Goal: Task Accomplishment & Management: Manage account settings

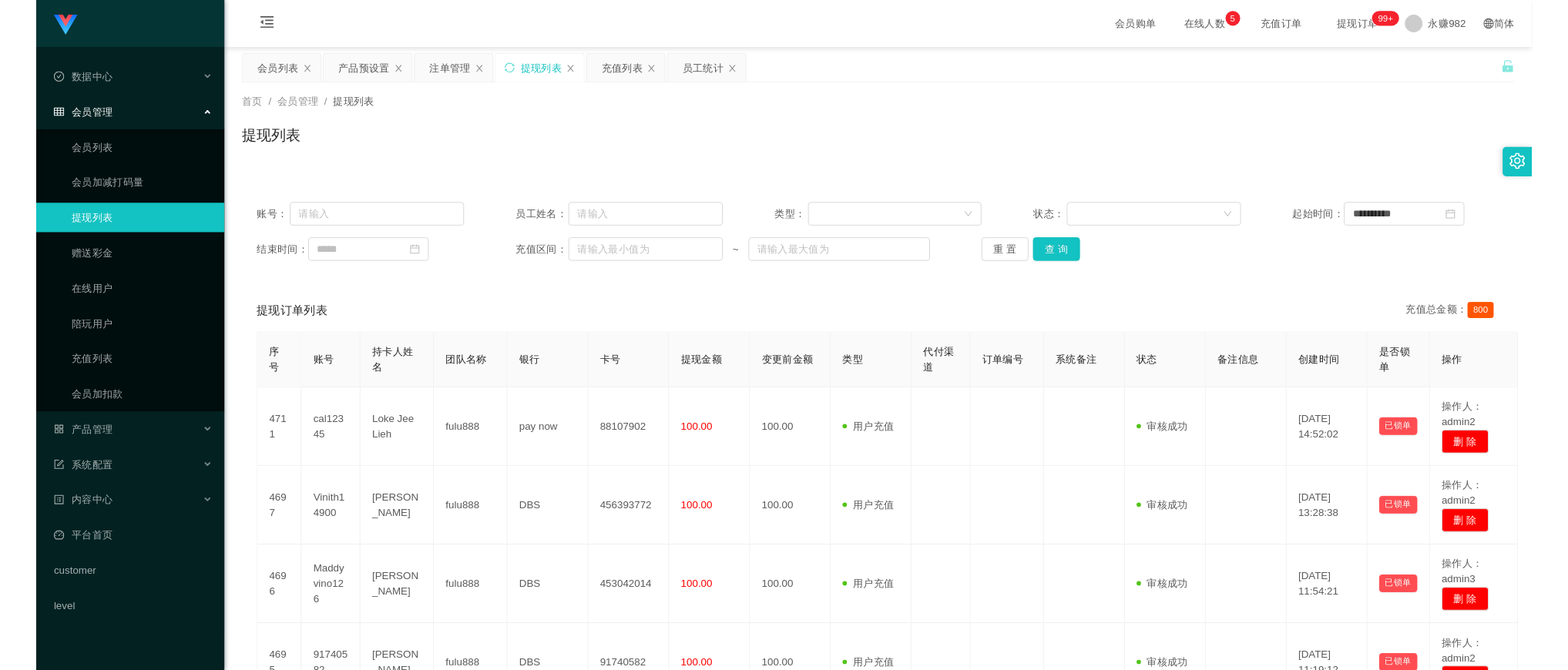
scroll to position [192, 0]
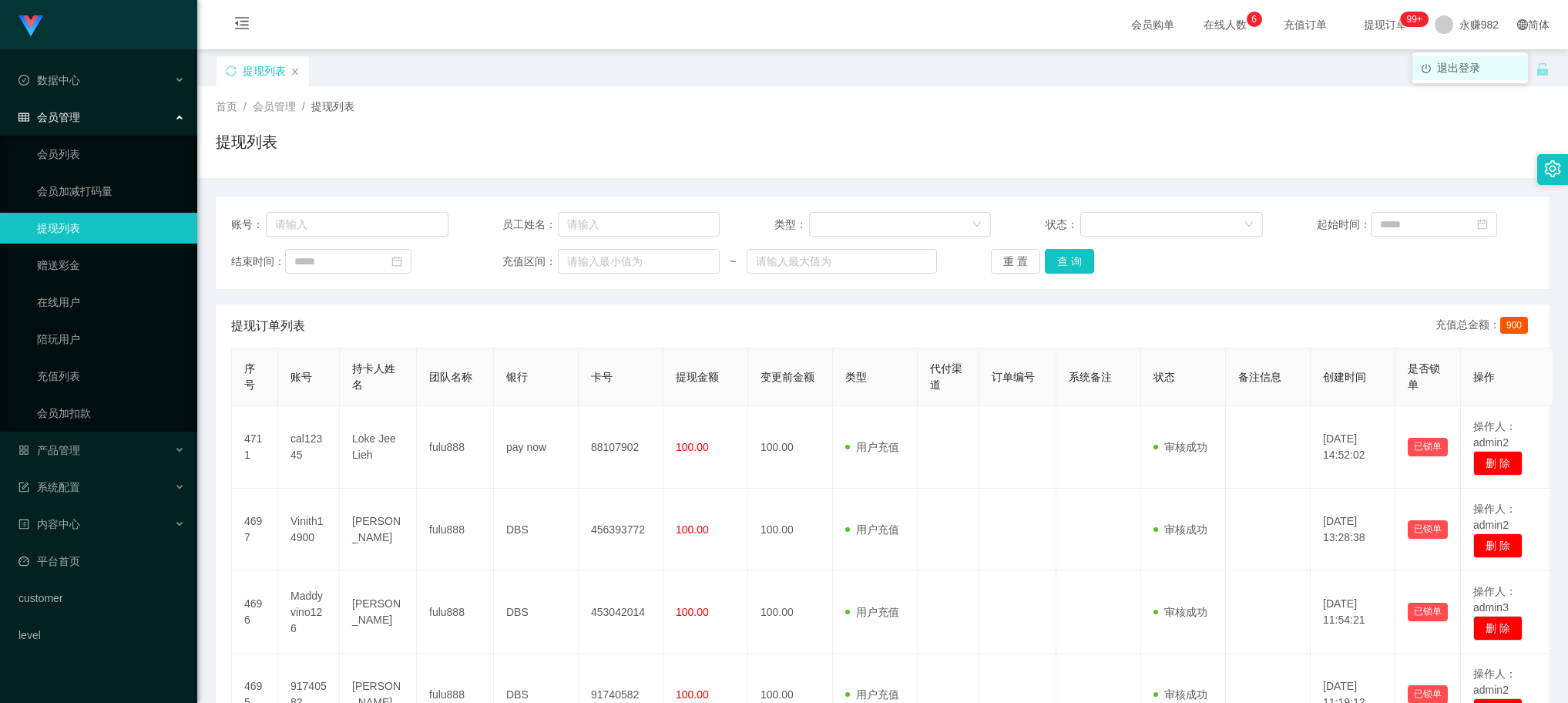
click at [1465, 62] on span "退出登录" at bounding box center [1459, 68] width 44 height 13
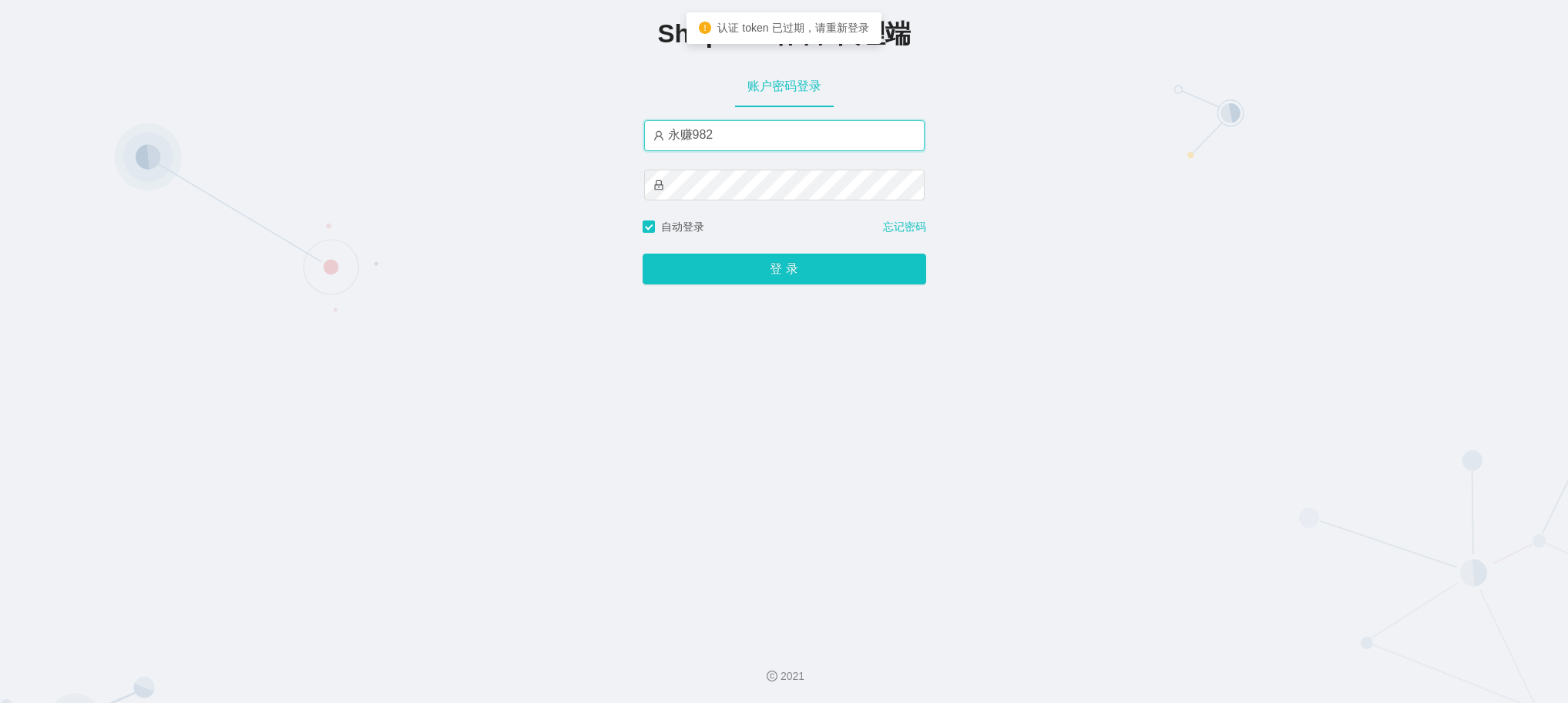
click at [732, 130] on input "永赚982" at bounding box center [784, 135] width 280 height 31
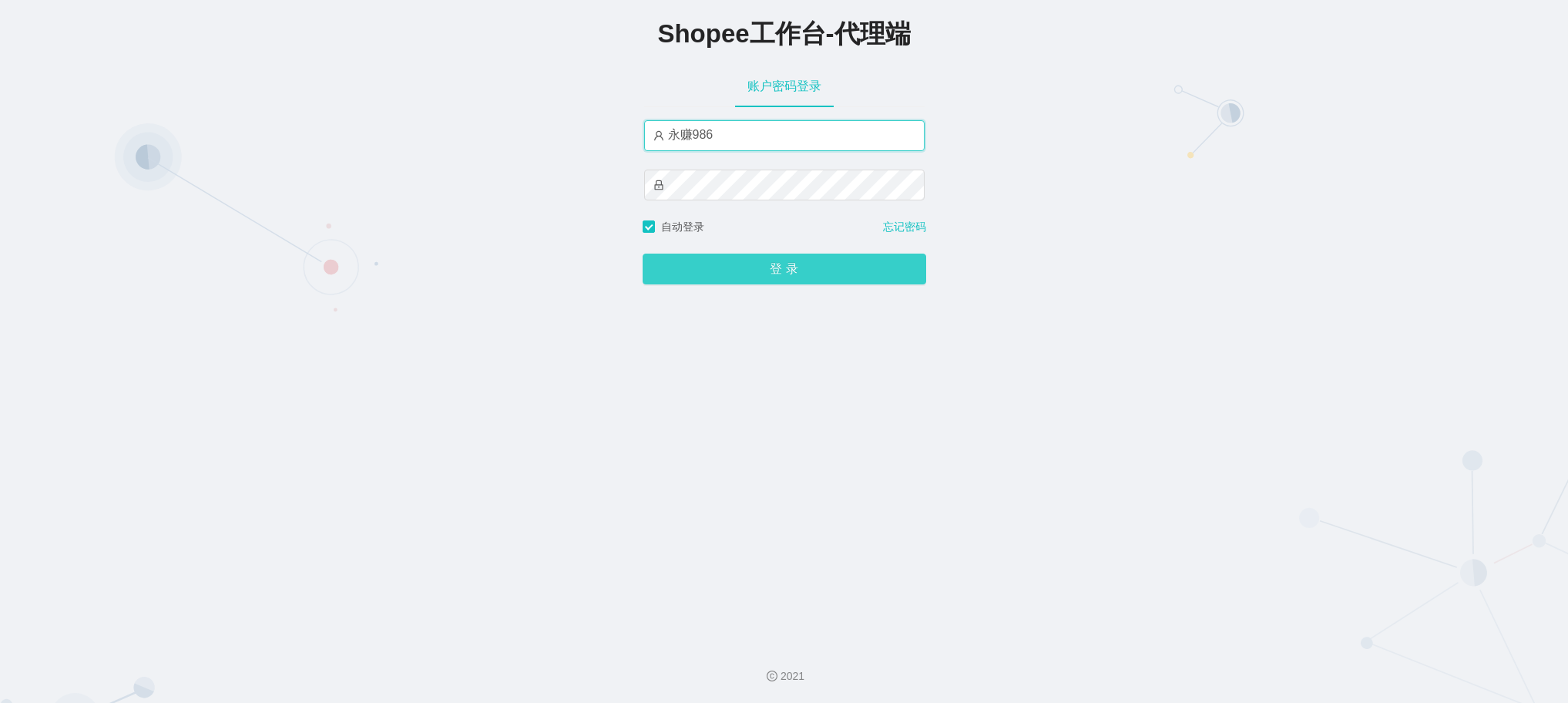
type input "永赚986"
click at [753, 270] on button "登 录" at bounding box center [784, 268] width 283 height 31
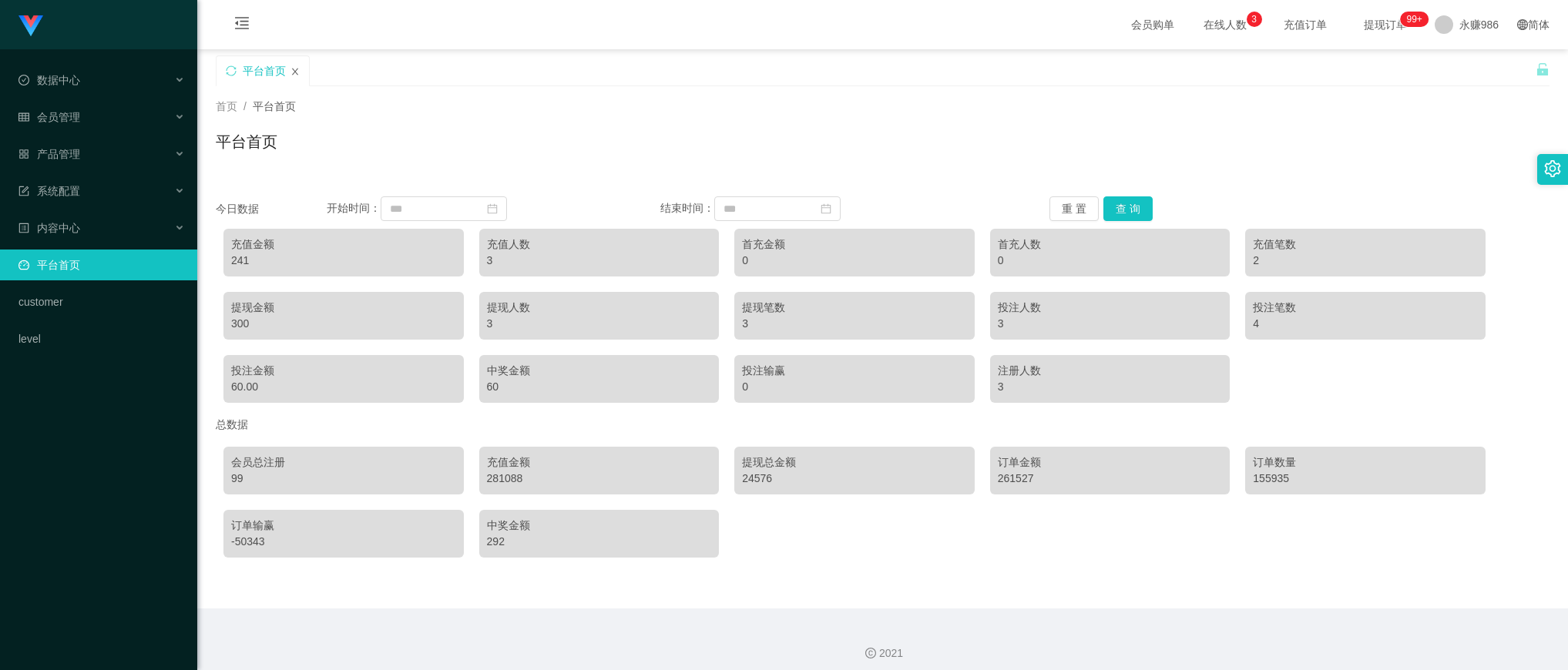
click at [295, 67] on icon "图标: close" at bounding box center [295, 72] width 9 height 9
click at [81, 75] on div "数据中心" at bounding box center [98, 80] width 197 height 31
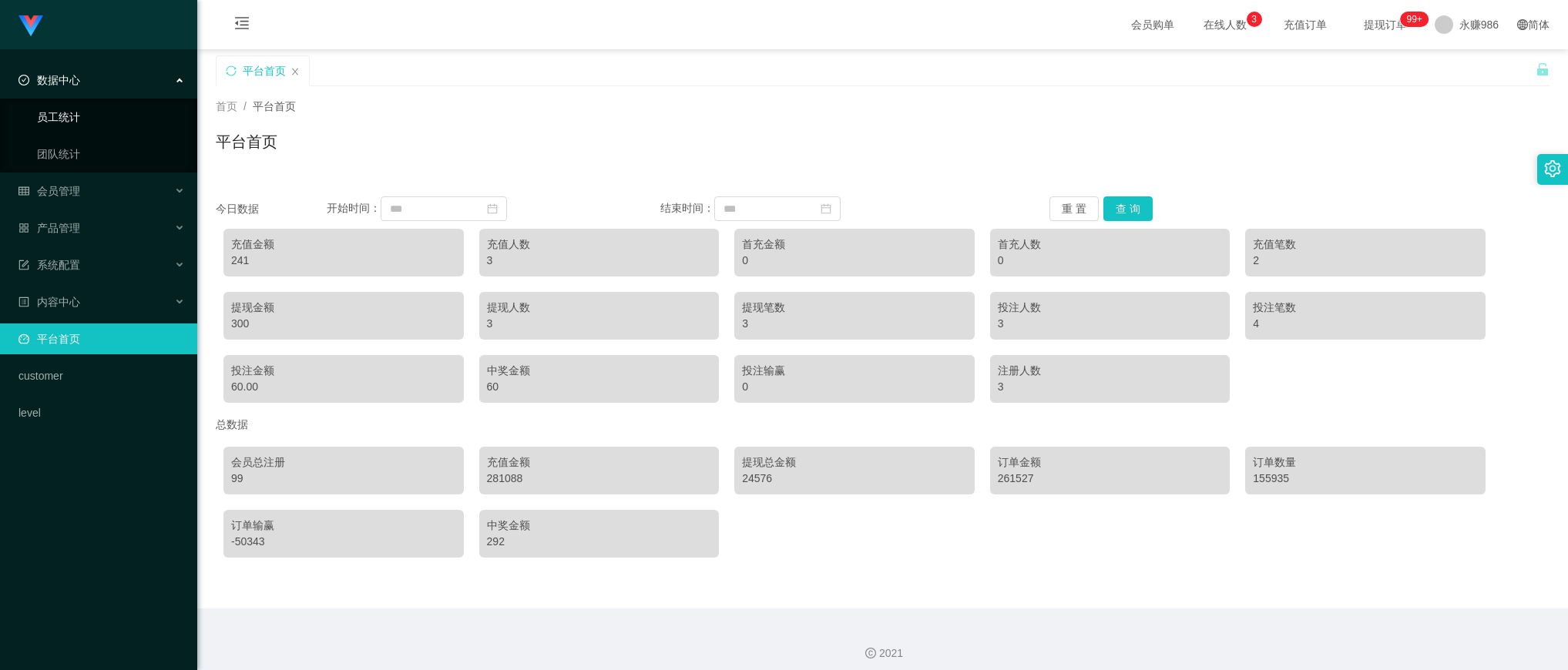
click at [74, 116] on link "员工统计" at bounding box center [111, 117] width 148 height 31
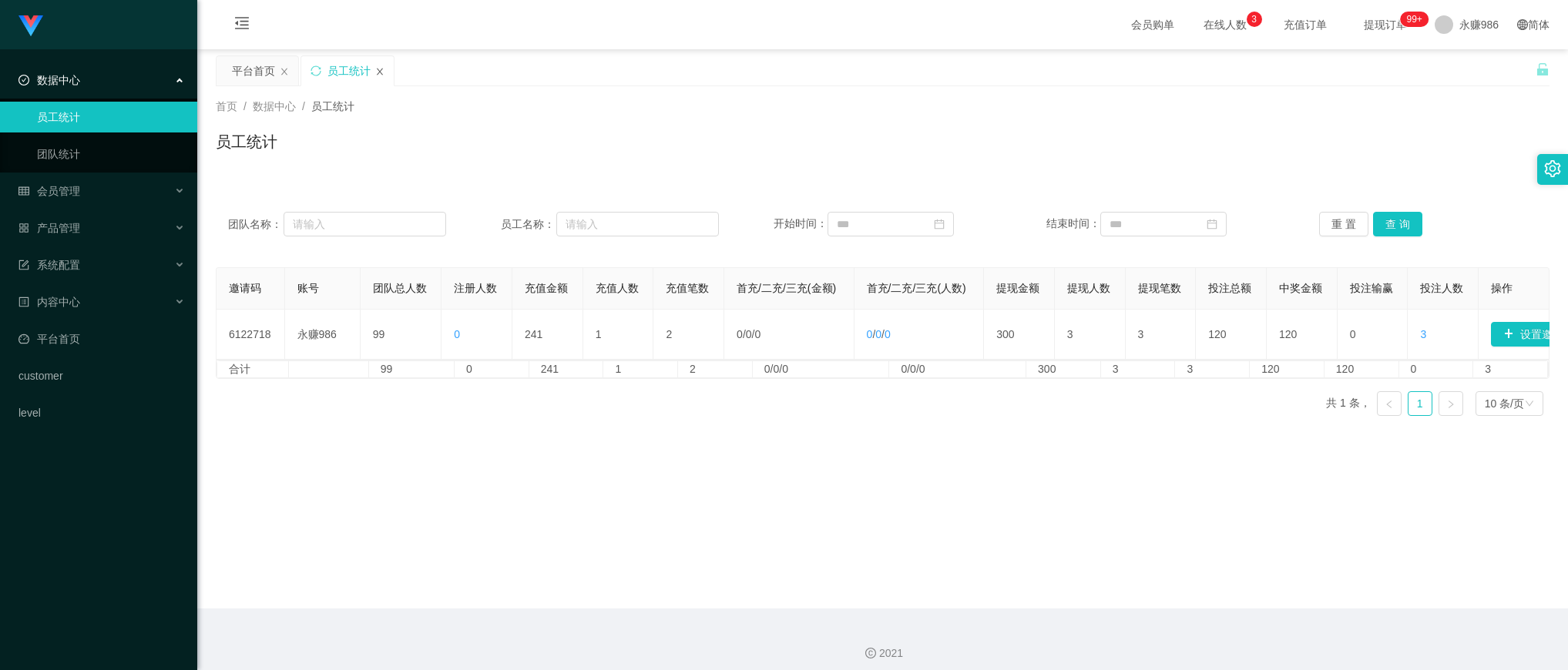
click at [380, 70] on icon "图标: close" at bounding box center [380, 72] width 9 height 9
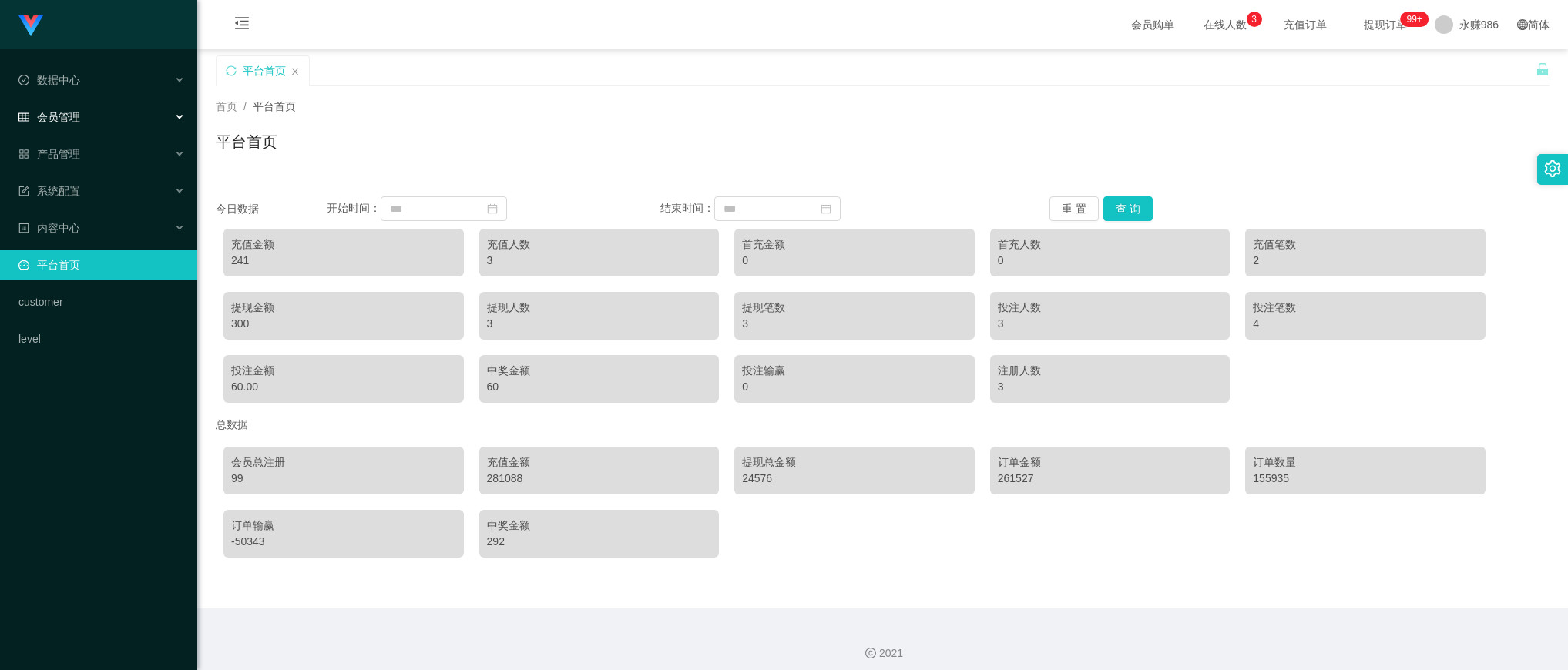
click at [130, 117] on div "会员管理" at bounding box center [98, 117] width 197 height 31
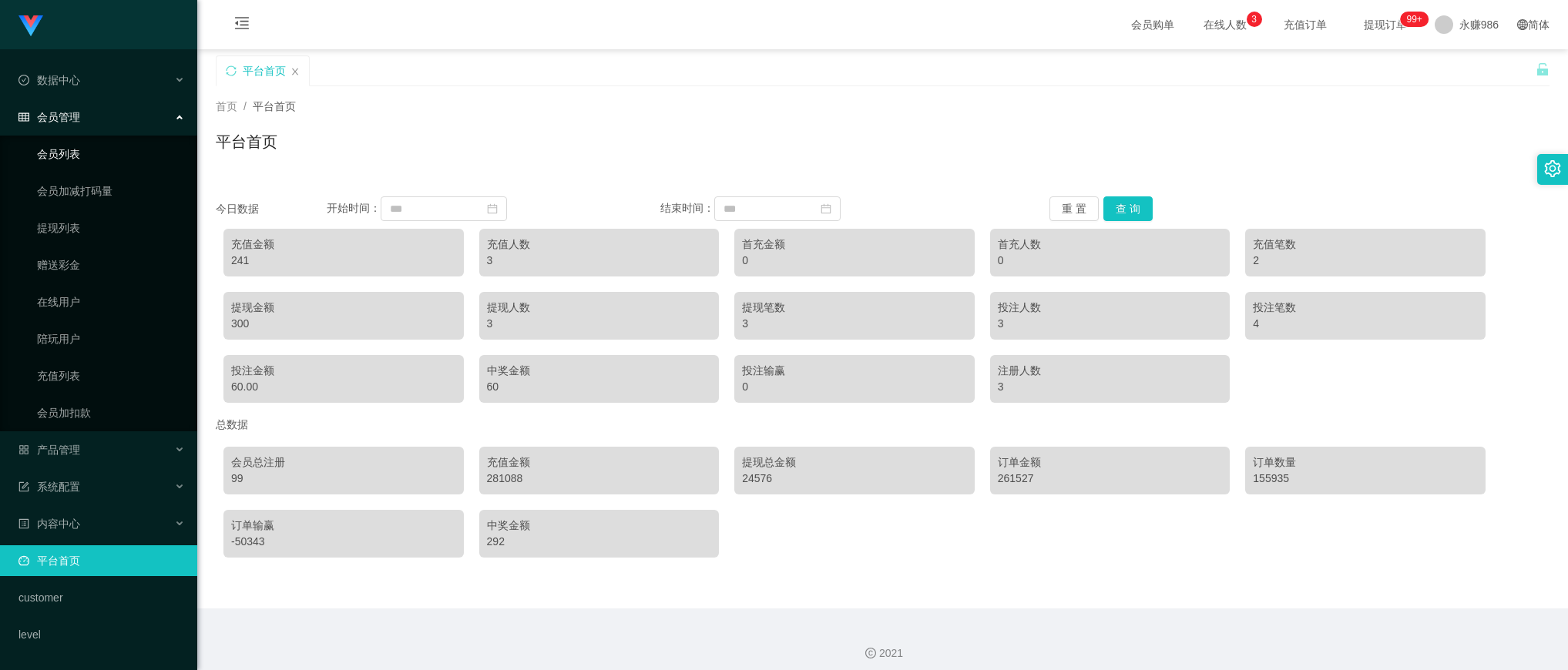
click at [85, 159] on link "会员列表" at bounding box center [111, 153] width 148 height 31
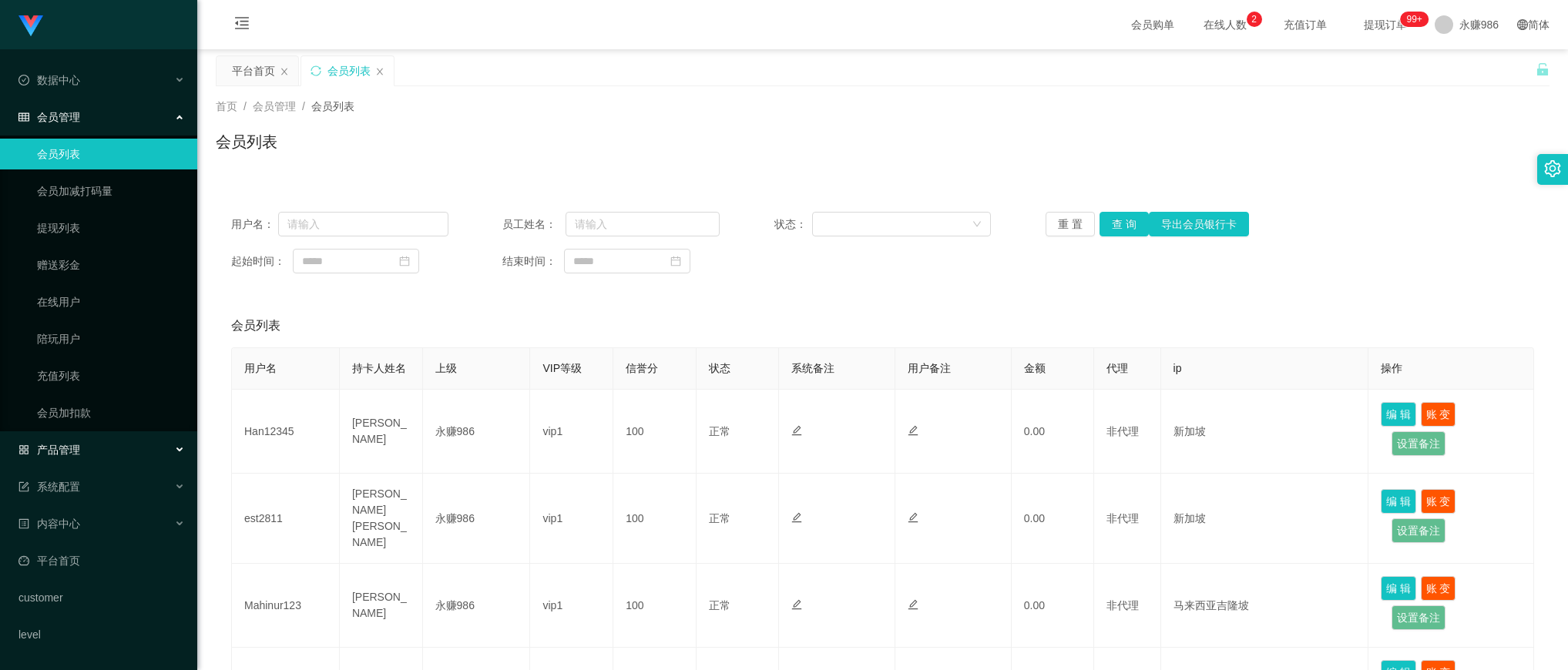
click at [81, 451] on div "产品管理" at bounding box center [98, 449] width 197 height 31
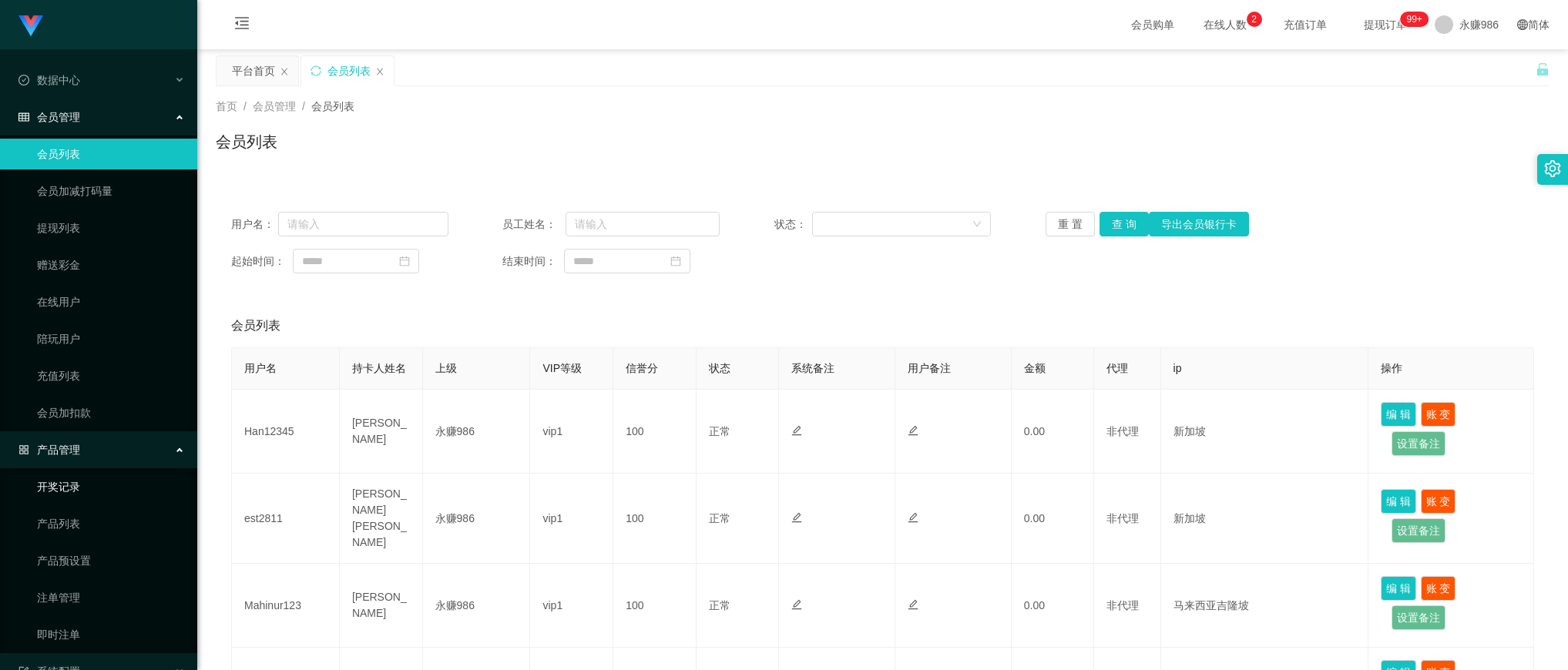
scroll to position [97, 0]
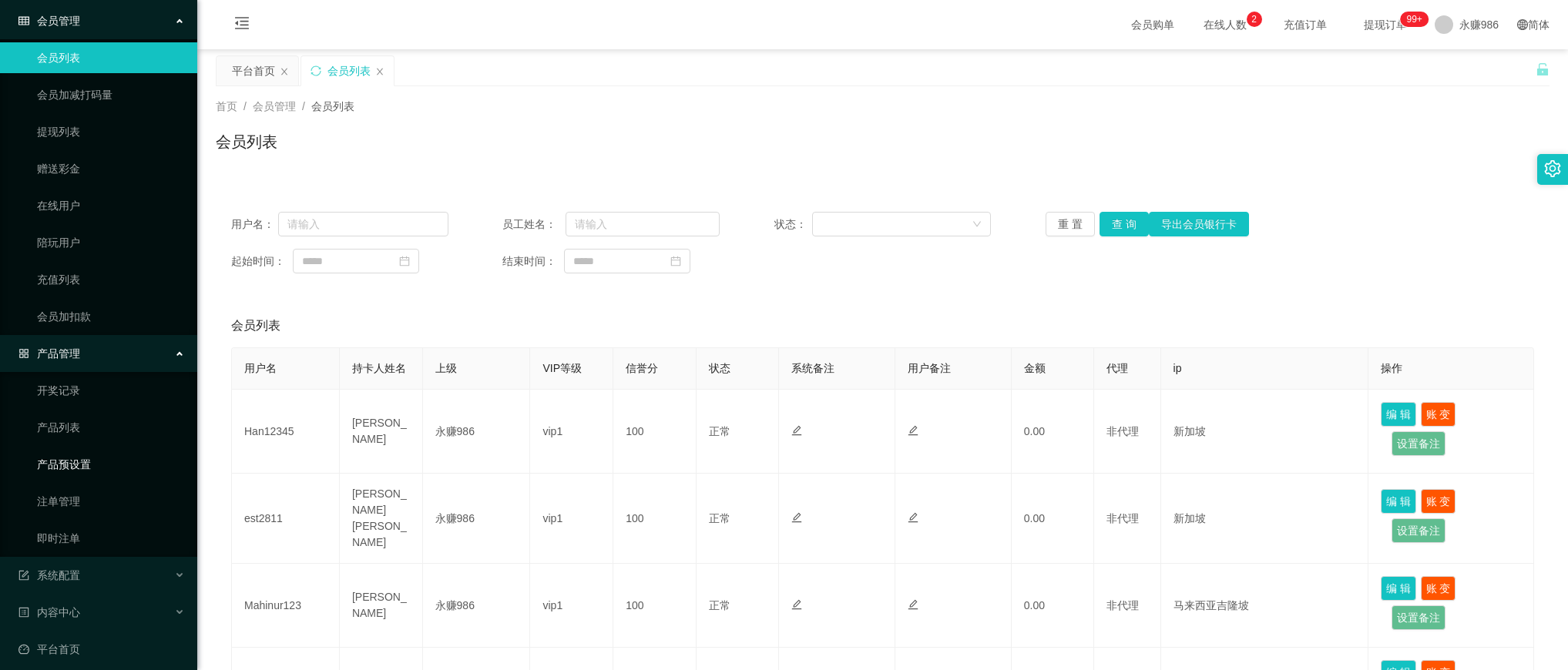
click at [86, 467] on link "产品预设置" at bounding box center [111, 464] width 148 height 31
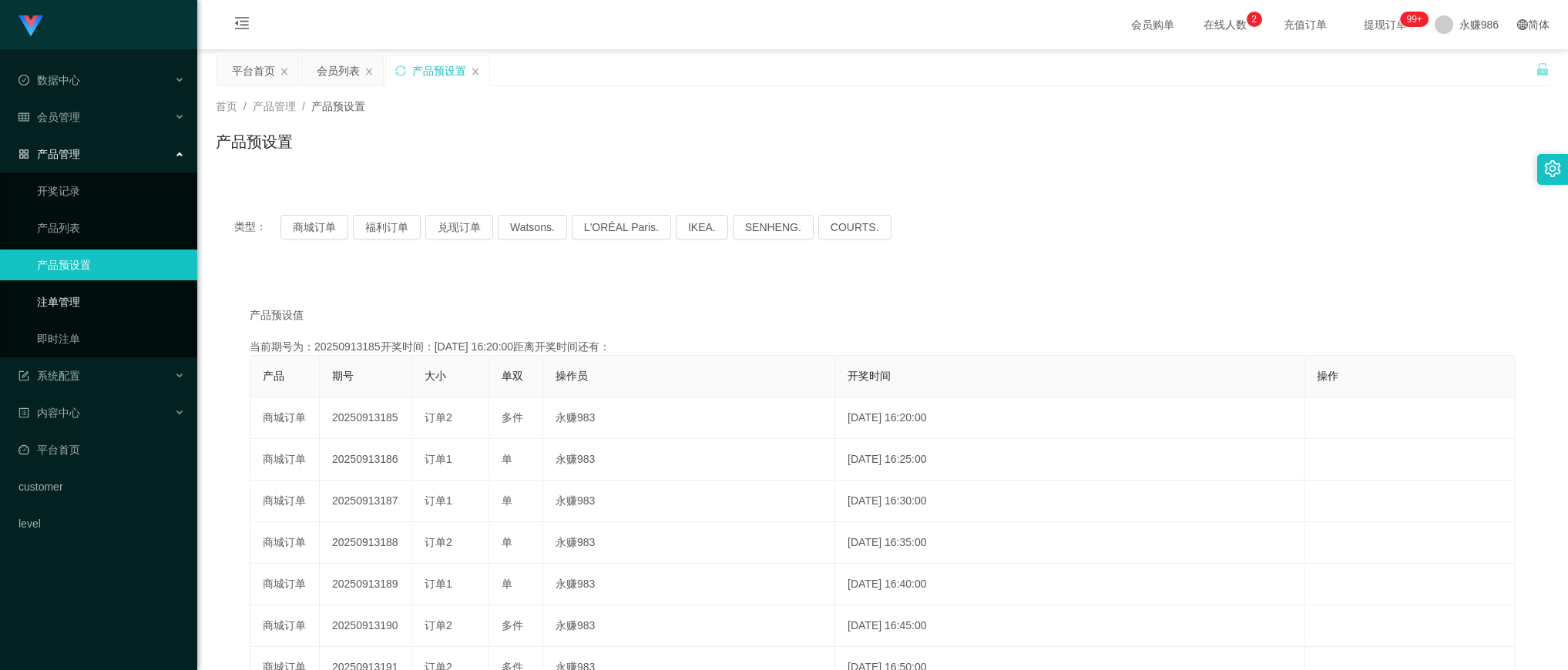
click at [70, 305] on link "注单管理" at bounding box center [111, 301] width 148 height 31
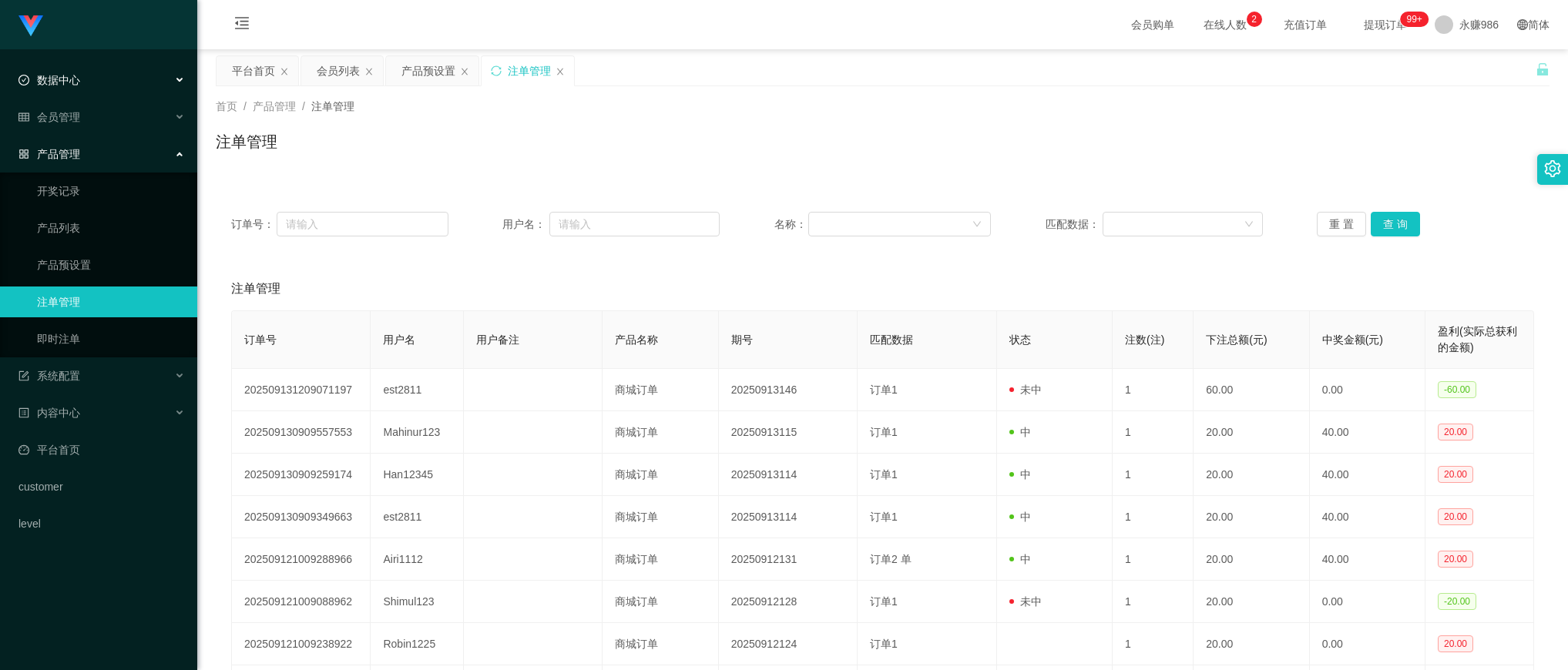
click at [102, 70] on div "数据中心" at bounding box center [98, 80] width 197 height 31
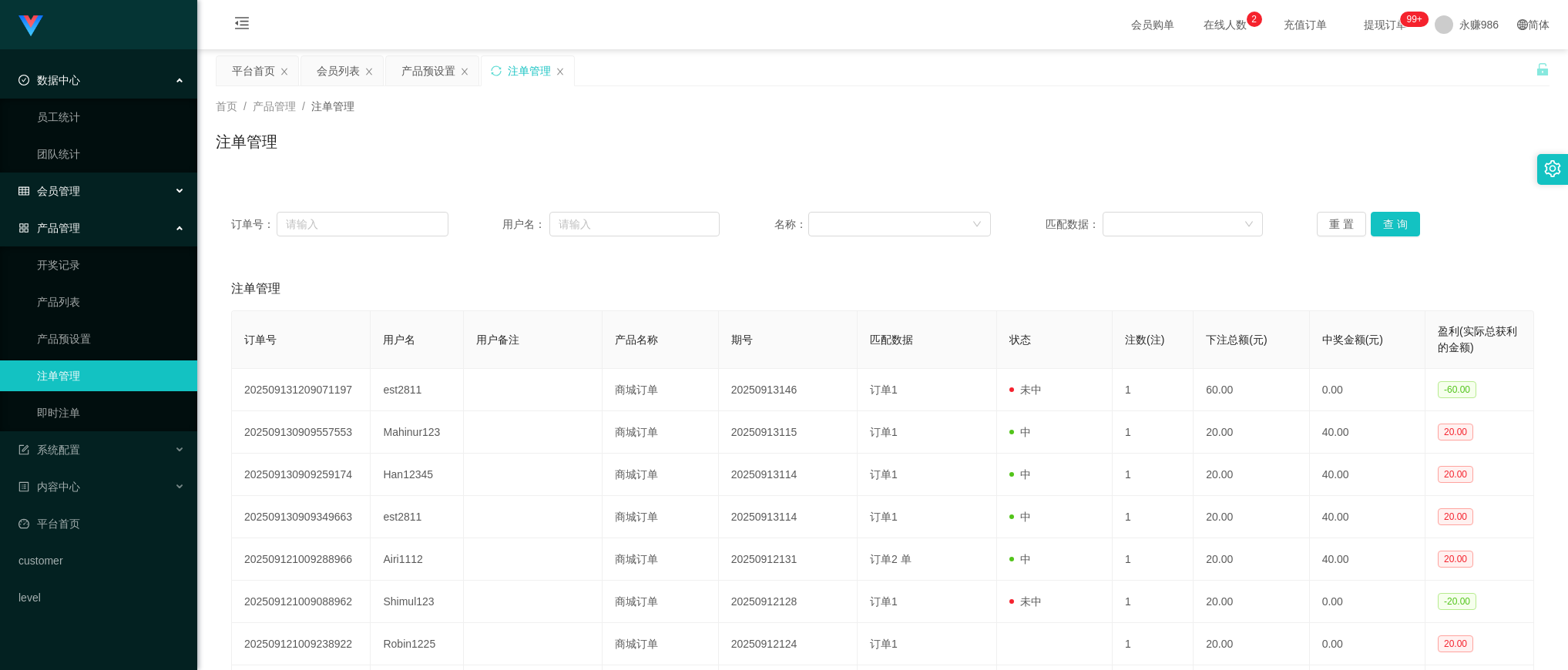
click at [93, 178] on div "会员管理" at bounding box center [98, 191] width 197 height 31
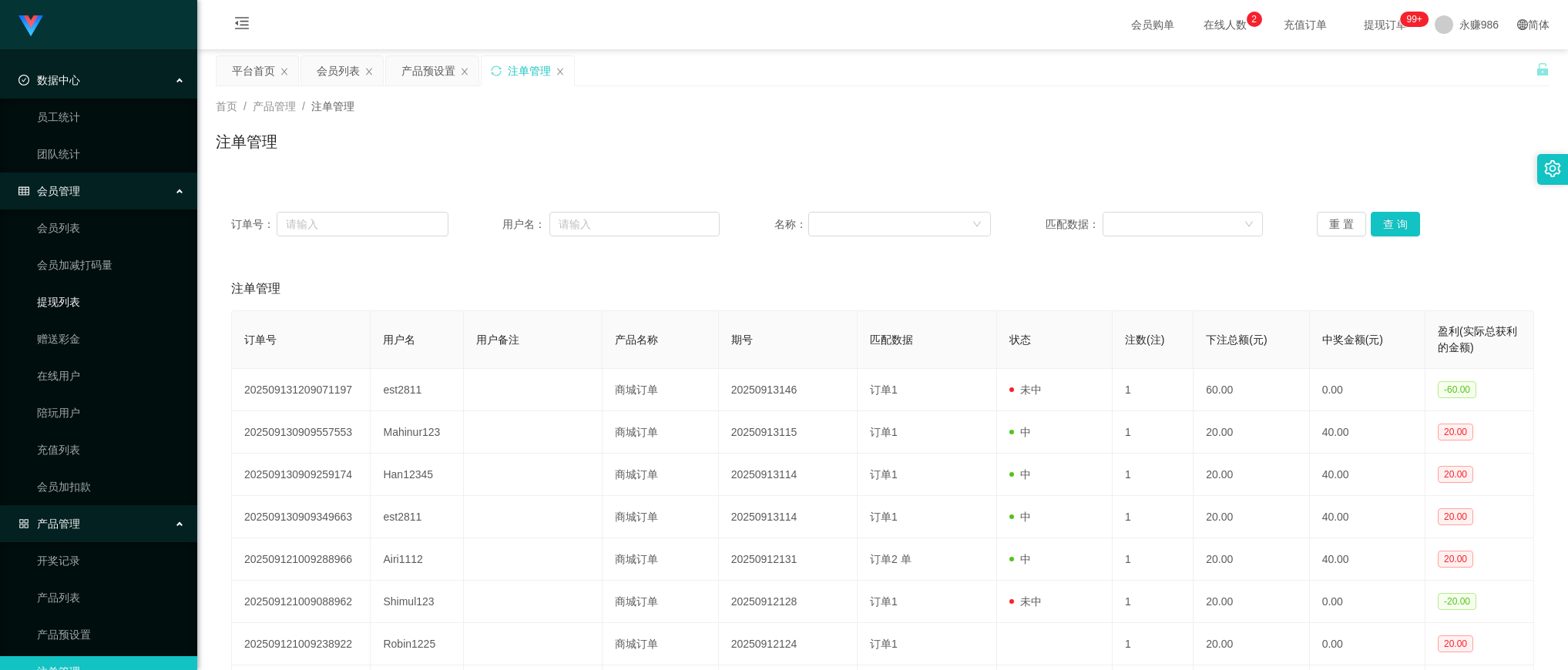
click at [62, 287] on link "提现列表" at bounding box center [111, 301] width 148 height 31
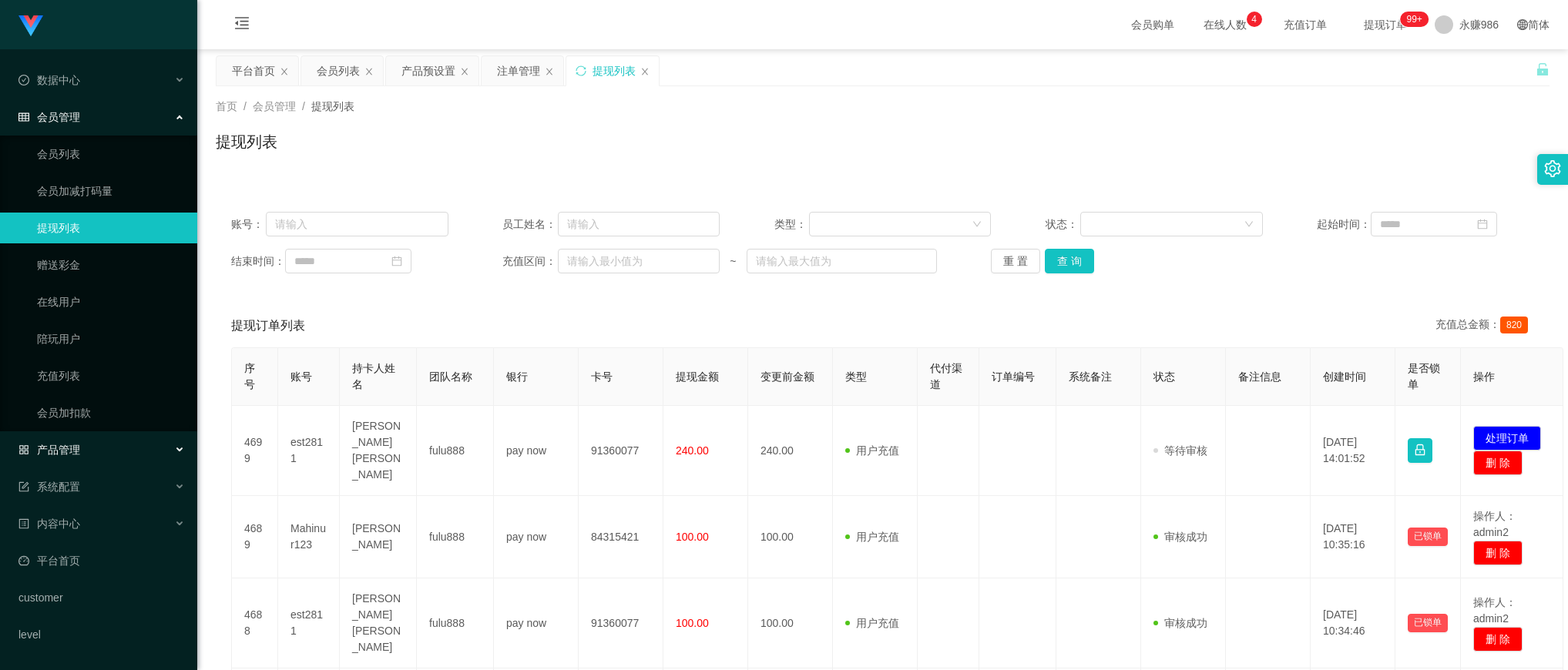
click at [82, 451] on div "产品管理" at bounding box center [98, 449] width 197 height 31
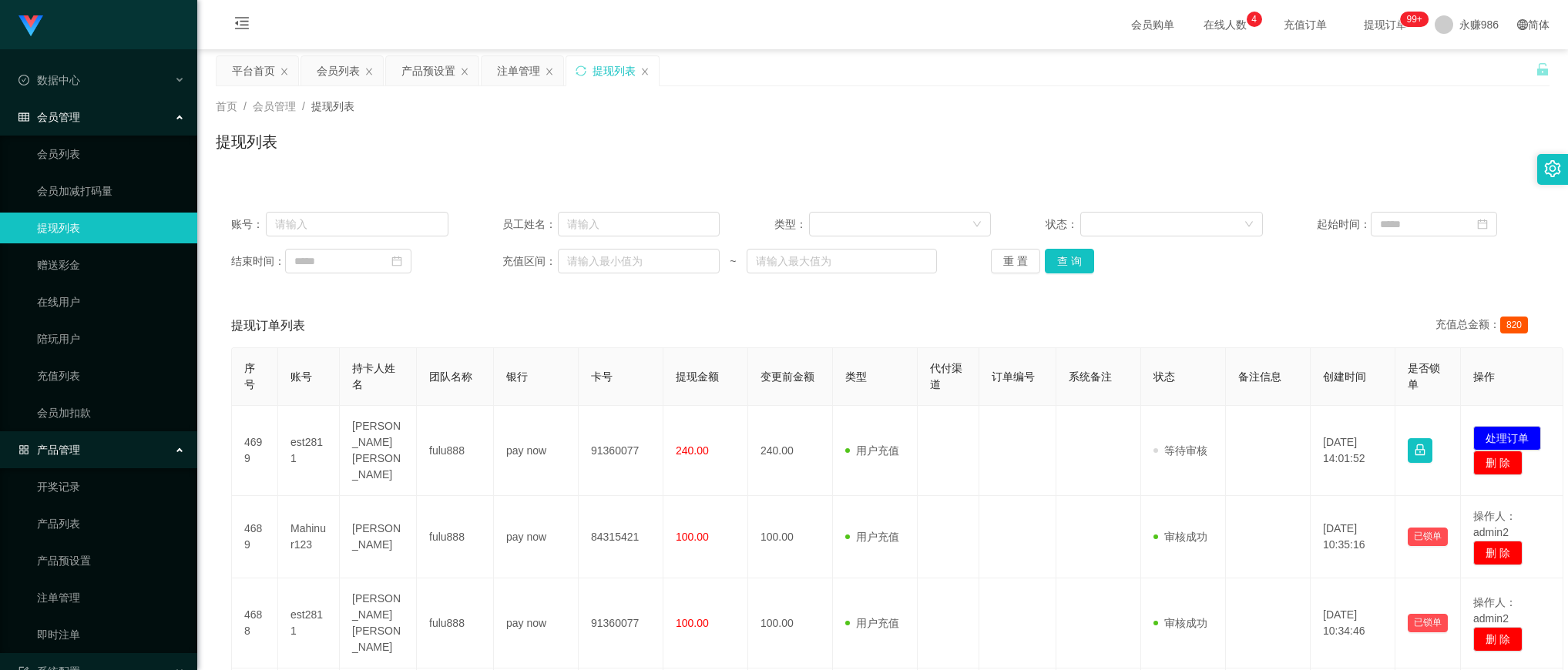
scroll to position [180, 0]
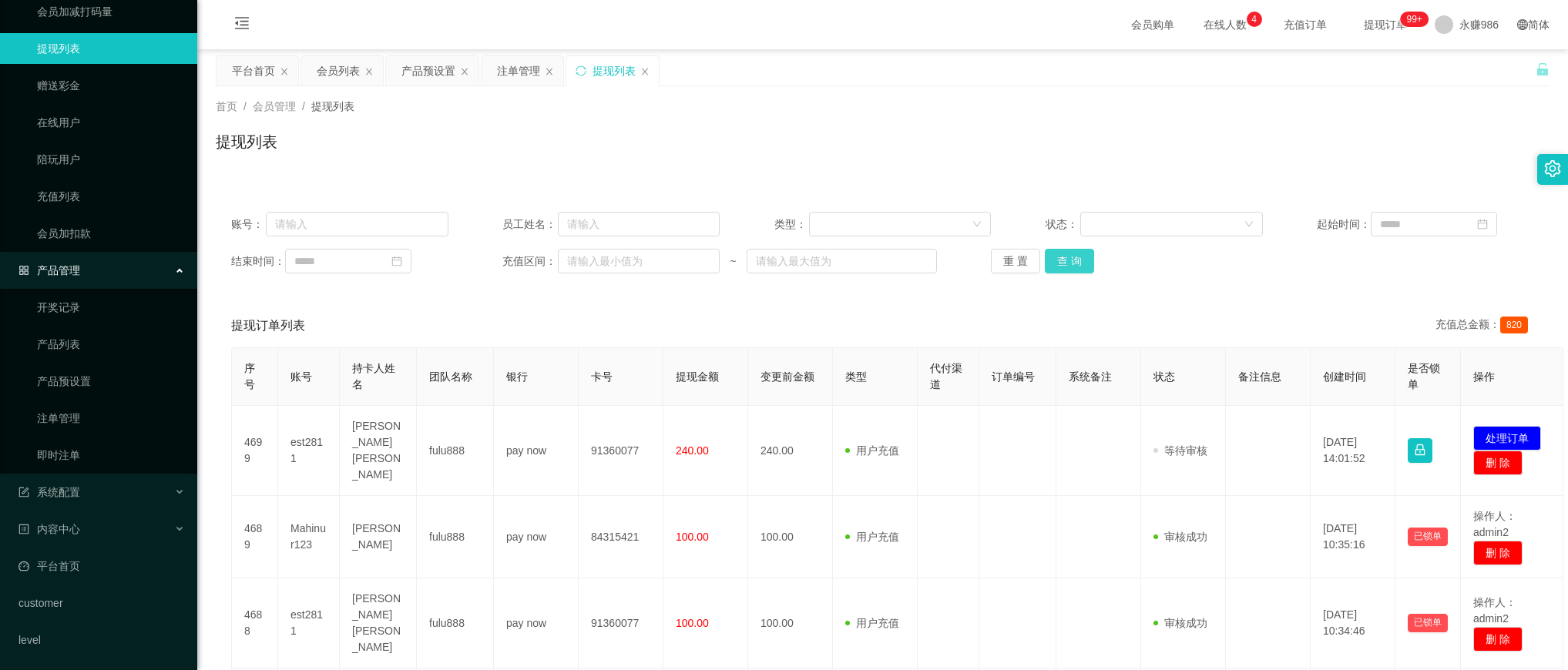
click at [1069, 271] on button "查 询" at bounding box center [1069, 260] width 49 height 25
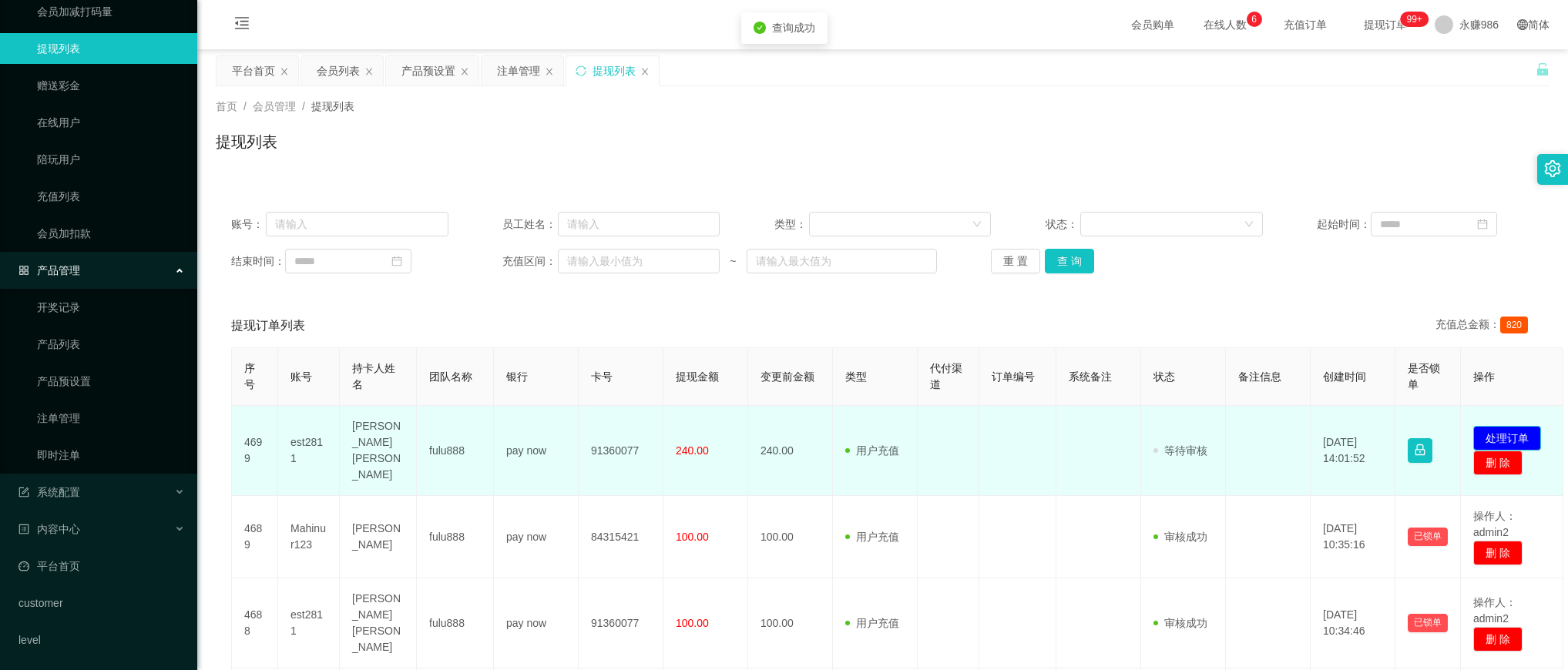
click at [1516, 426] on button "处理订单" at bounding box center [1507, 437] width 68 height 25
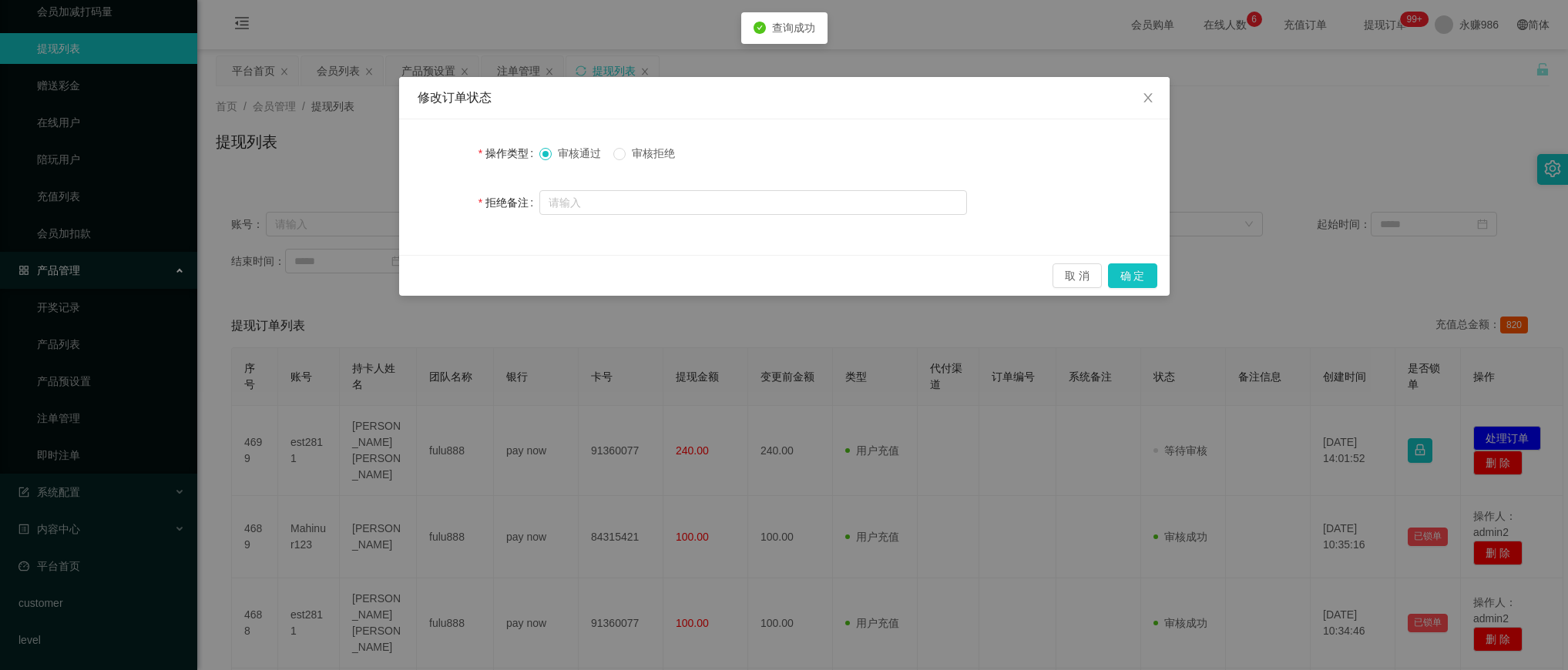
click at [659, 154] on span "审核拒绝" at bounding box center [653, 153] width 55 height 13
click at [1148, 275] on button "确 定" at bounding box center [1133, 275] width 49 height 25
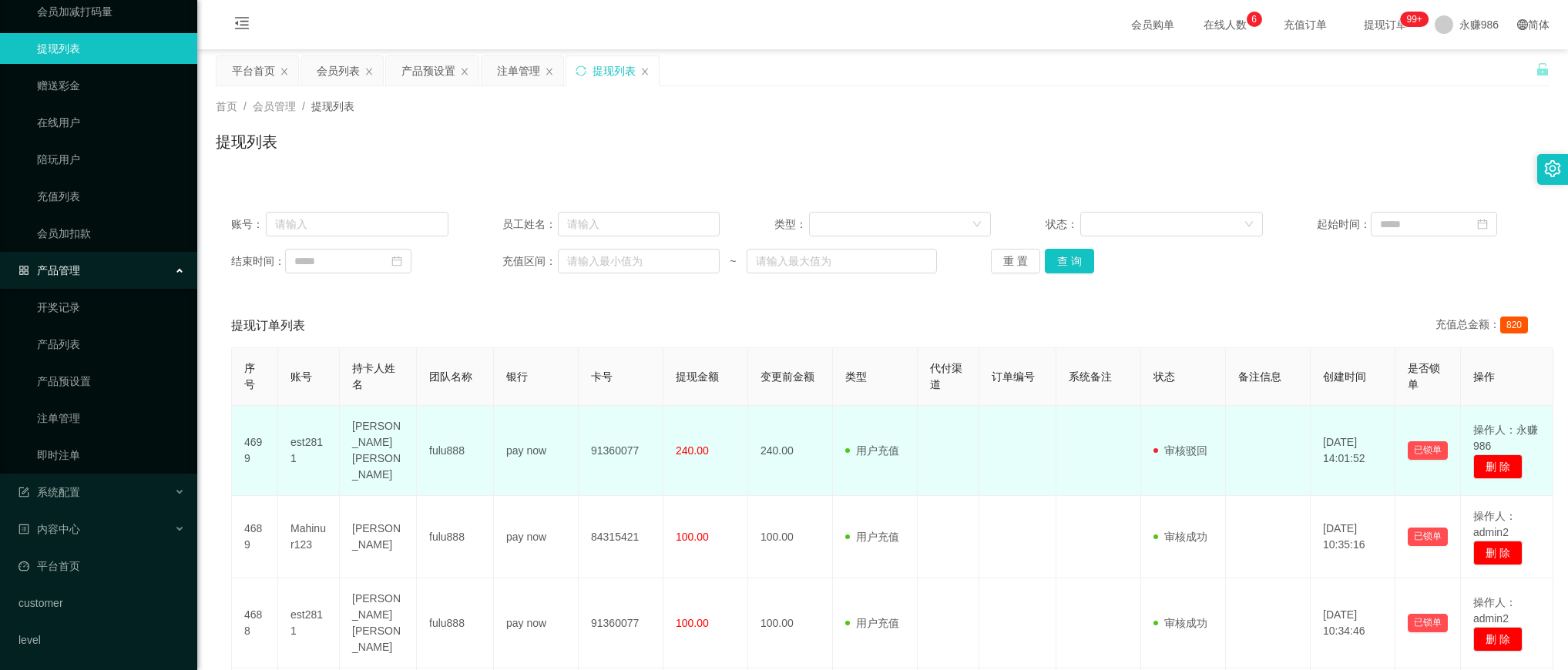
click at [302, 437] on td "est2811" at bounding box center [309, 451] width 62 height 90
copy td "est2811"
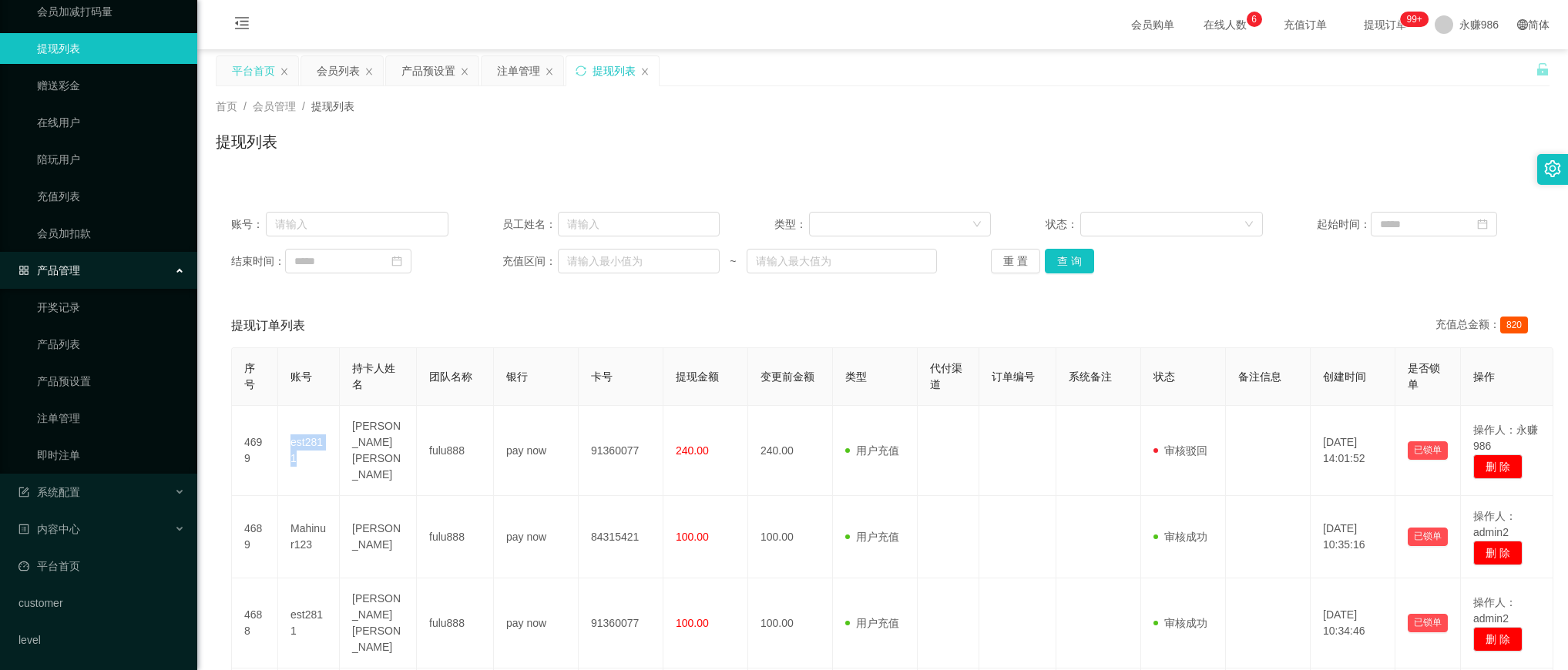
click at [247, 77] on div "平台首页" at bounding box center [253, 70] width 44 height 29
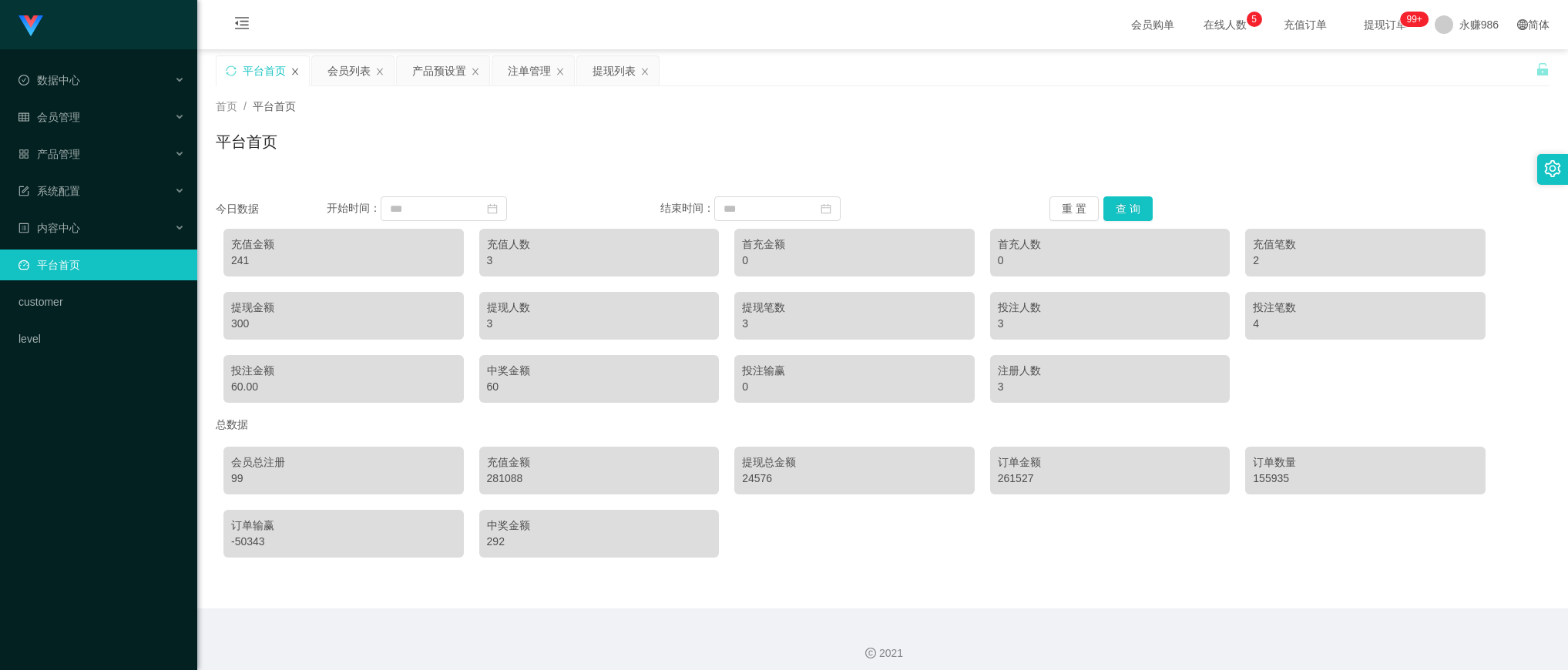
click at [290, 68] on icon "图标: close" at bounding box center [295, 72] width 9 height 9
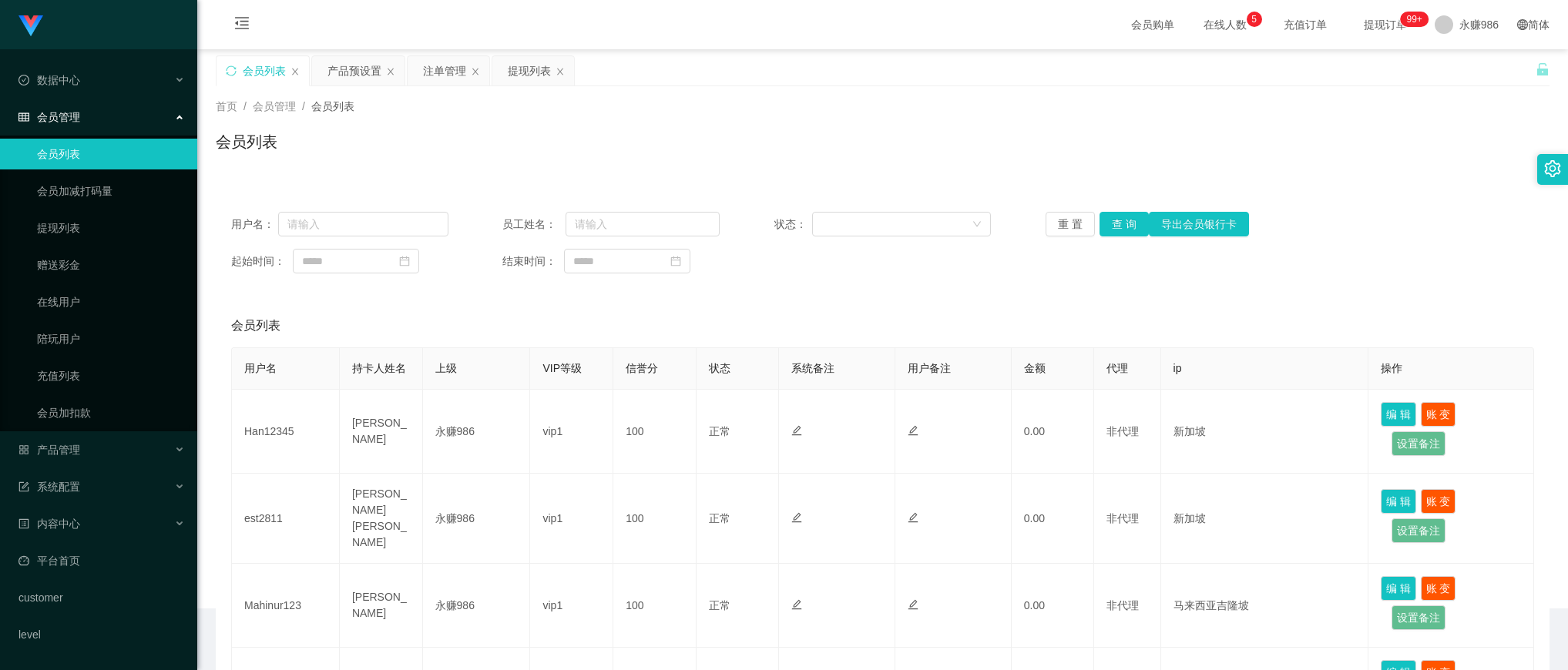
click at [260, 71] on div "会员列表" at bounding box center [264, 70] width 44 height 29
click at [351, 219] on input "text" at bounding box center [363, 224] width 170 height 25
paste input "est2811"
type input "est2811"
click at [1123, 221] on button "查 询" at bounding box center [1124, 224] width 49 height 25
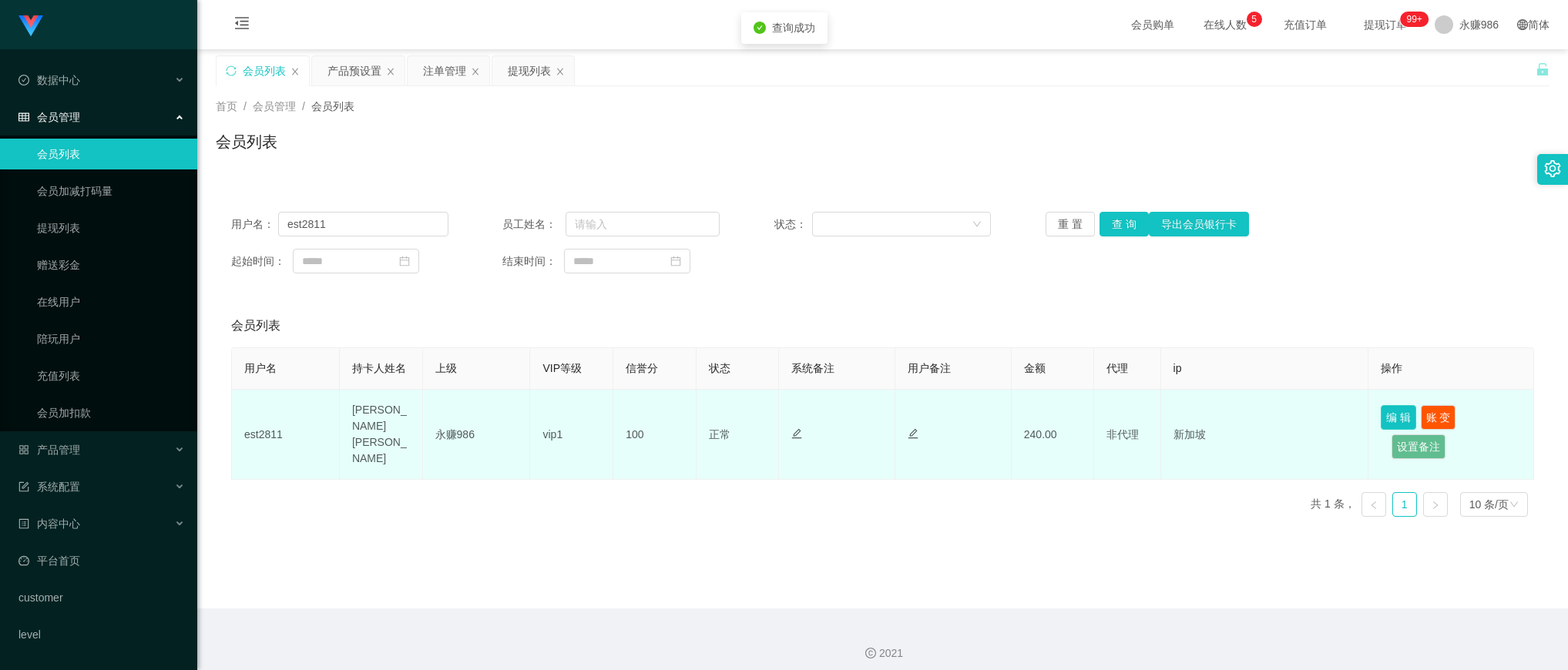
click at [1384, 416] on button "编 辑" at bounding box center [1399, 417] width 36 height 25
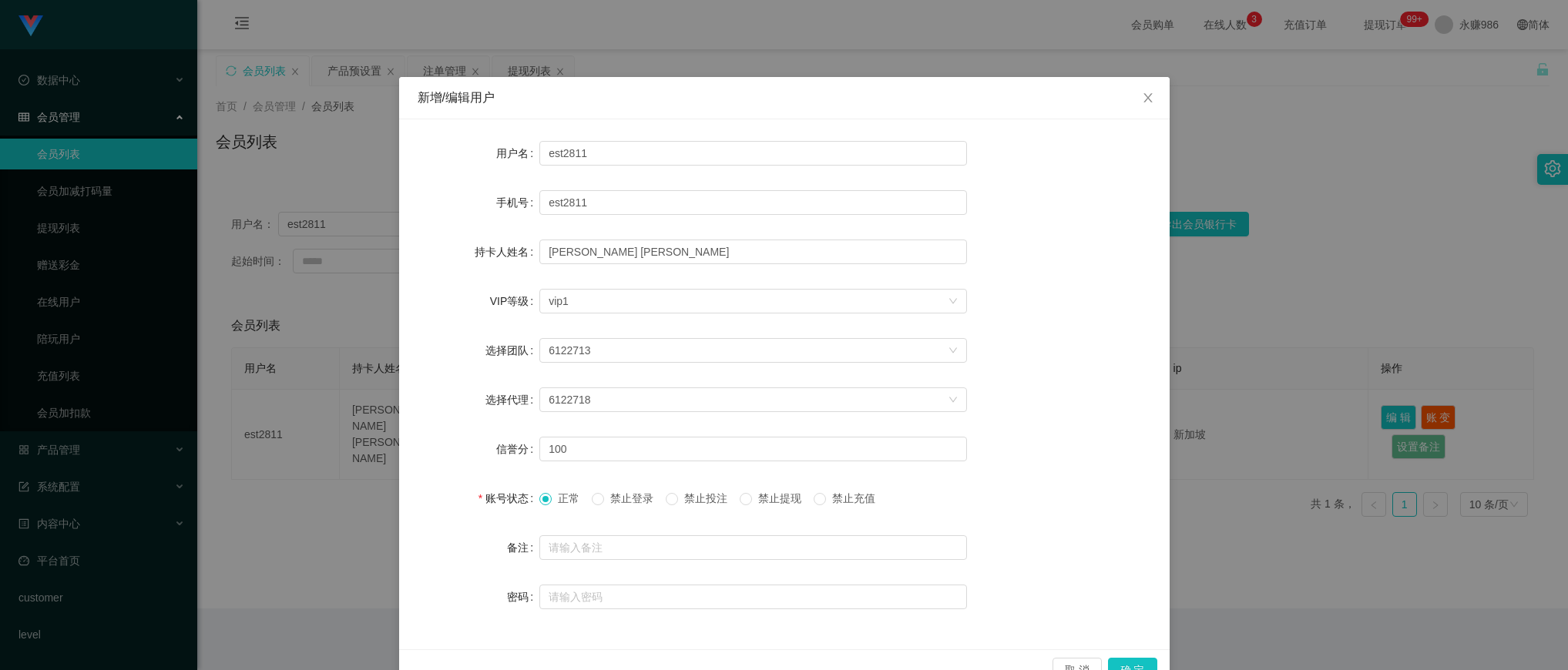
click at [767, 497] on span "禁止提现" at bounding box center [780, 498] width 55 height 13
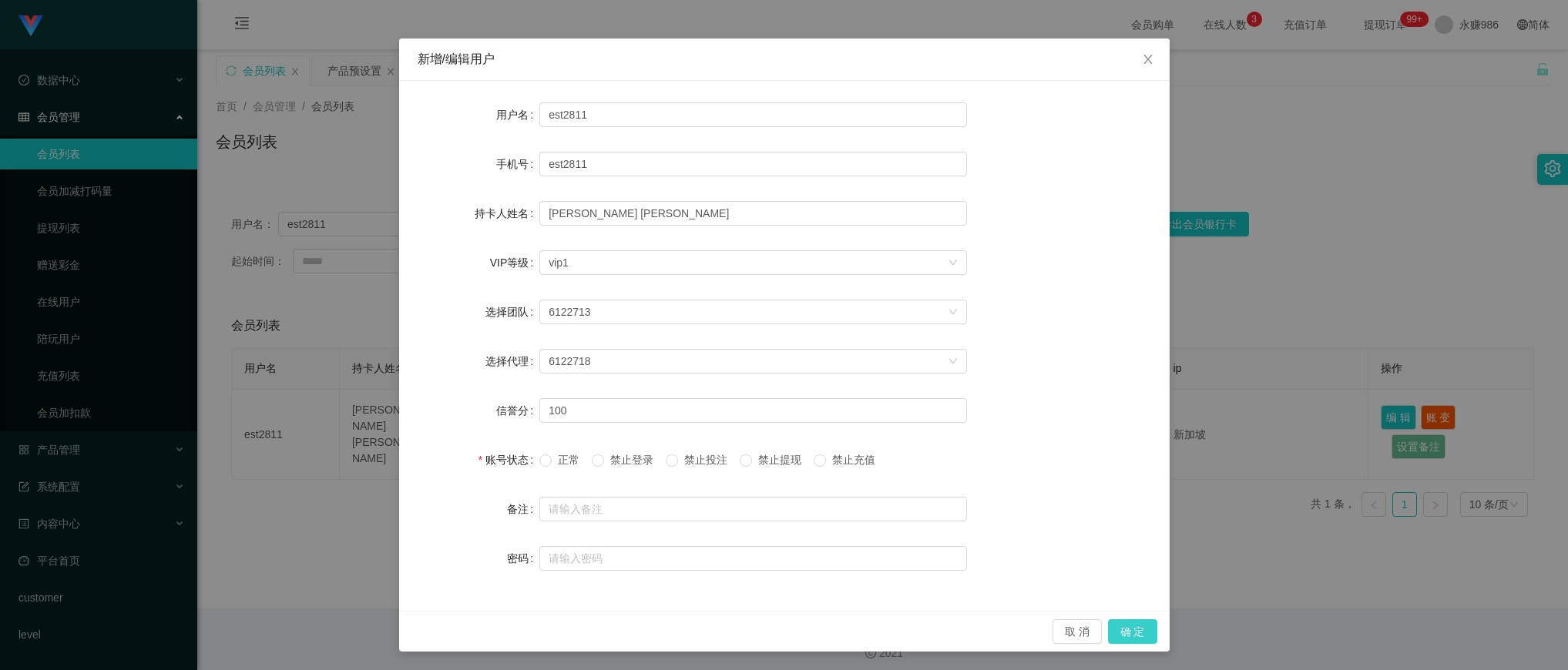
click at [1118, 627] on button "确 定" at bounding box center [1133, 631] width 49 height 25
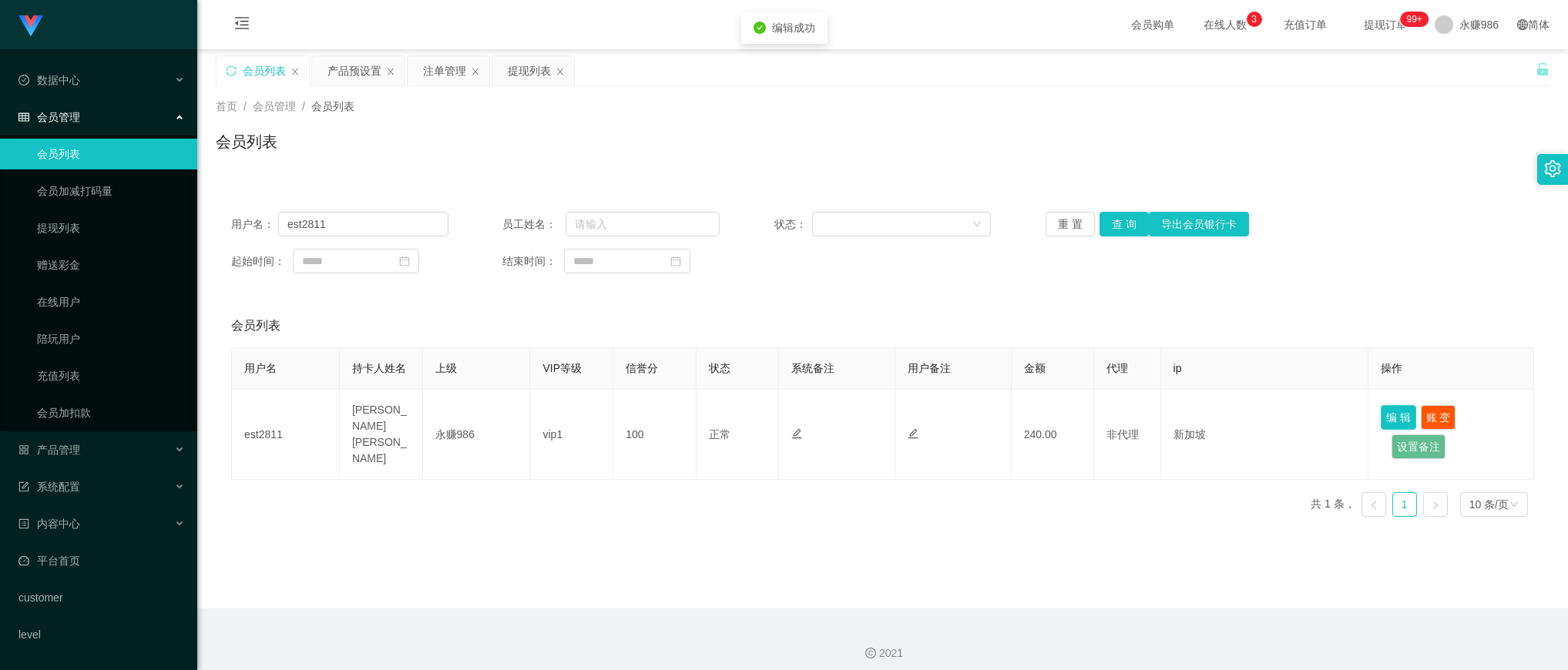
scroll to position [0, 0]
click at [389, 219] on input "est2811" at bounding box center [363, 224] width 170 height 25
click at [1118, 214] on button "查 询" at bounding box center [1124, 224] width 49 height 25
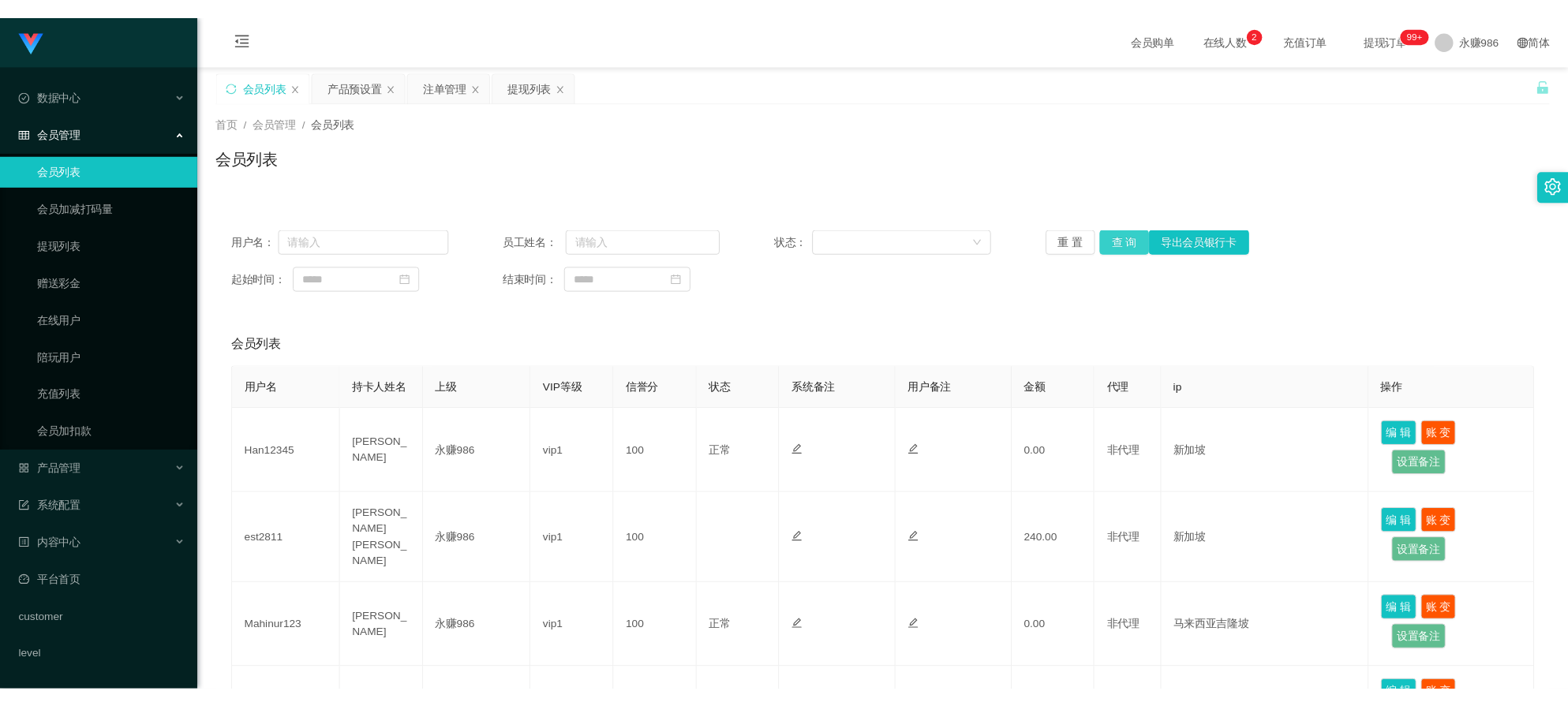
scroll to position [40, 0]
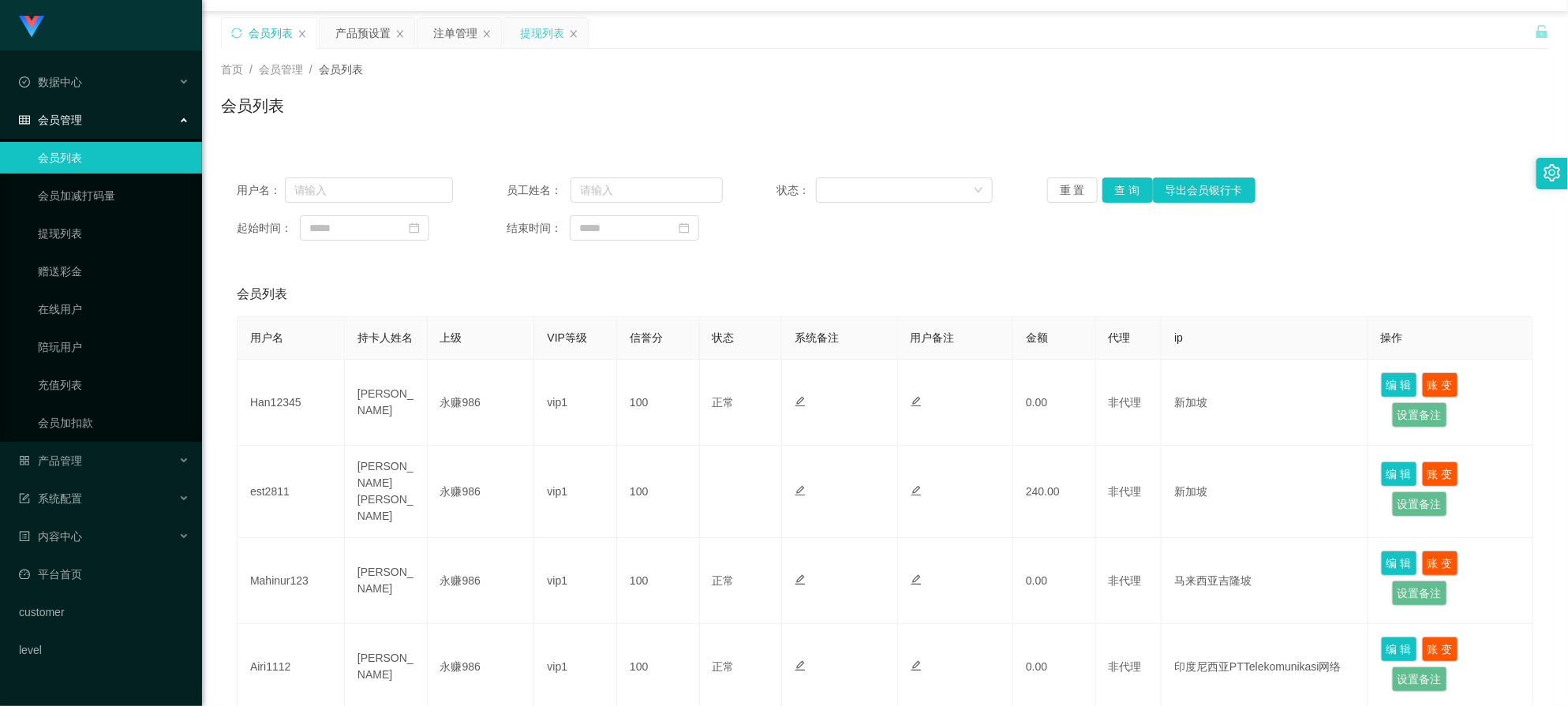
click at [525, 32] on div "提现列表" at bounding box center [542, 32] width 45 height 30
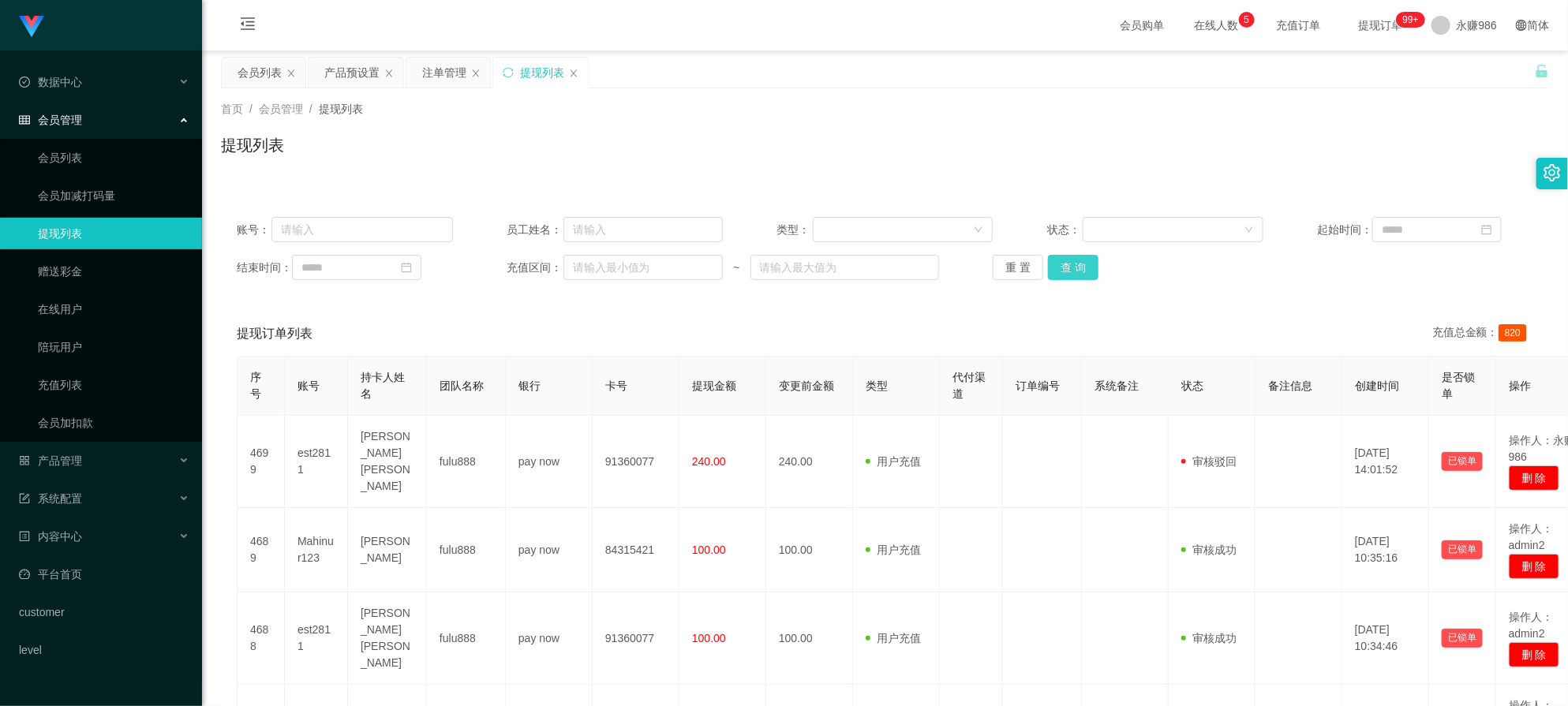
click at [1079, 269] on button "查 询" at bounding box center [1073, 267] width 50 height 25
click at [1275, 28] on span "充值订单" at bounding box center [1299, 25] width 60 height 11
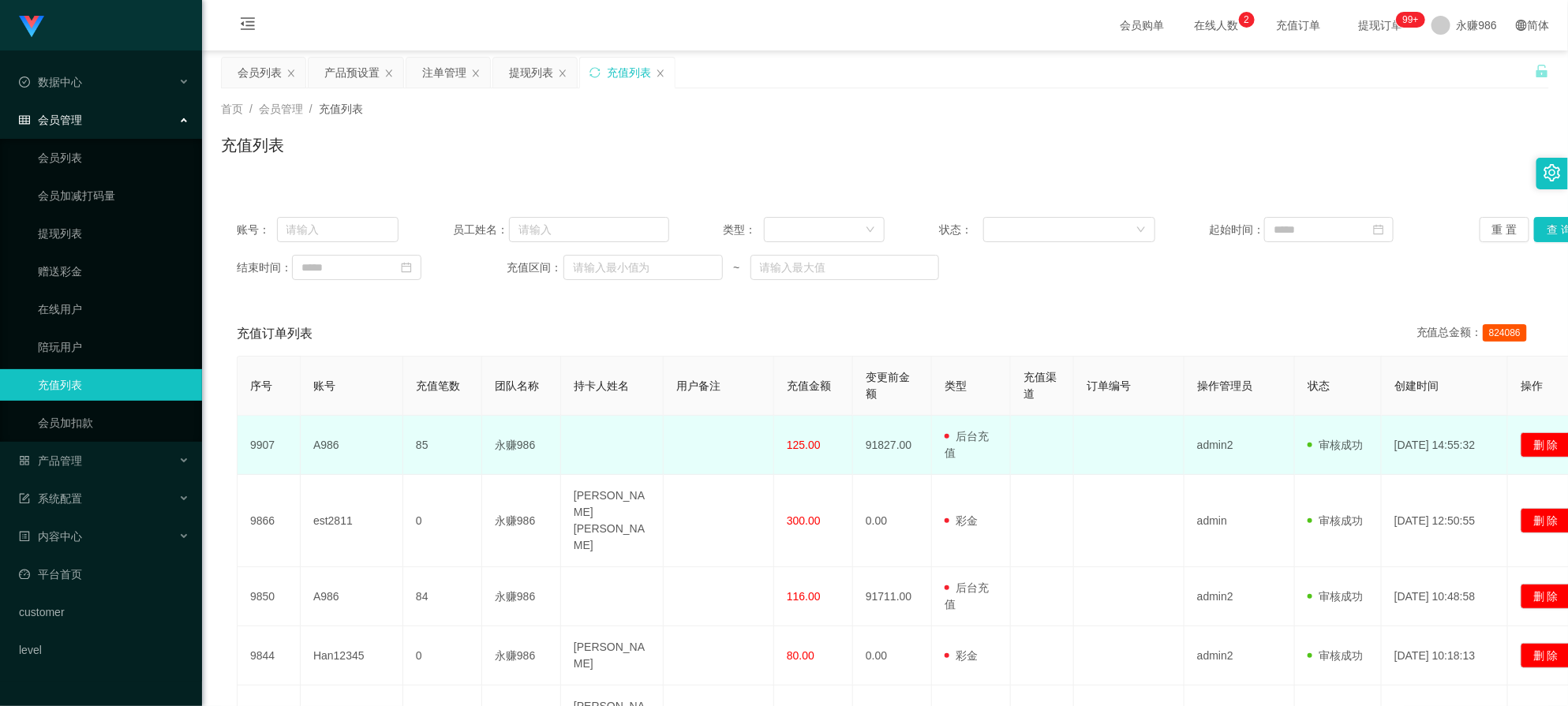
click at [325, 443] on td "A986" at bounding box center [352, 445] width 103 height 59
copy td "A986"
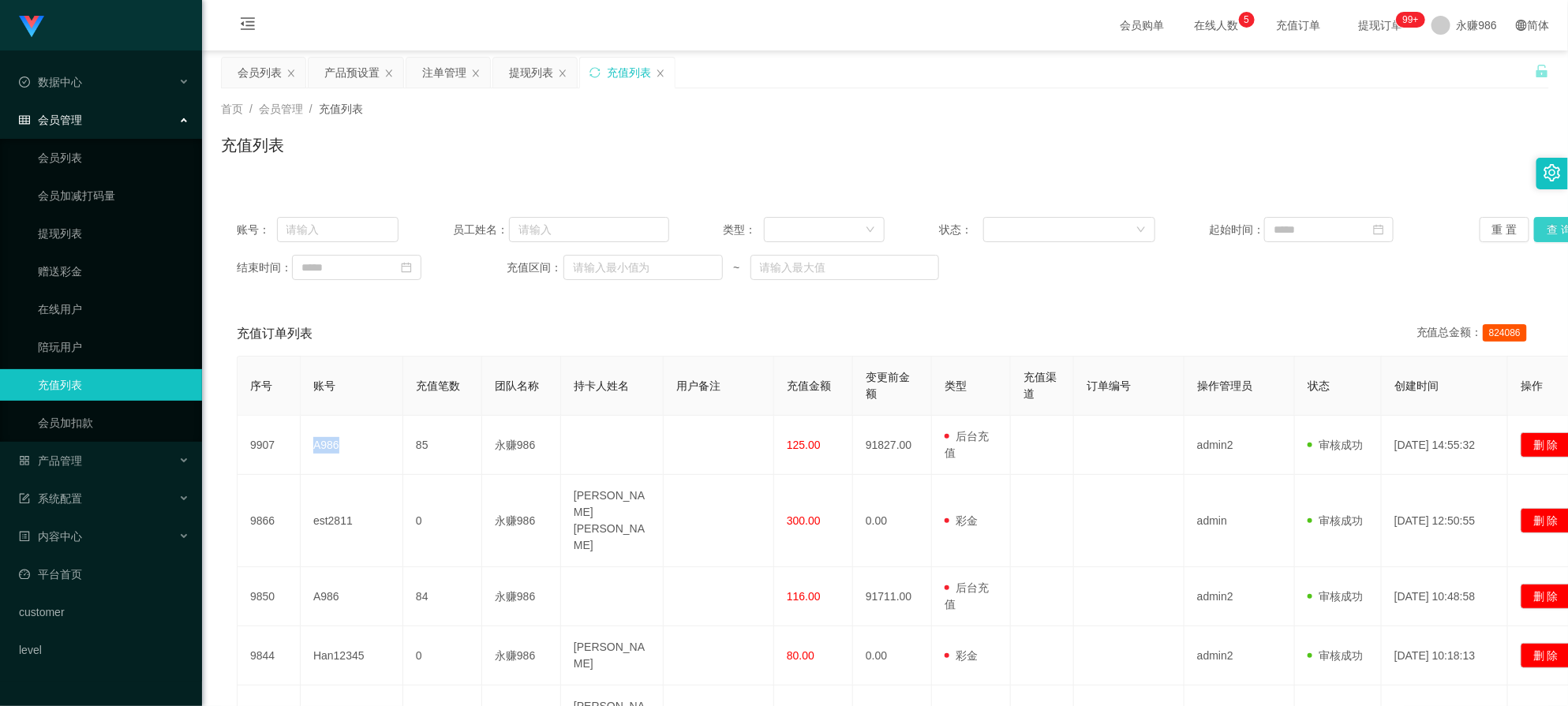
click at [1549, 235] on button "查 询" at bounding box center [1560, 229] width 50 height 25
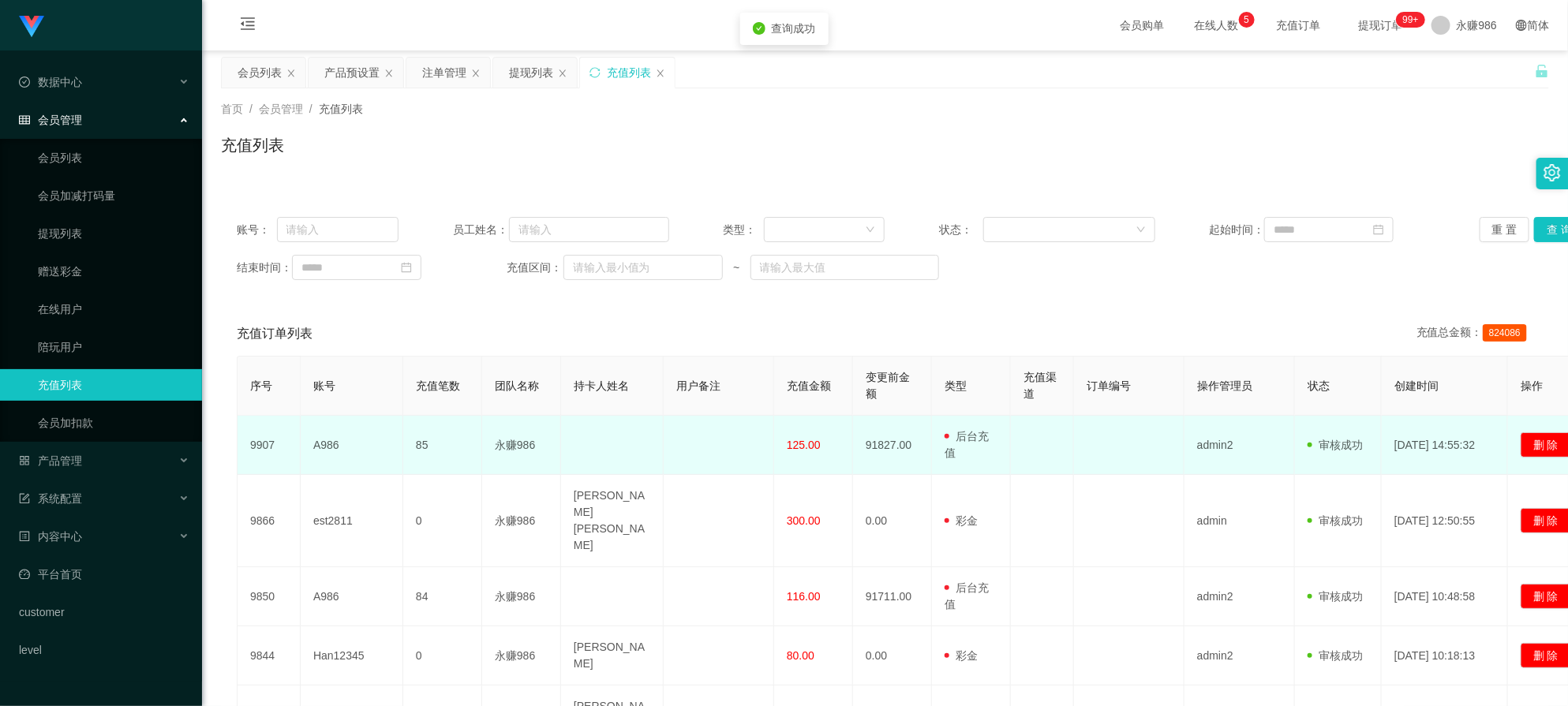
click at [546, 459] on td "永赚986" at bounding box center [521, 445] width 79 height 59
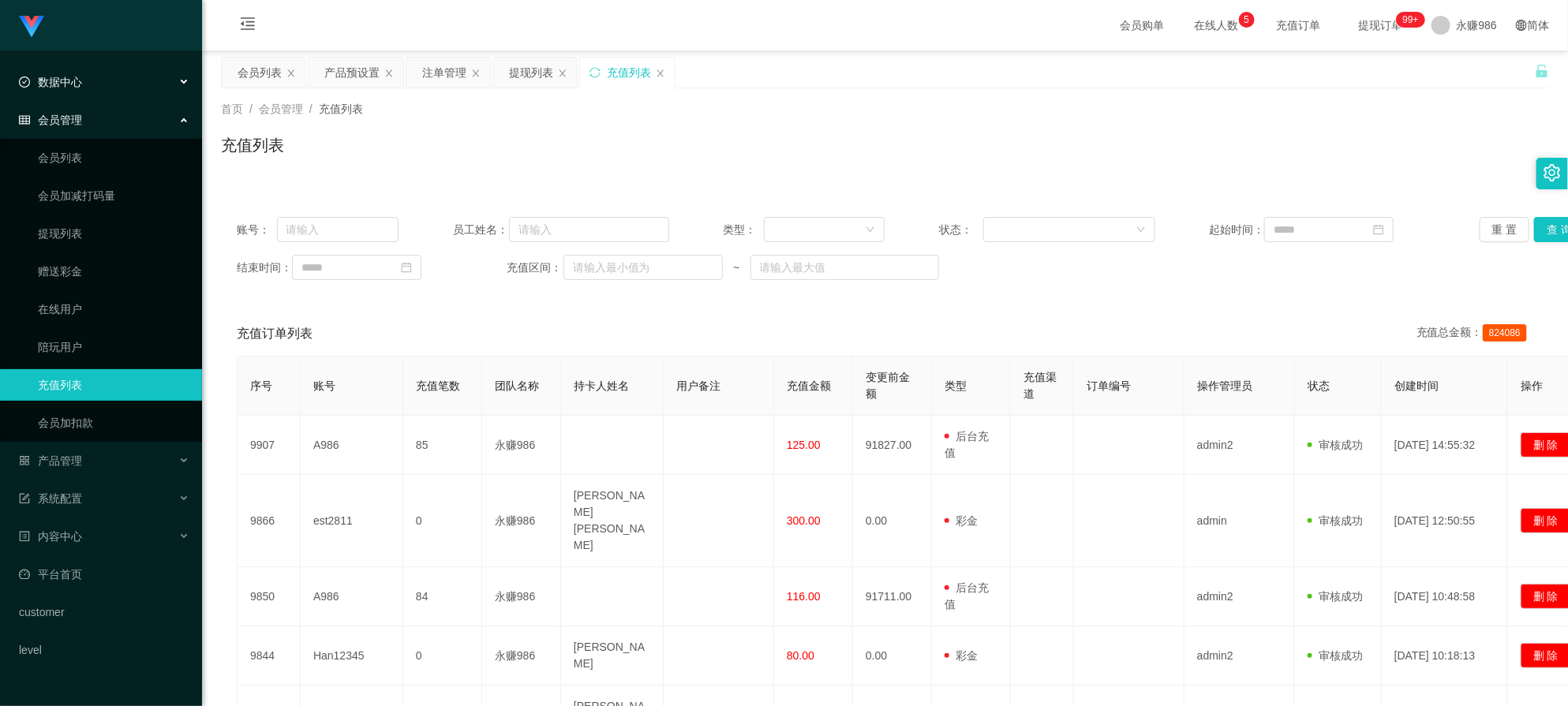
click at [104, 88] on div "数据中心" at bounding box center [101, 82] width 202 height 32
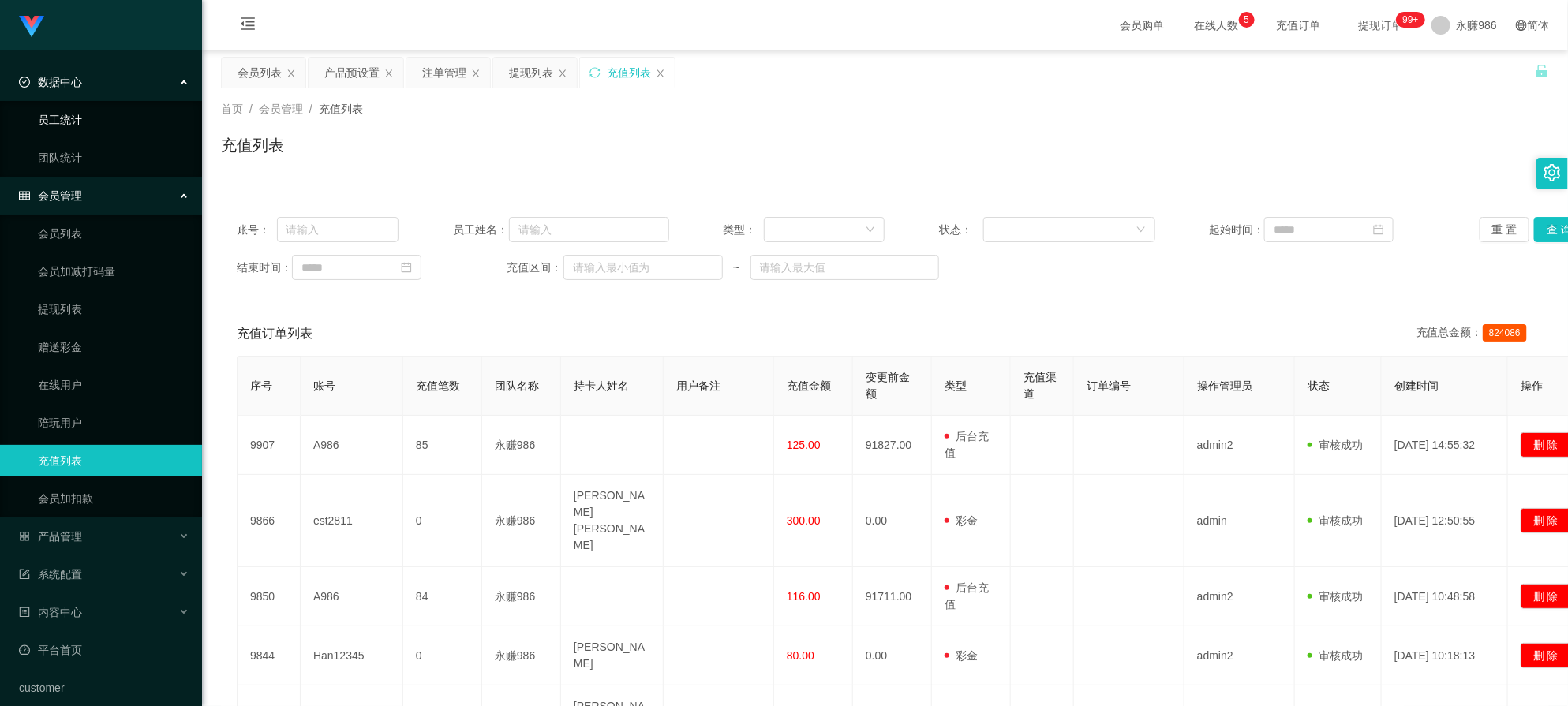
click at [97, 118] on link "员工统计" at bounding box center [114, 120] width 152 height 32
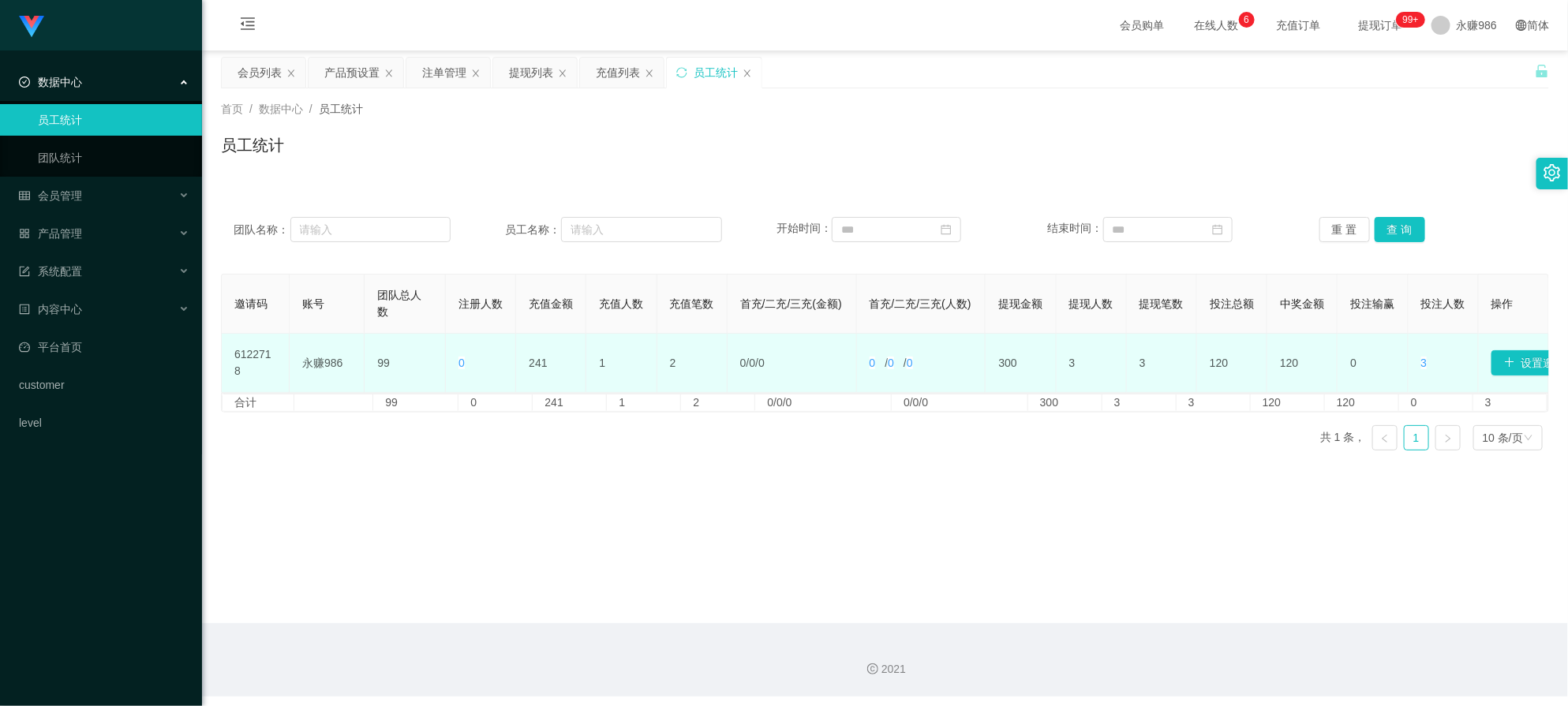
click at [250, 356] on td "6122718" at bounding box center [256, 363] width 68 height 59
copy td "6122718"
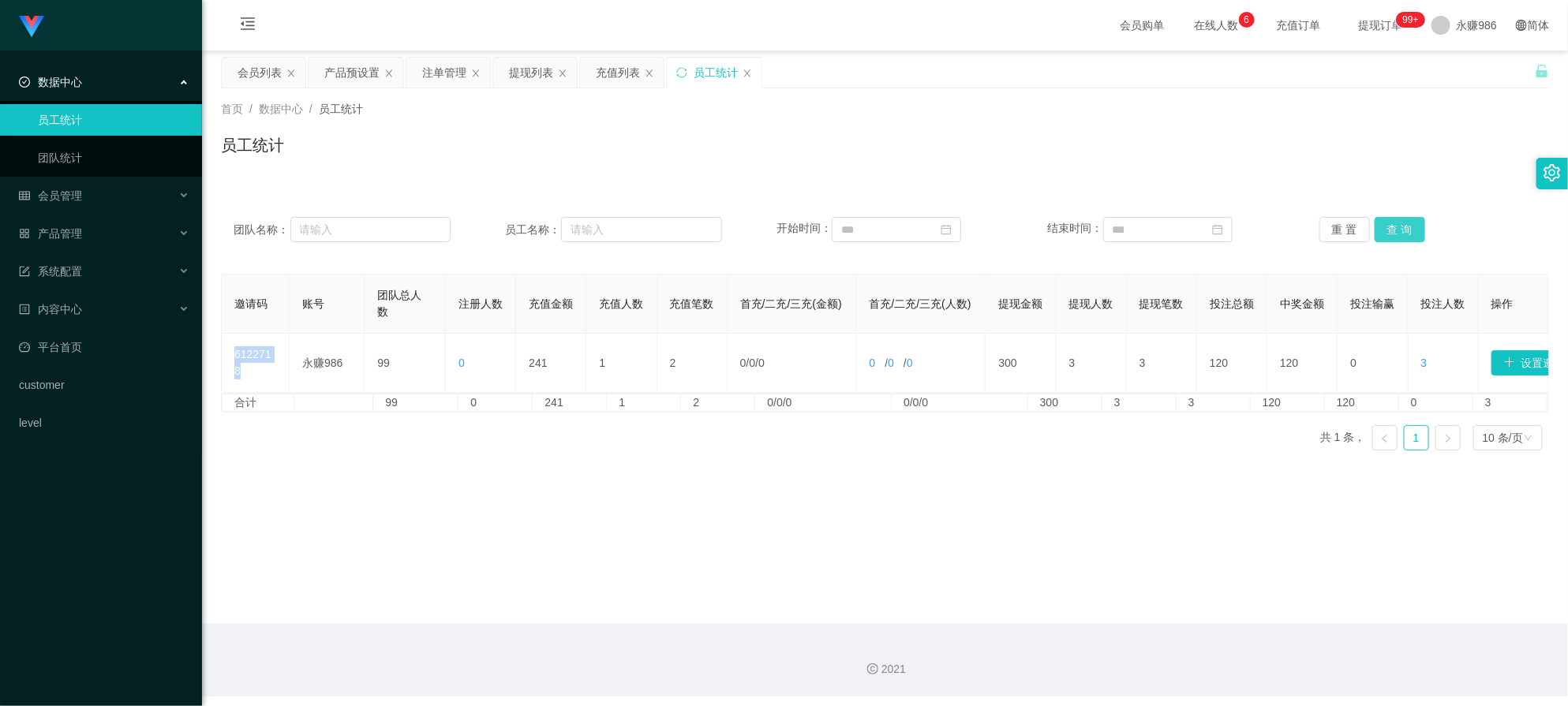
click at [1403, 226] on button "查 询" at bounding box center [1400, 229] width 50 height 25
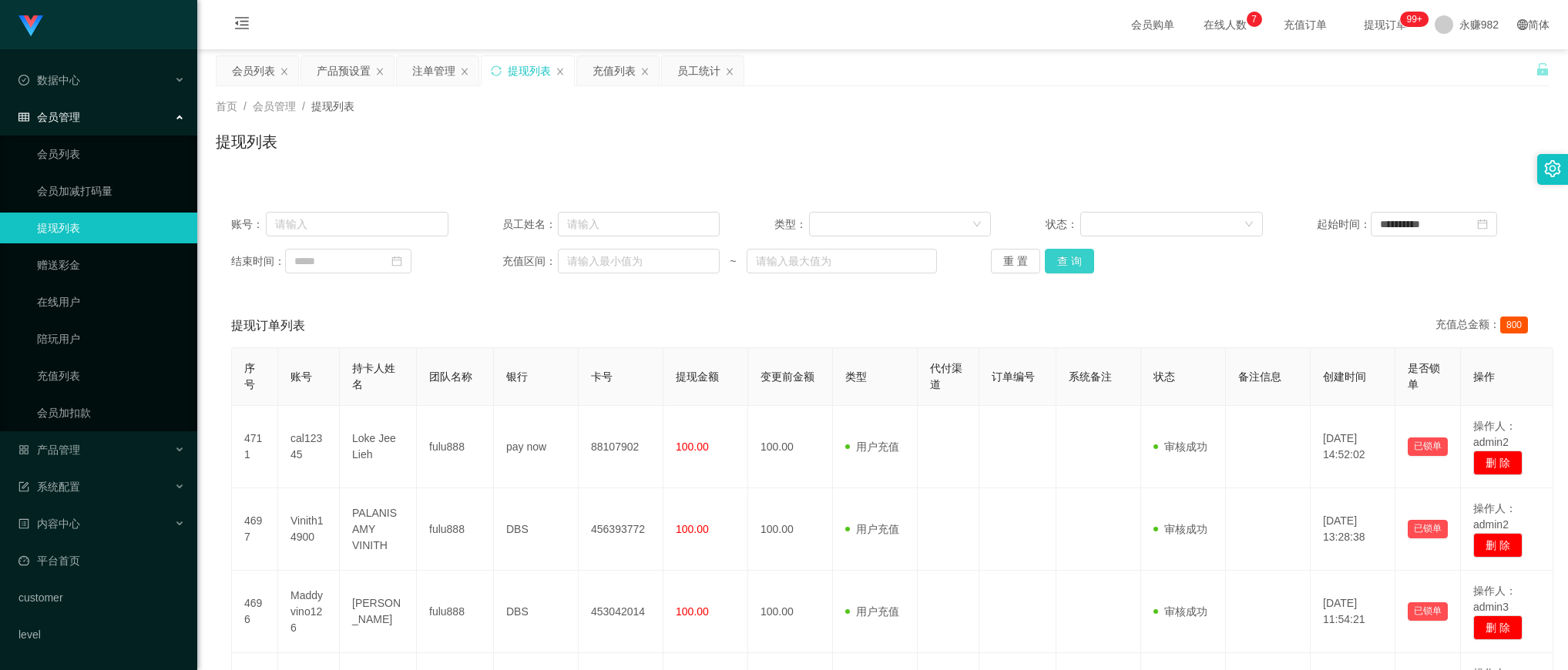
click at [1072, 256] on button "查 询" at bounding box center [1069, 260] width 49 height 25
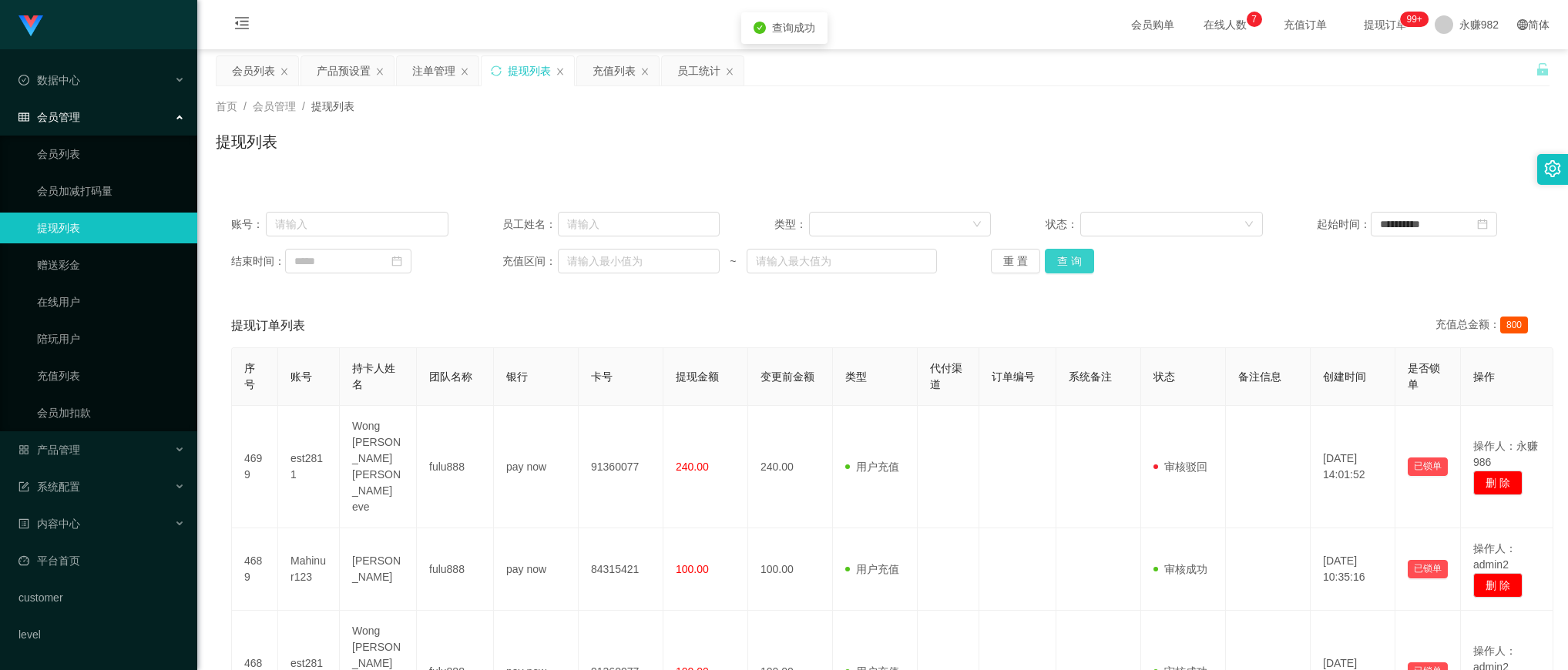
click at [1072, 256] on button "查 询" at bounding box center [1069, 260] width 49 height 25
click at [255, 81] on div "会员列表" at bounding box center [253, 70] width 44 height 29
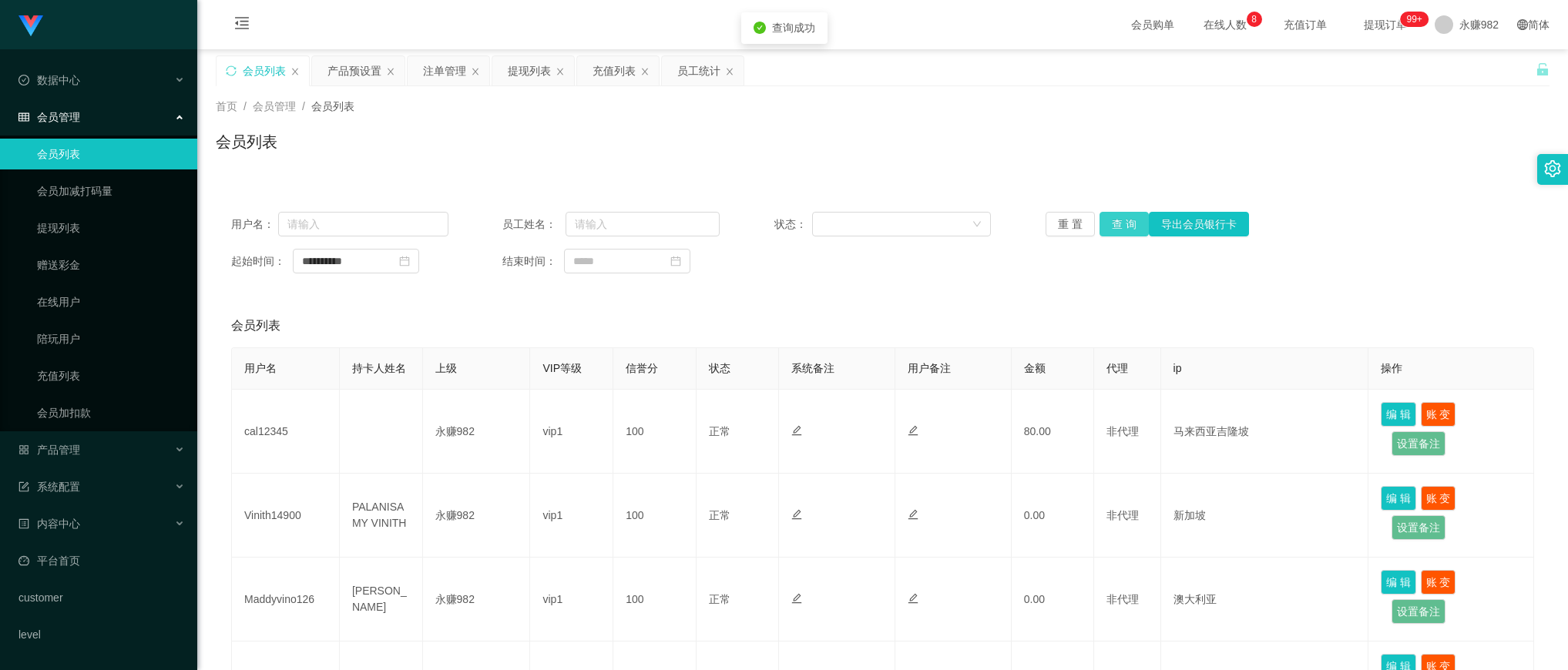
click at [1118, 218] on button "查 询" at bounding box center [1124, 224] width 49 height 25
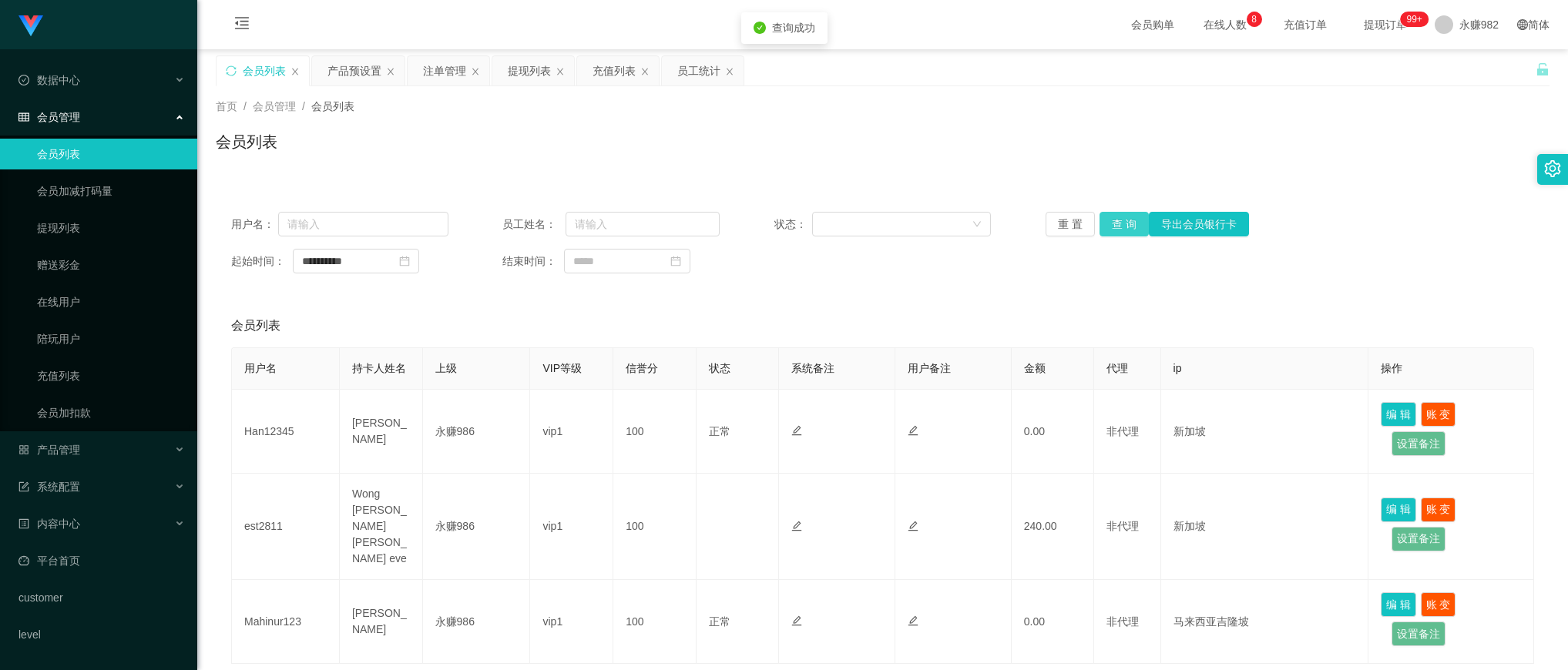
click at [1118, 218] on button "查 询" at bounding box center [1124, 224] width 49 height 25
click at [1468, 27] on span "永赚982" at bounding box center [1479, 25] width 40 height 49
click at [1461, 63] on span "退出登录" at bounding box center [1459, 68] width 44 height 13
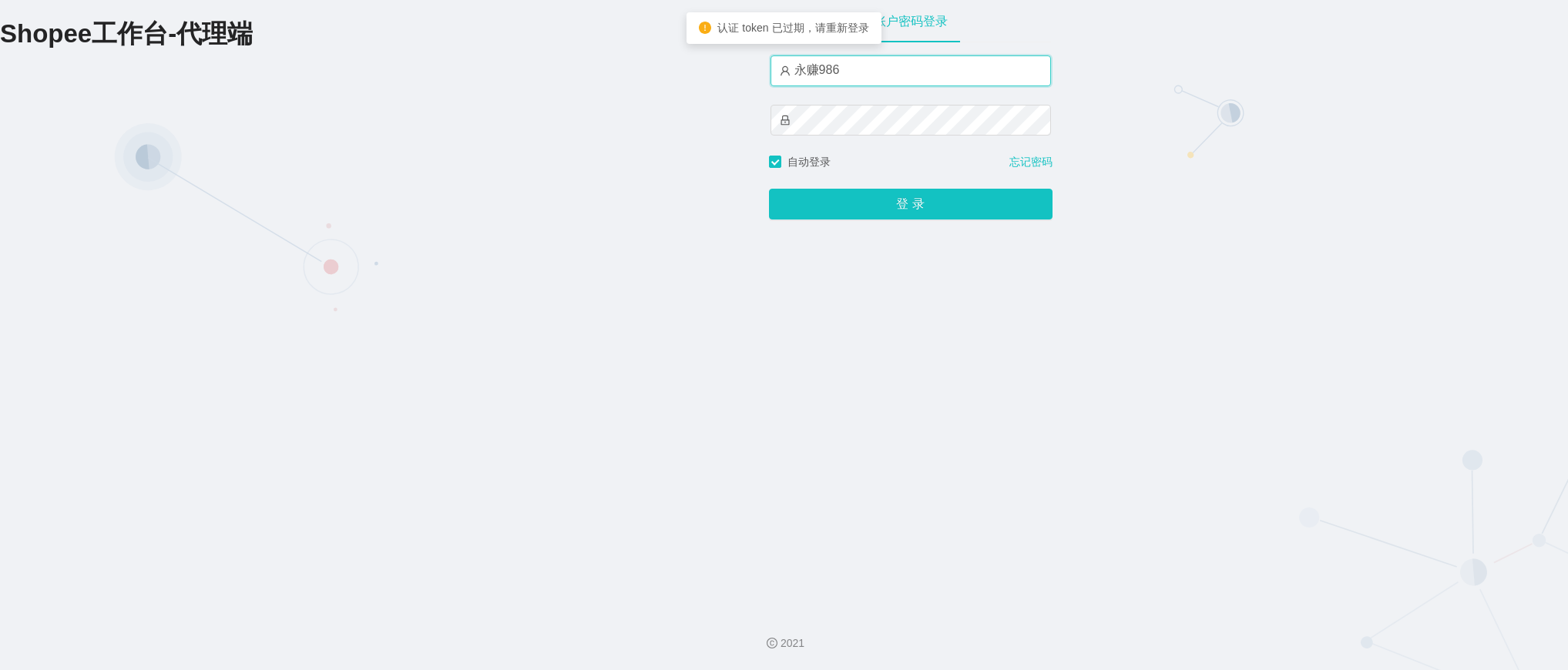
click at [900, 78] on input "永赚986" at bounding box center [911, 70] width 280 height 31
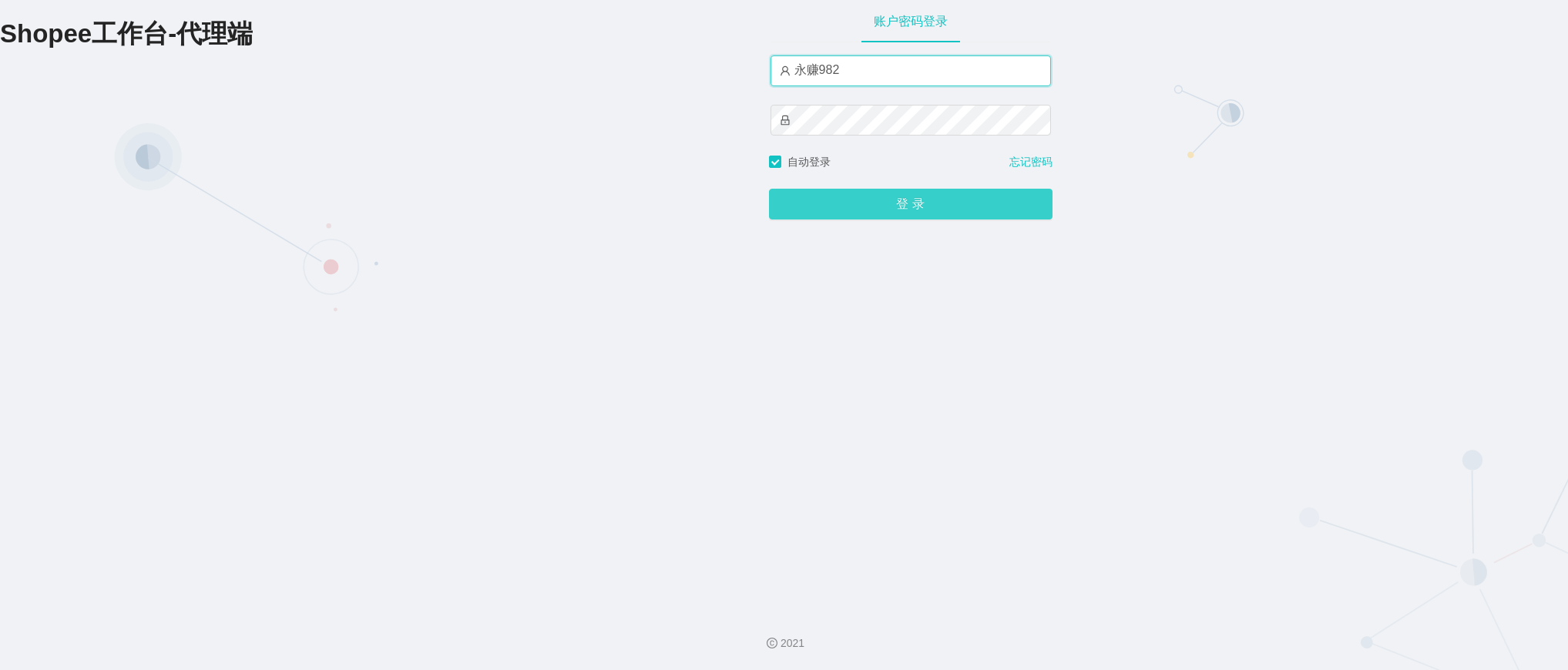
type input "永赚982"
click at [796, 208] on button "登 录" at bounding box center [911, 204] width 283 height 31
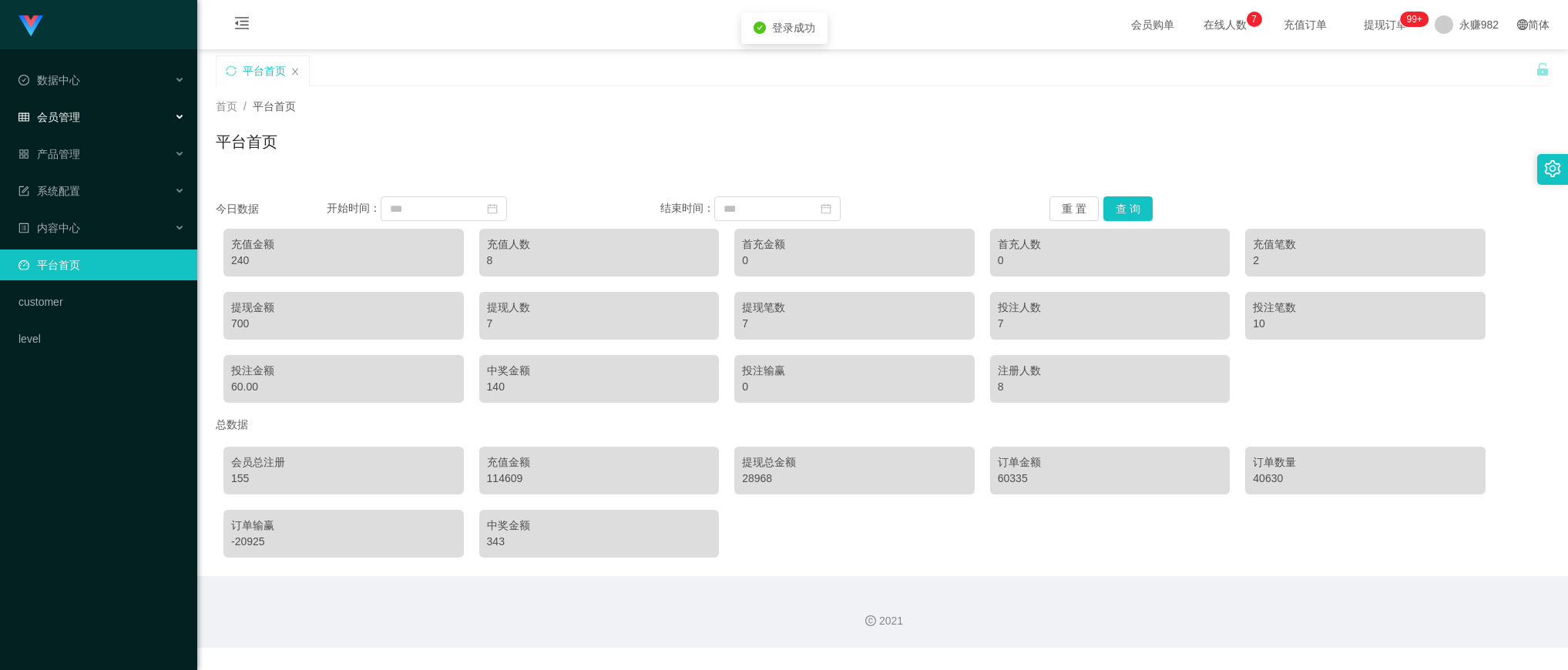
click at [79, 118] on div "会员管理" at bounding box center [98, 117] width 197 height 31
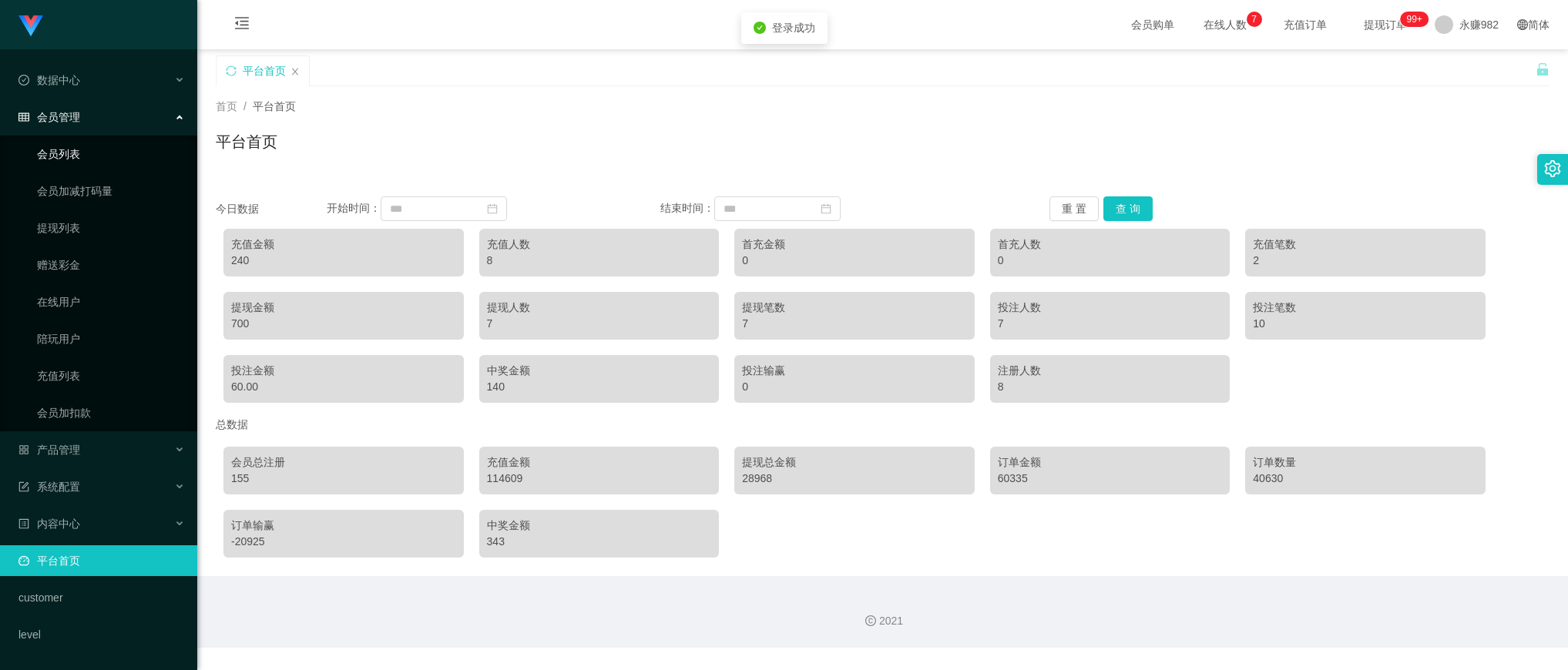
click at [89, 143] on link "会员列表" at bounding box center [111, 153] width 148 height 31
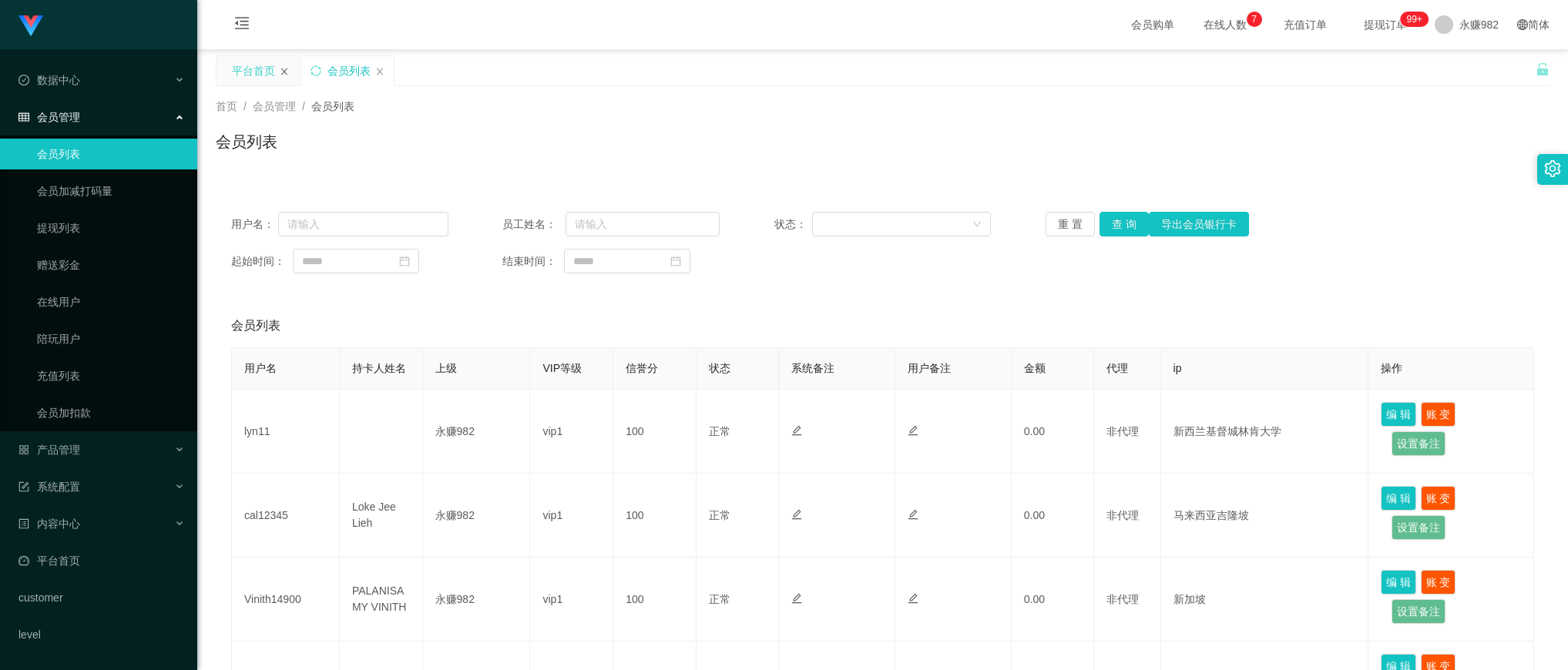
click at [281, 67] on icon "图标: close" at bounding box center [284, 72] width 9 height 9
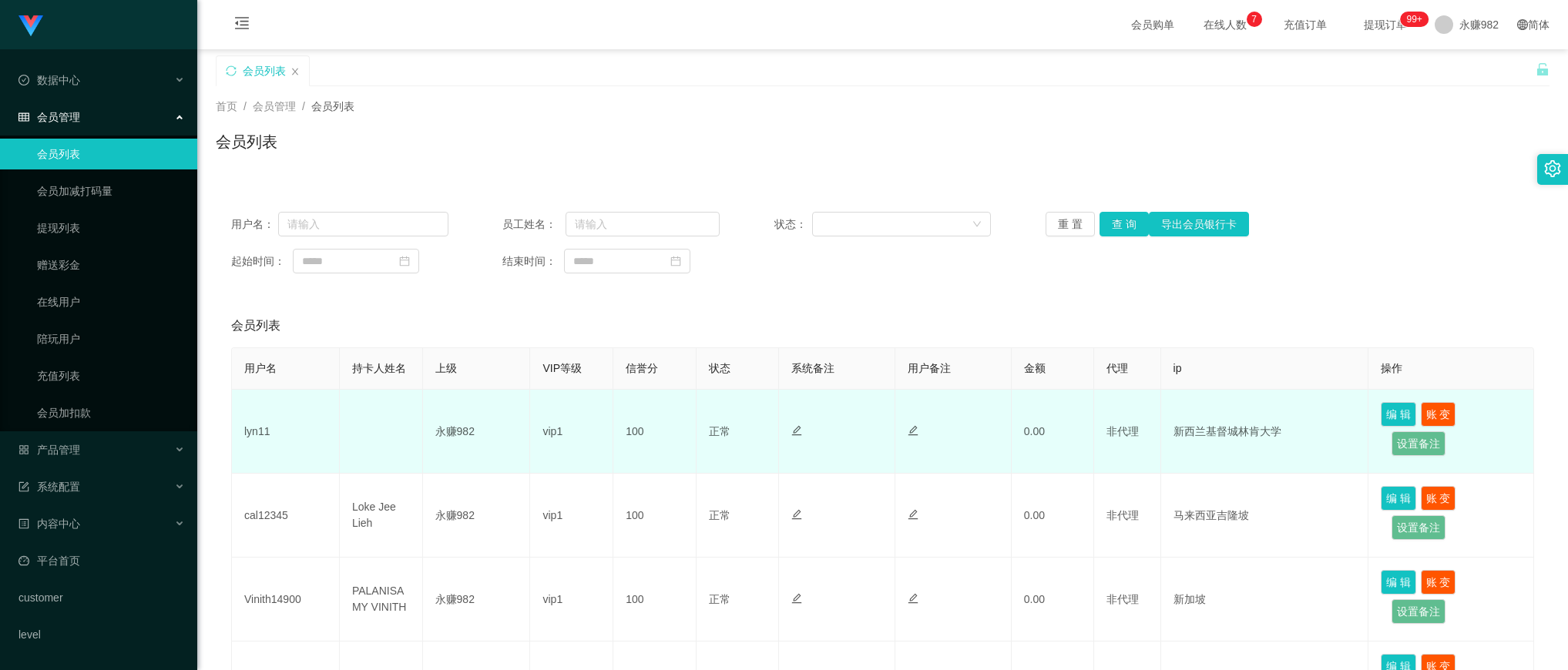
click at [245, 427] on td "lyn11" at bounding box center [286, 432] width 108 height 84
drag, startPoint x: 245, startPoint y: 427, endPoint x: 268, endPoint y: 436, distance: 24.7
click at [245, 427] on td "lyn11" at bounding box center [286, 432] width 108 height 84
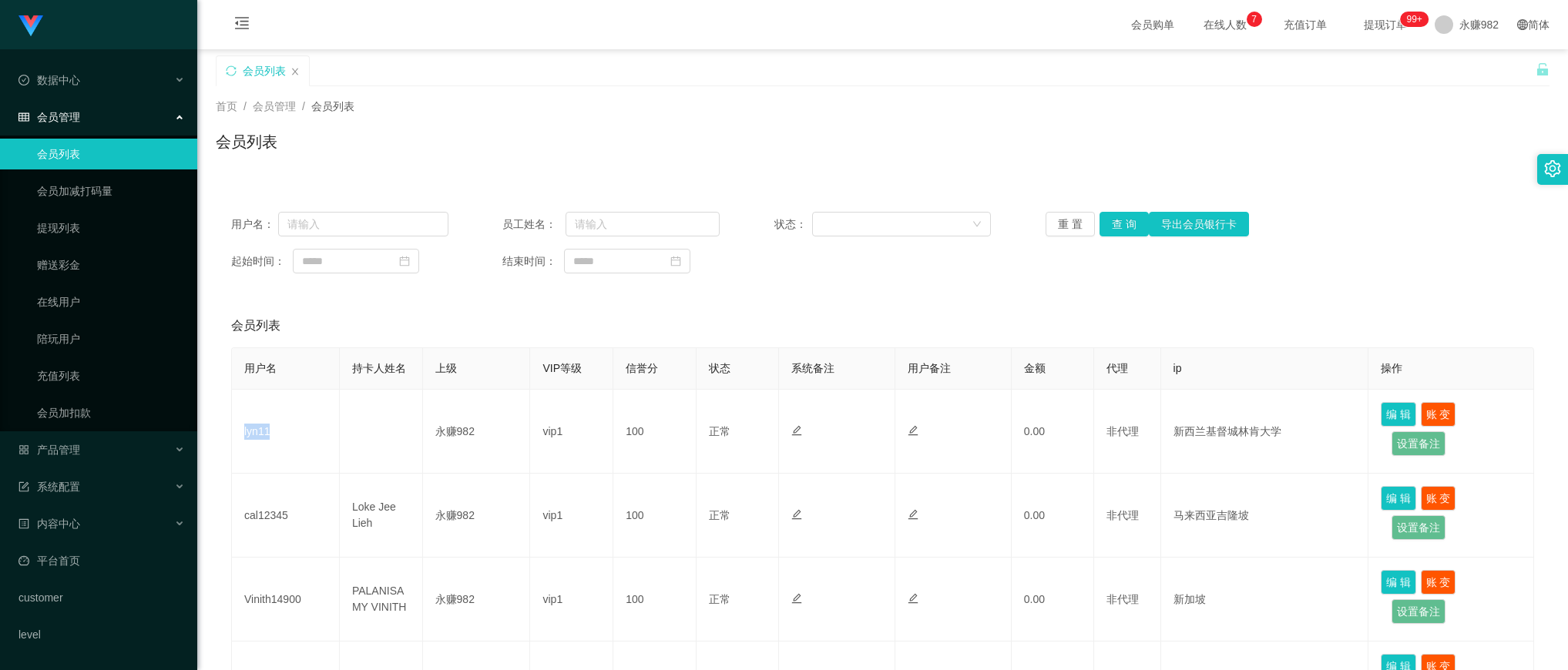
copy td "lyn11"
click at [1108, 221] on button "查 询" at bounding box center [1124, 224] width 49 height 25
click at [1126, 217] on button "查 询" at bounding box center [1124, 224] width 49 height 25
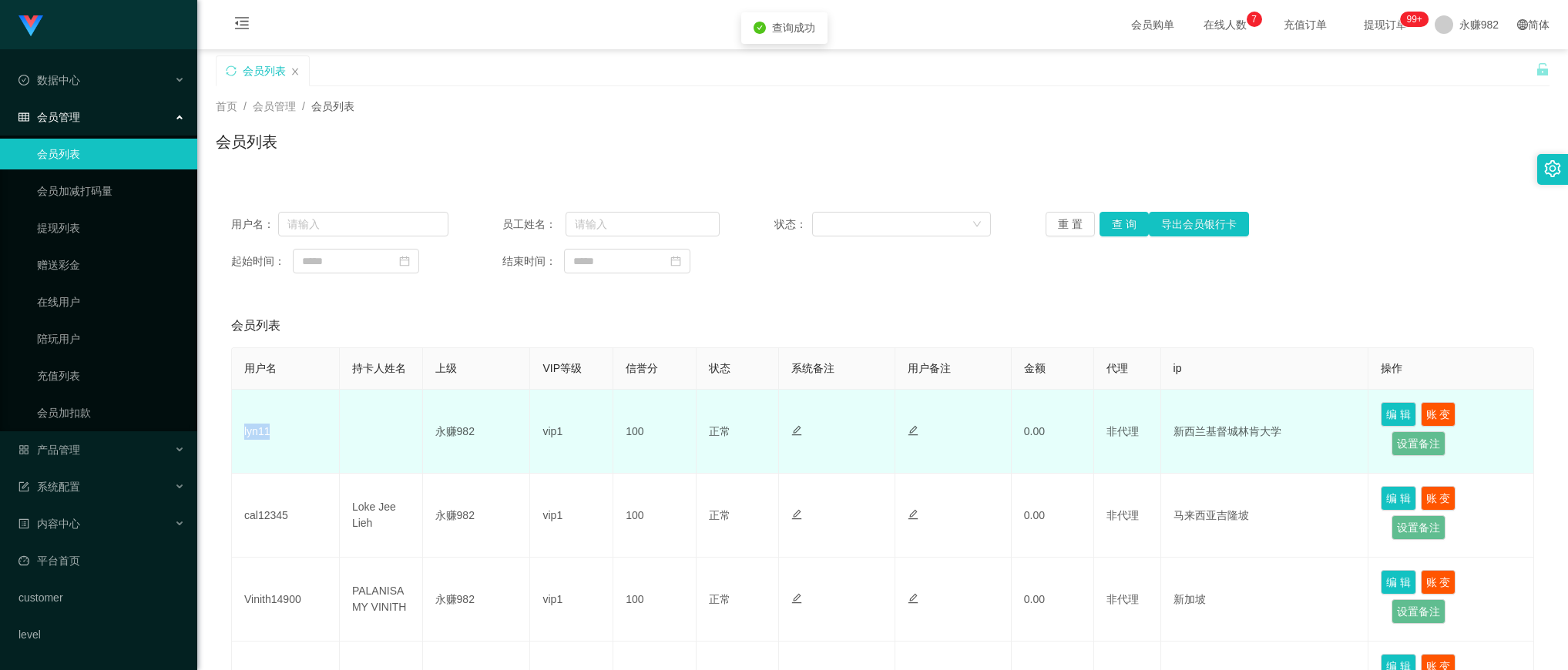
click at [248, 430] on td "lyn11" at bounding box center [286, 432] width 108 height 84
click at [254, 433] on td "lyn11" at bounding box center [286, 432] width 108 height 84
copy td "lyn11"
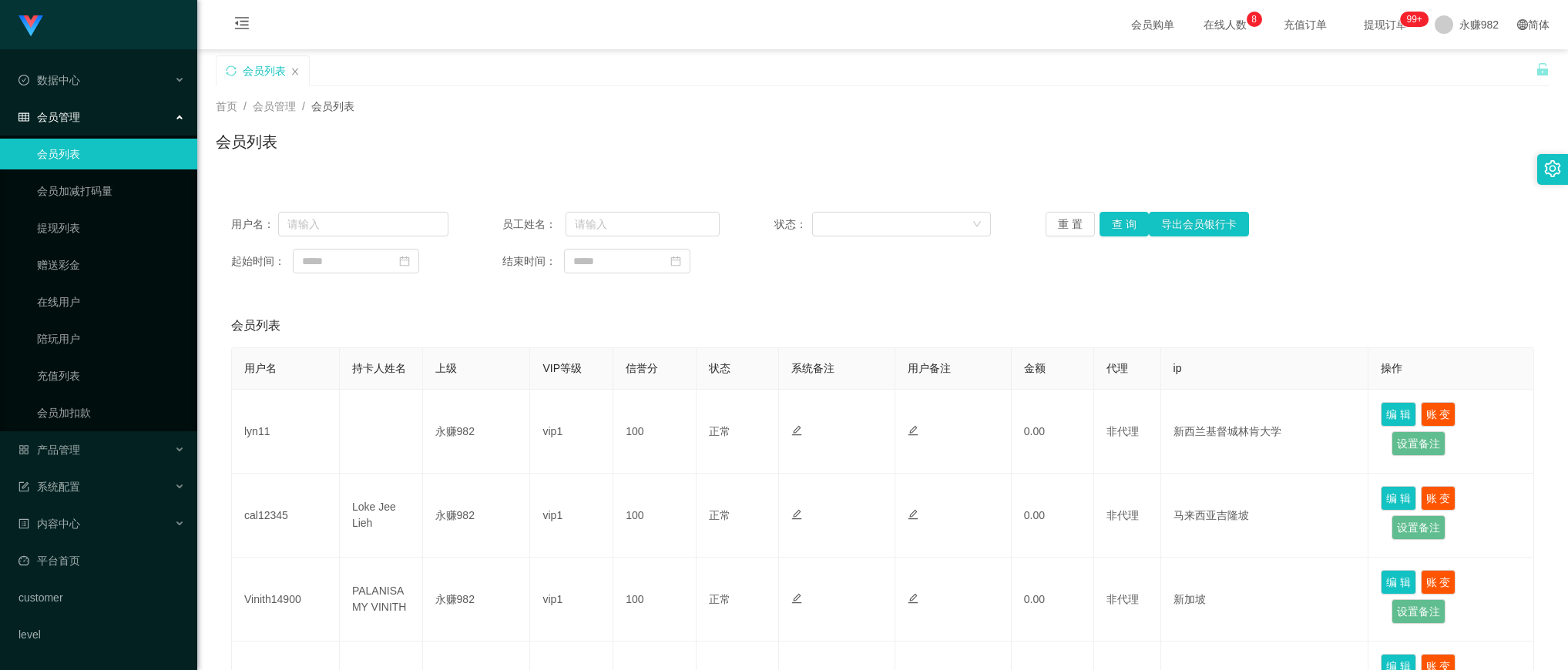
click at [883, 124] on div "首页 / 会员管理 / 会员列表 / 会员列表" at bounding box center [883, 132] width 1334 height 67
click at [1126, 214] on button "查 询" at bounding box center [1124, 224] width 49 height 25
click at [101, 443] on div "产品管理" at bounding box center [98, 449] width 197 height 31
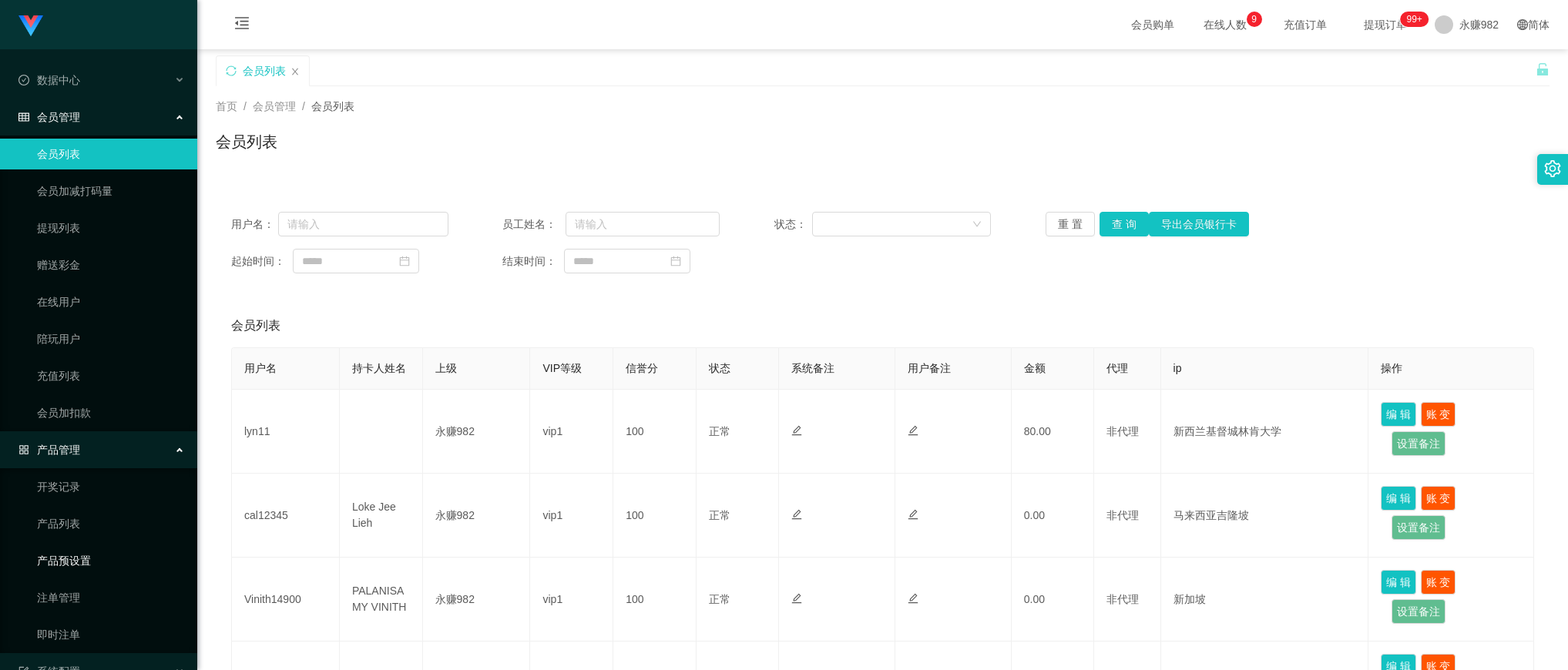
click at [81, 560] on link "产品预设置" at bounding box center [111, 560] width 148 height 31
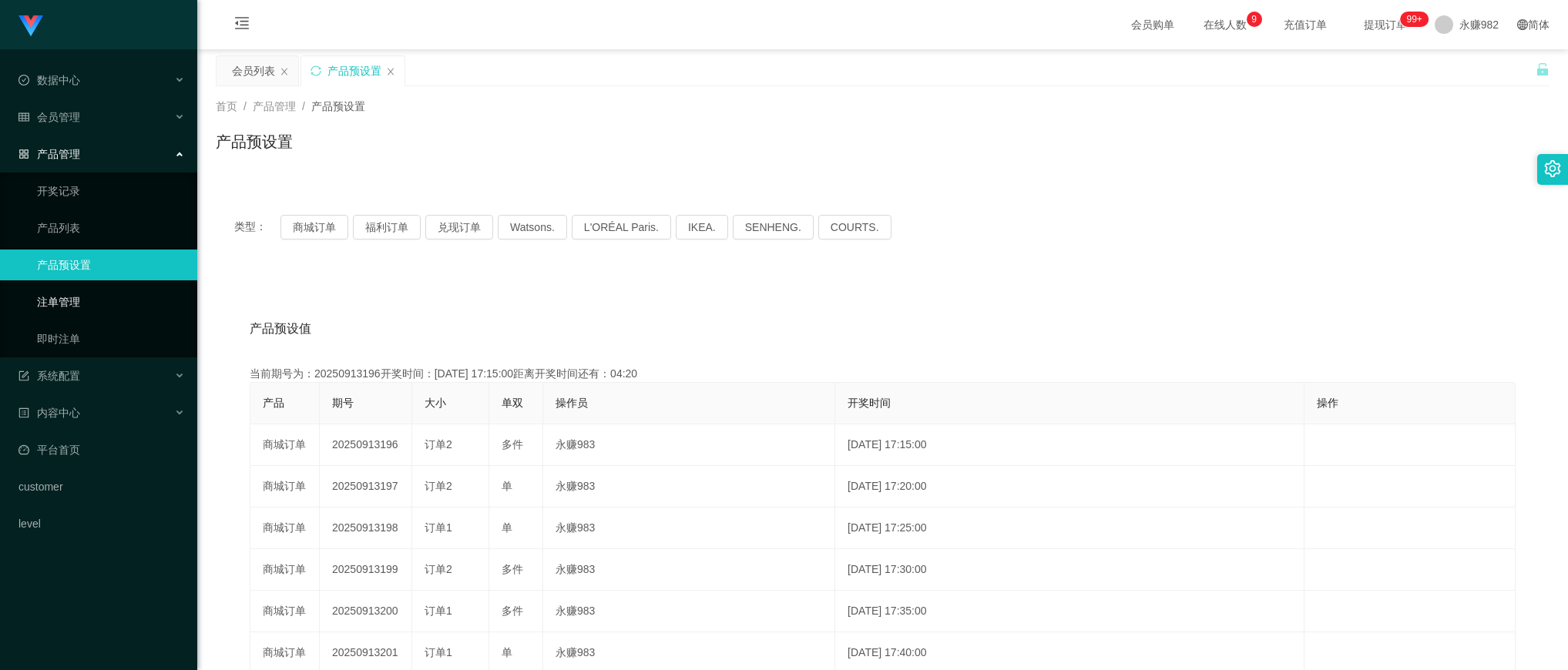
click at [72, 290] on link "注单管理" at bounding box center [111, 301] width 148 height 31
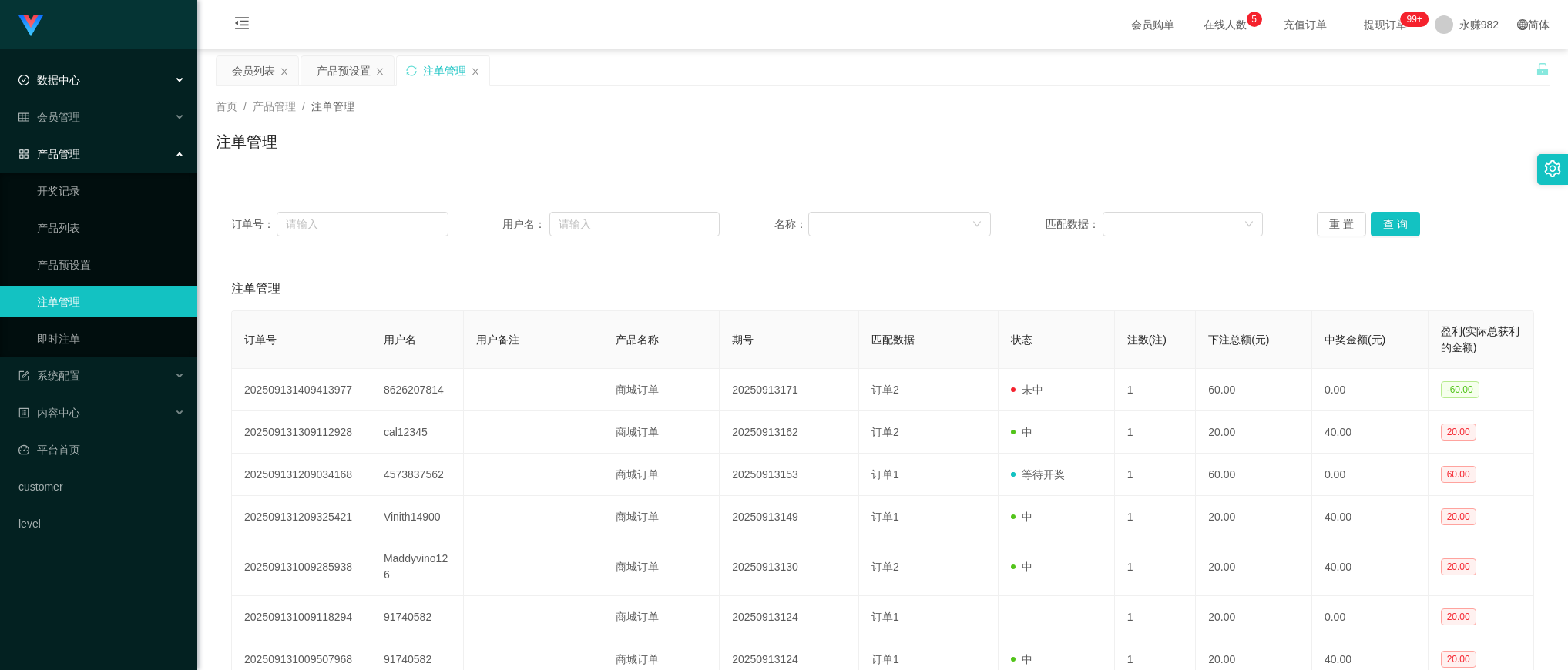
click at [82, 85] on div "数据中心" at bounding box center [98, 80] width 197 height 31
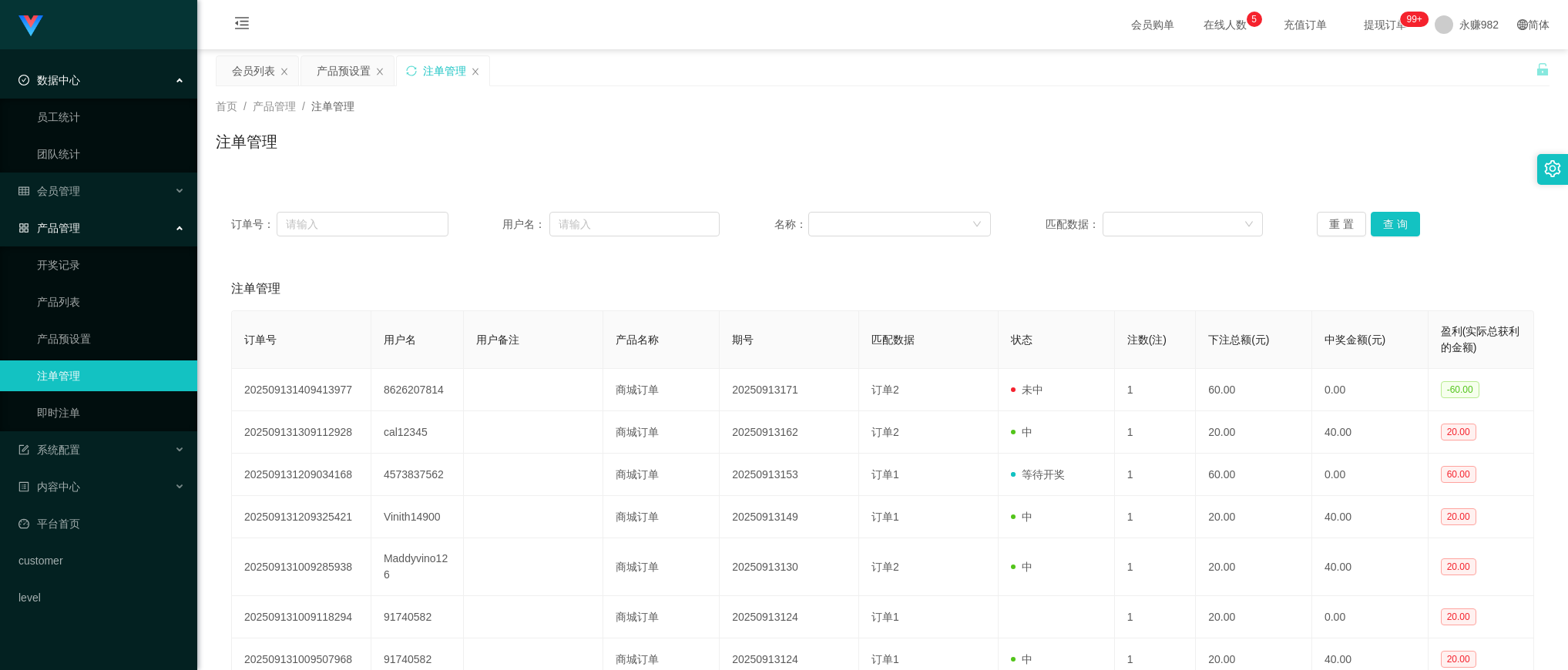
click at [82, 85] on div "数据中心" at bounding box center [98, 80] width 197 height 31
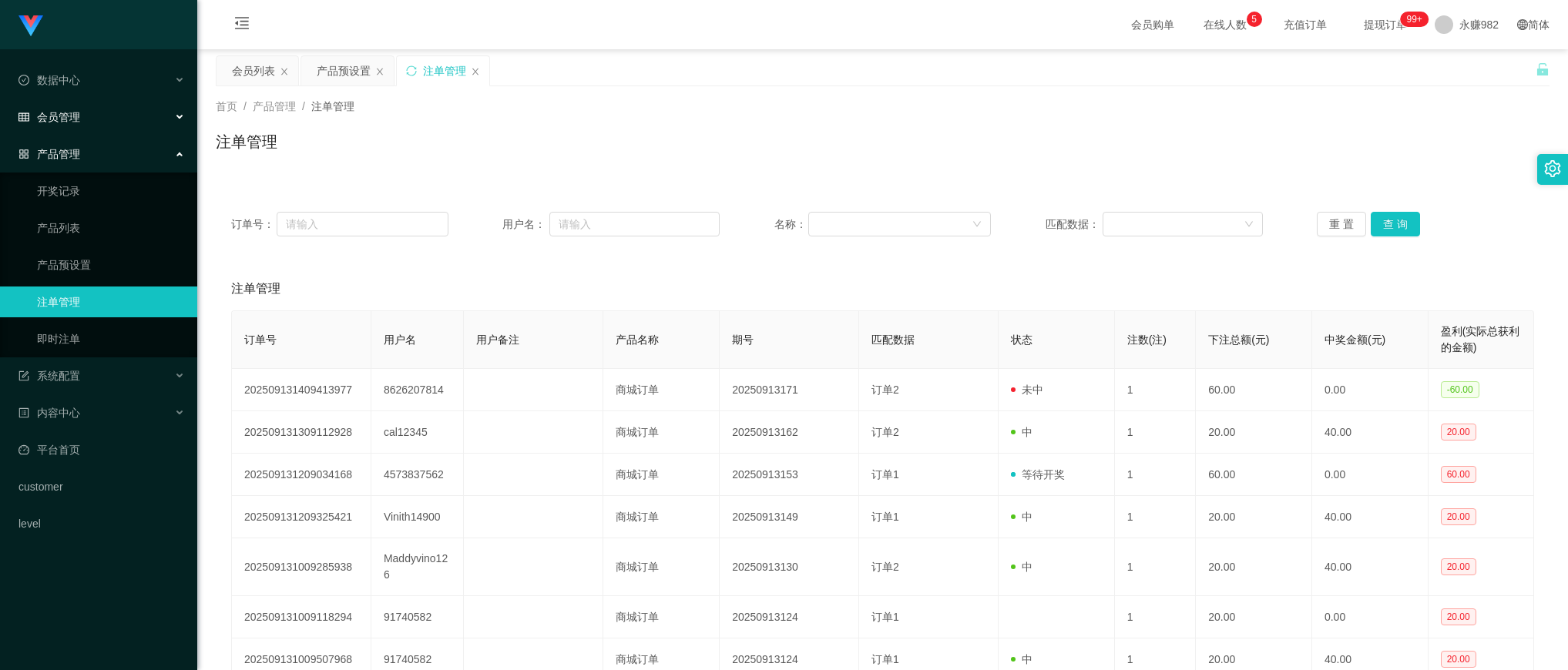
click at [82, 104] on div "会员管理" at bounding box center [98, 117] width 197 height 31
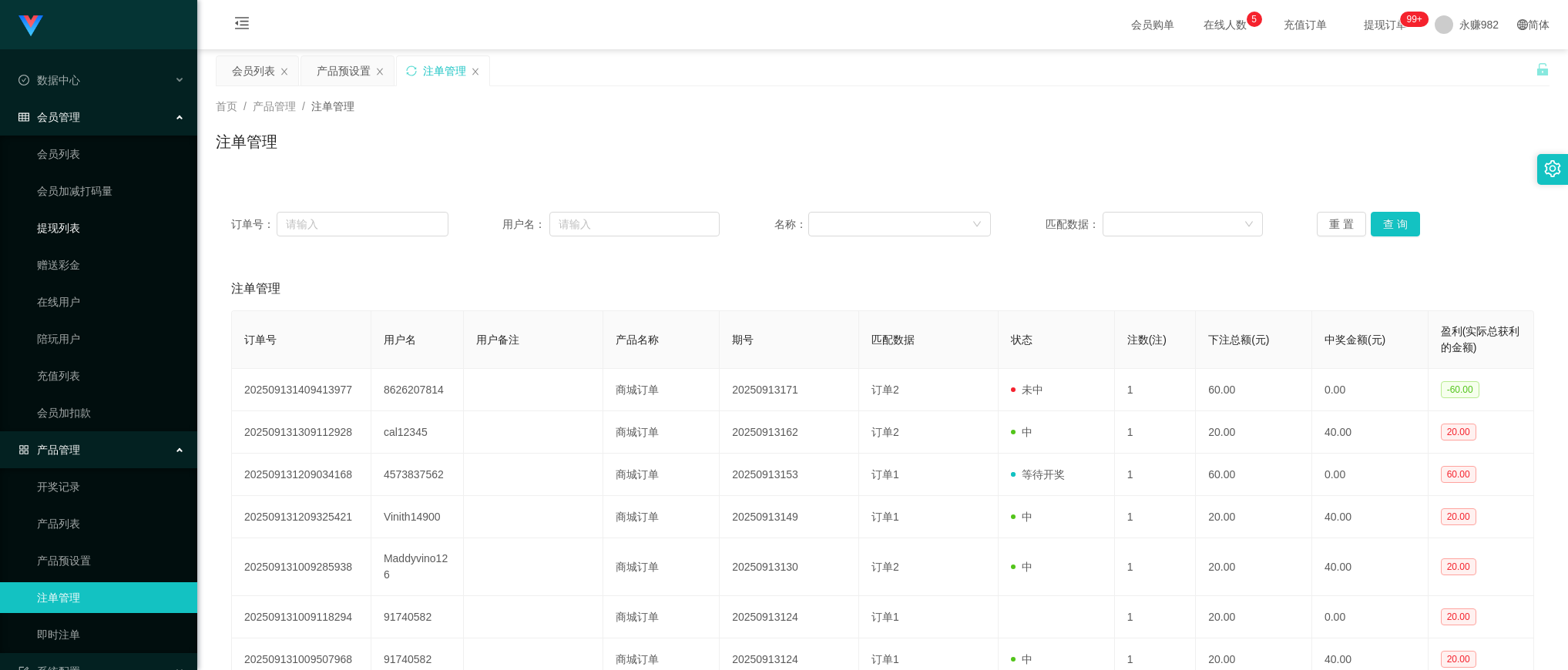
click at [81, 231] on link "提现列表" at bounding box center [111, 228] width 148 height 31
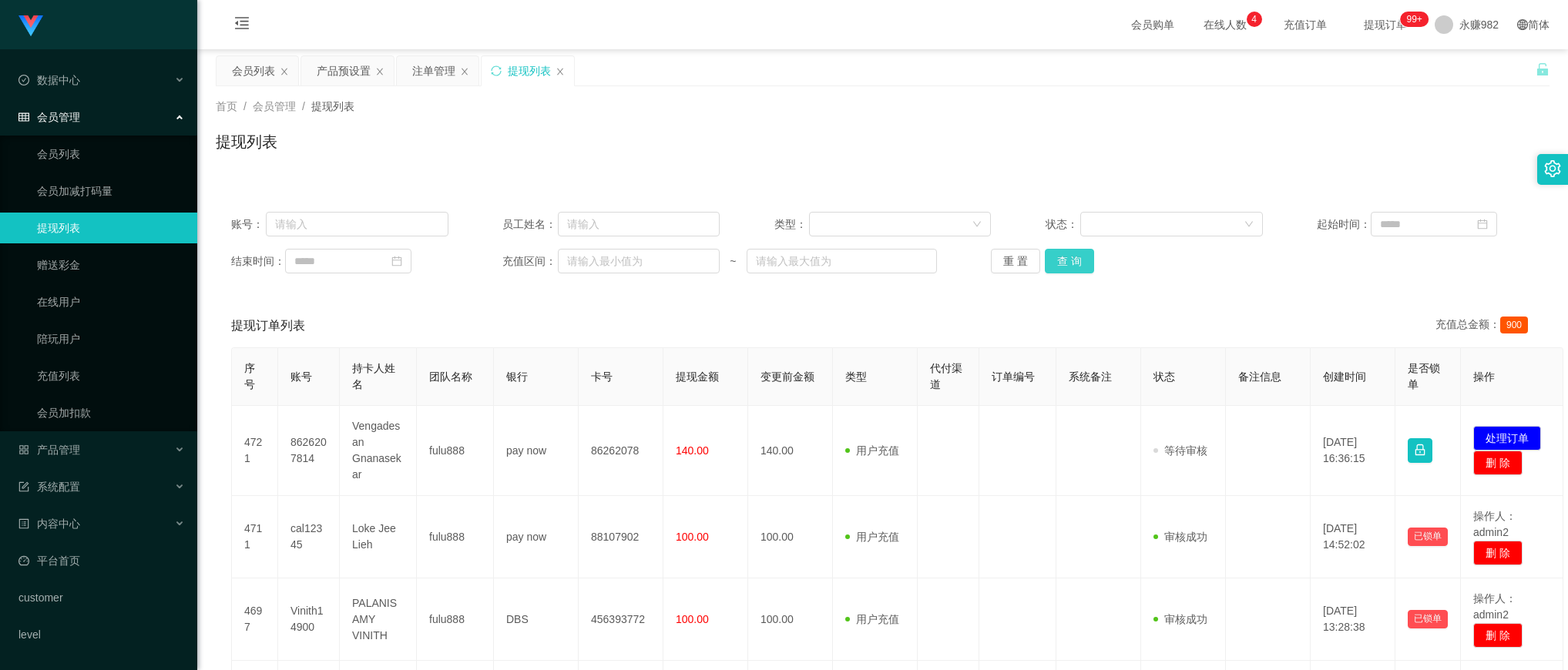
click at [1046, 256] on button "查 询" at bounding box center [1069, 260] width 49 height 25
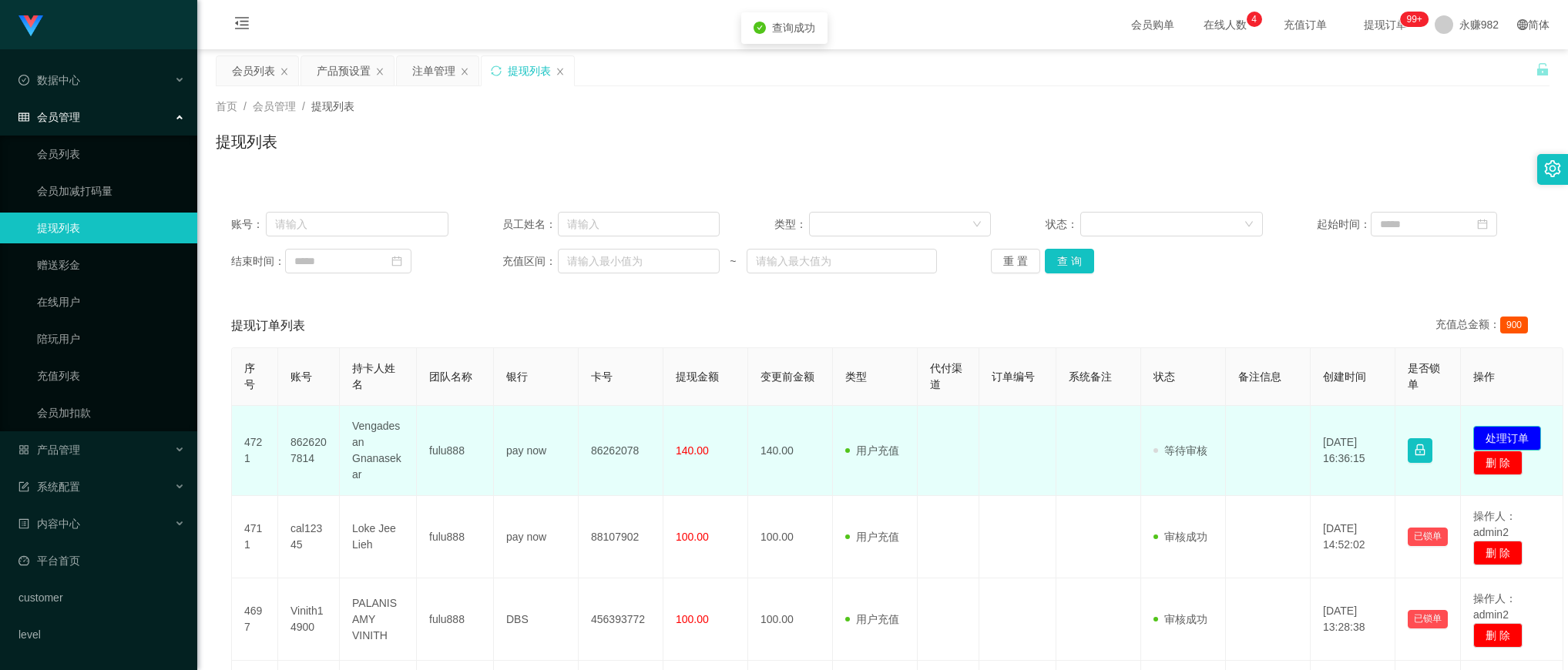
click at [1484, 429] on button "处理订单" at bounding box center [1507, 437] width 68 height 25
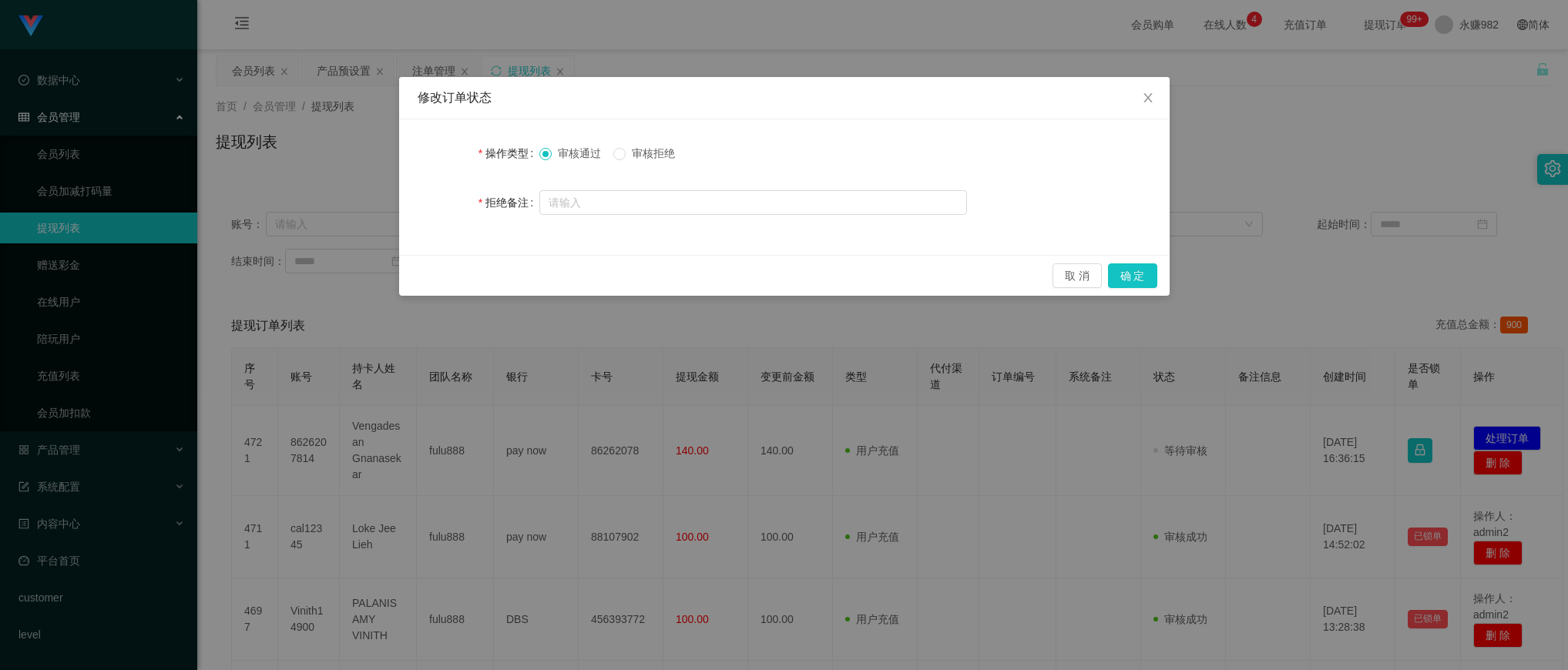
click at [653, 154] on span "审核拒绝" at bounding box center [653, 153] width 55 height 13
click at [1115, 272] on button "确 定" at bounding box center [1133, 275] width 49 height 25
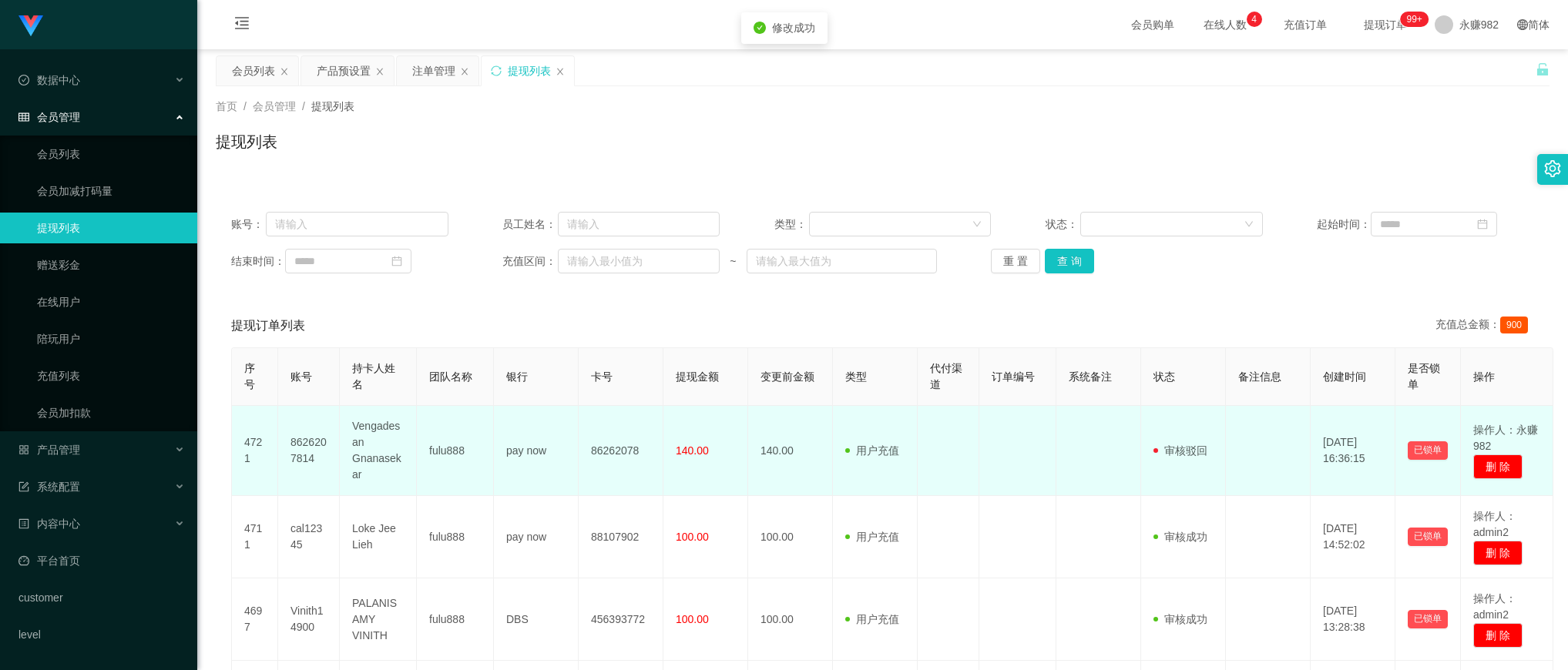
click at [313, 445] on td "8626207814" at bounding box center [309, 451] width 62 height 90
copy td "8626207814"
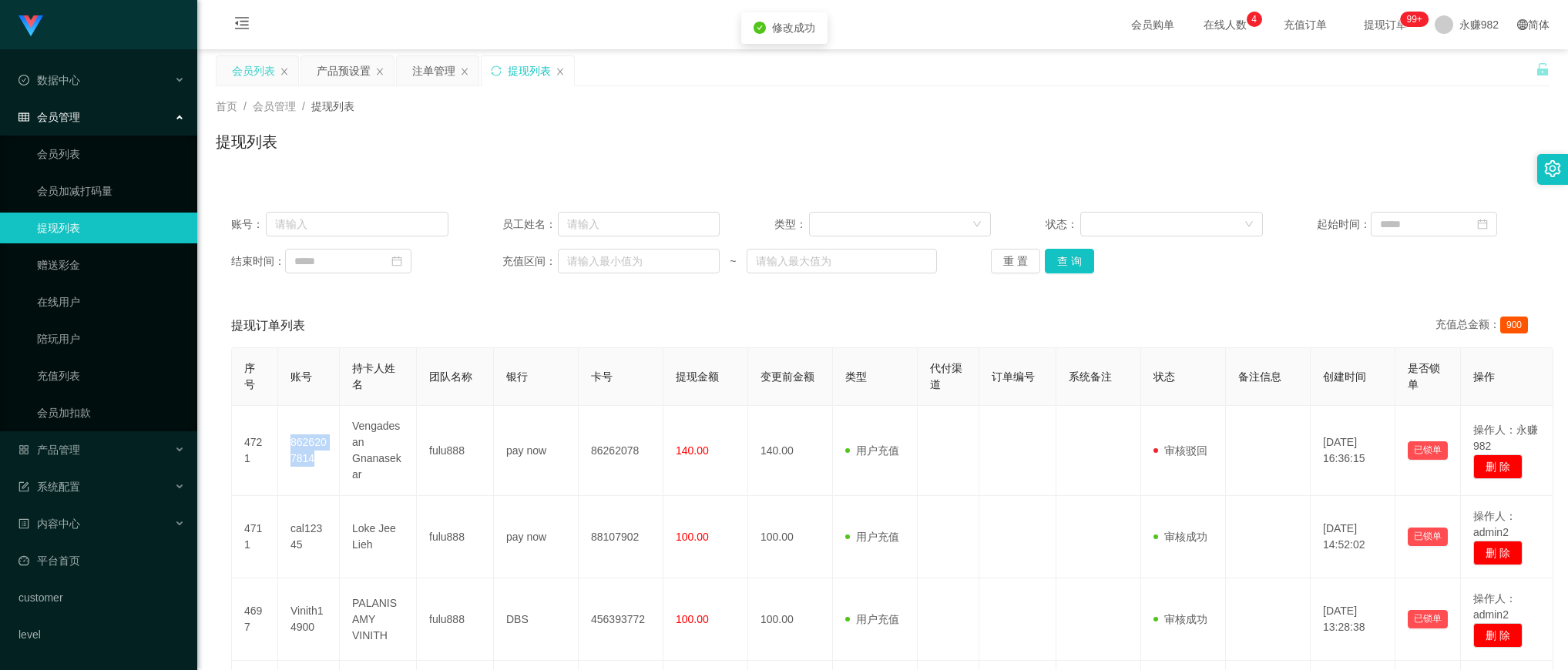
click at [240, 67] on div "会员列表" at bounding box center [253, 70] width 44 height 29
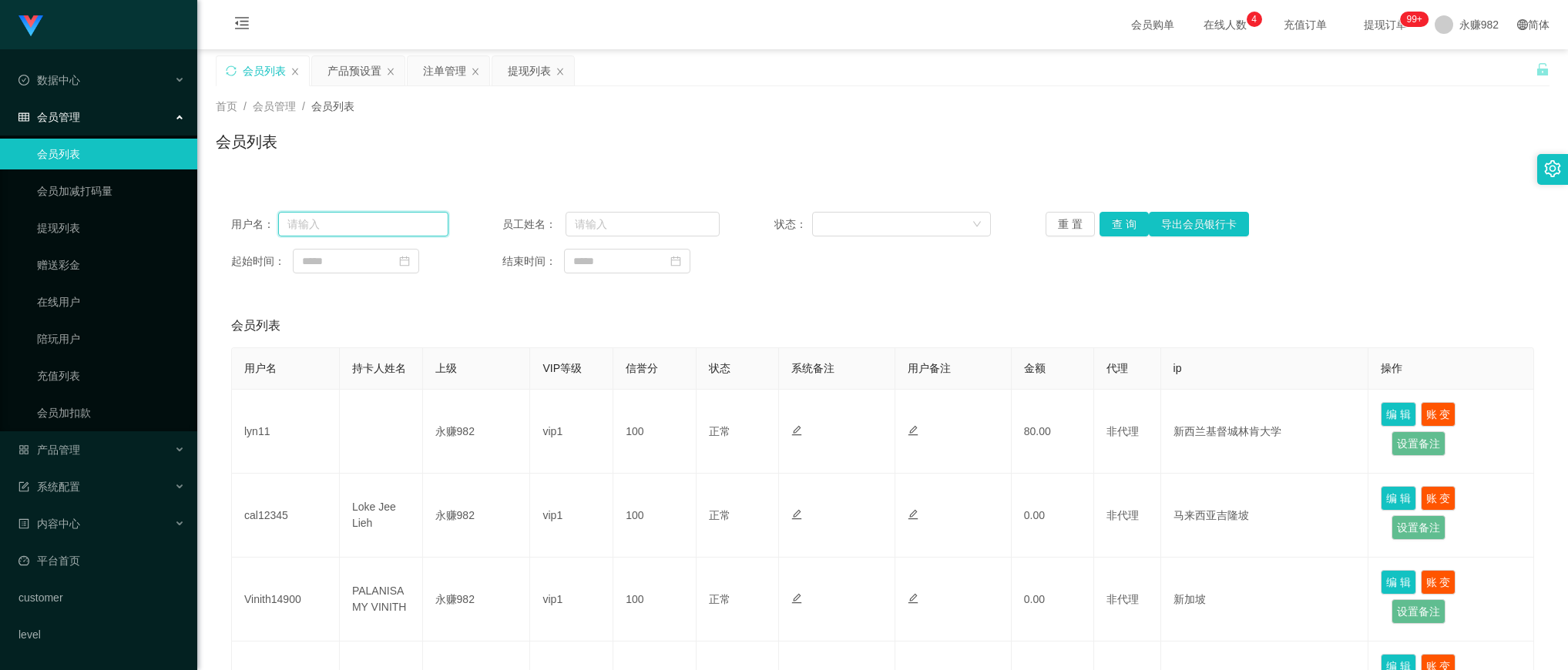
click at [328, 219] on input "text" at bounding box center [363, 224] width 170 height 25
paste input "8626207814"
type input "8626207814"
click at [1107, 223] on button "查 询" at bounding box center [1124, 224] width 49 height 25
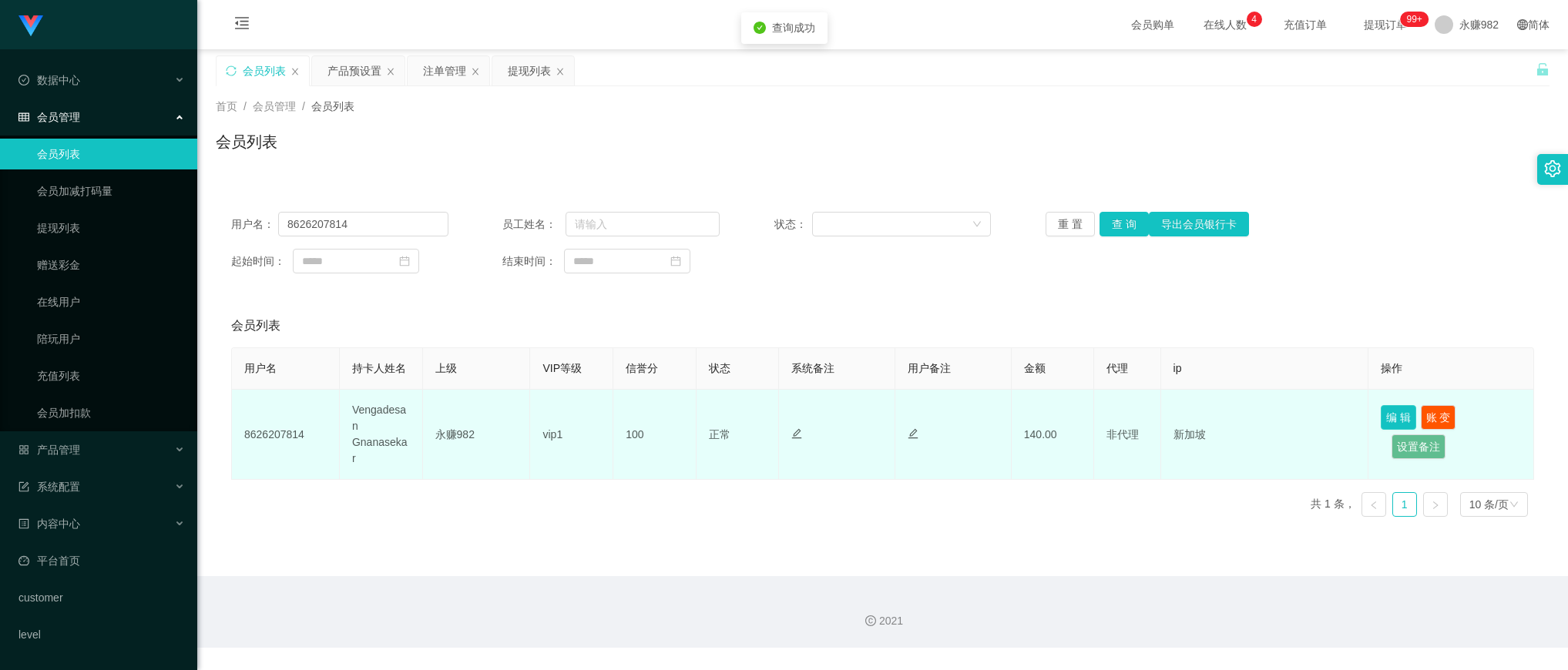
click at [1381, 413] on button "编 辑" at bounding box center [1399, 417] width 36 height 25
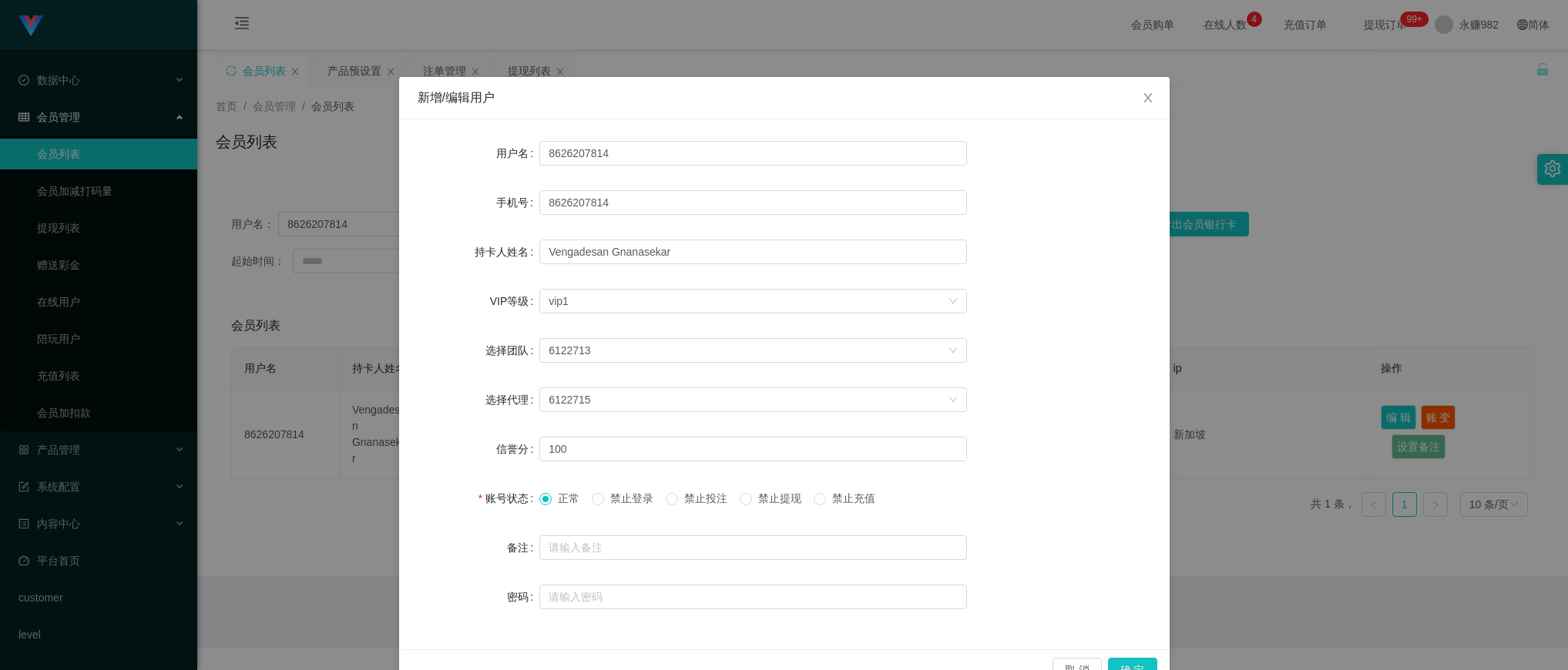
click at [768, 497] on span "禁止提现" at bounding box center [780, 498] width 55 height 13
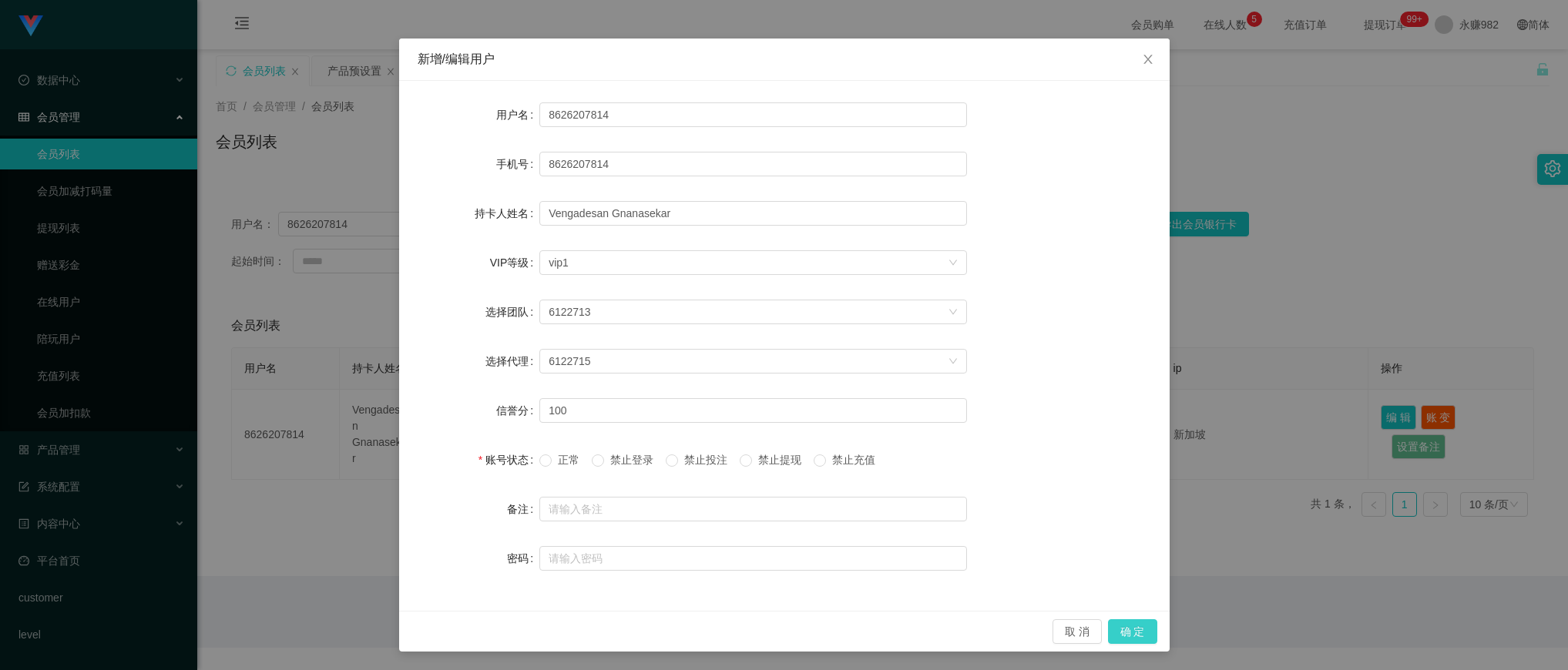
click at [1115, 627] on button "确 定" at bounding box center [1133, 631] width 49 height 25
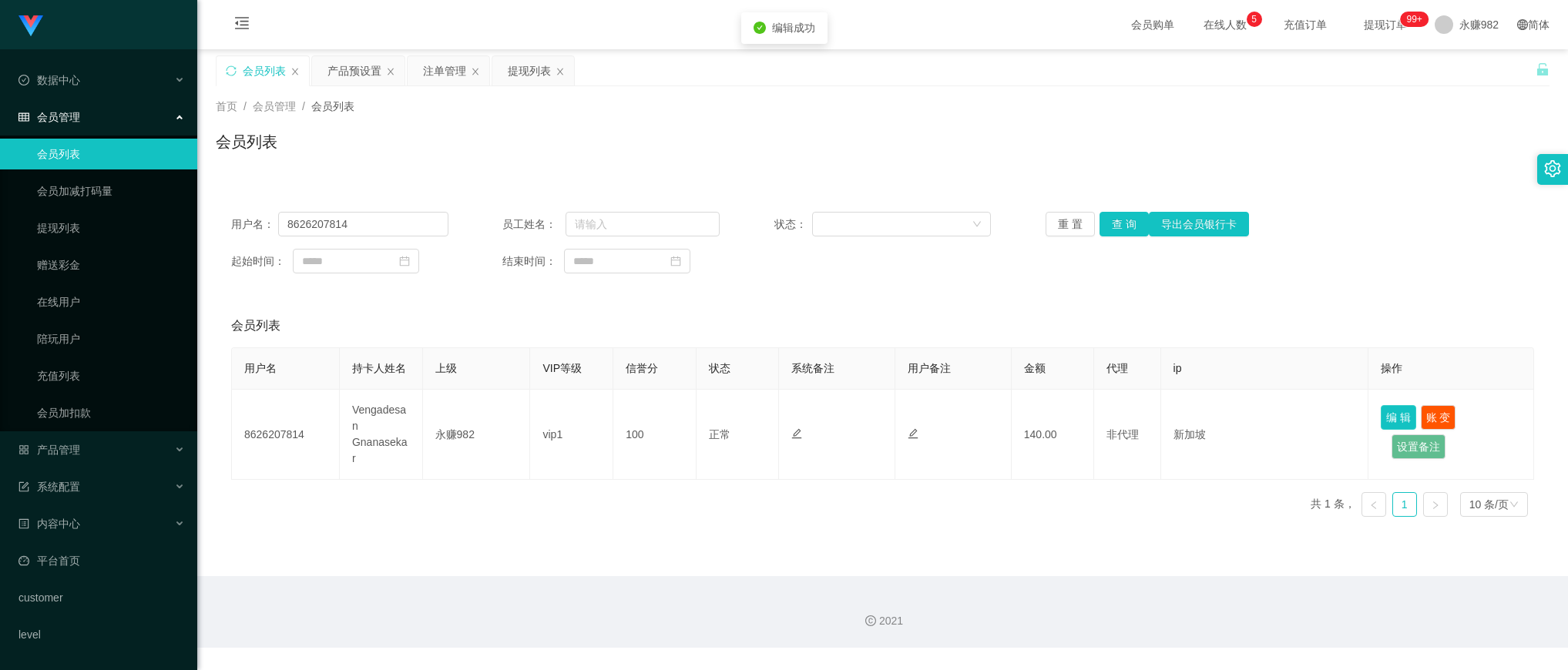
scroll to position [0, 0]
click at [375, 223] on input "8626207814" at bounding box center [363, 224] width 170 height 25
click at [1107, 225] on button "查 询" at bounding box center [1124, 224] width 49 height 25
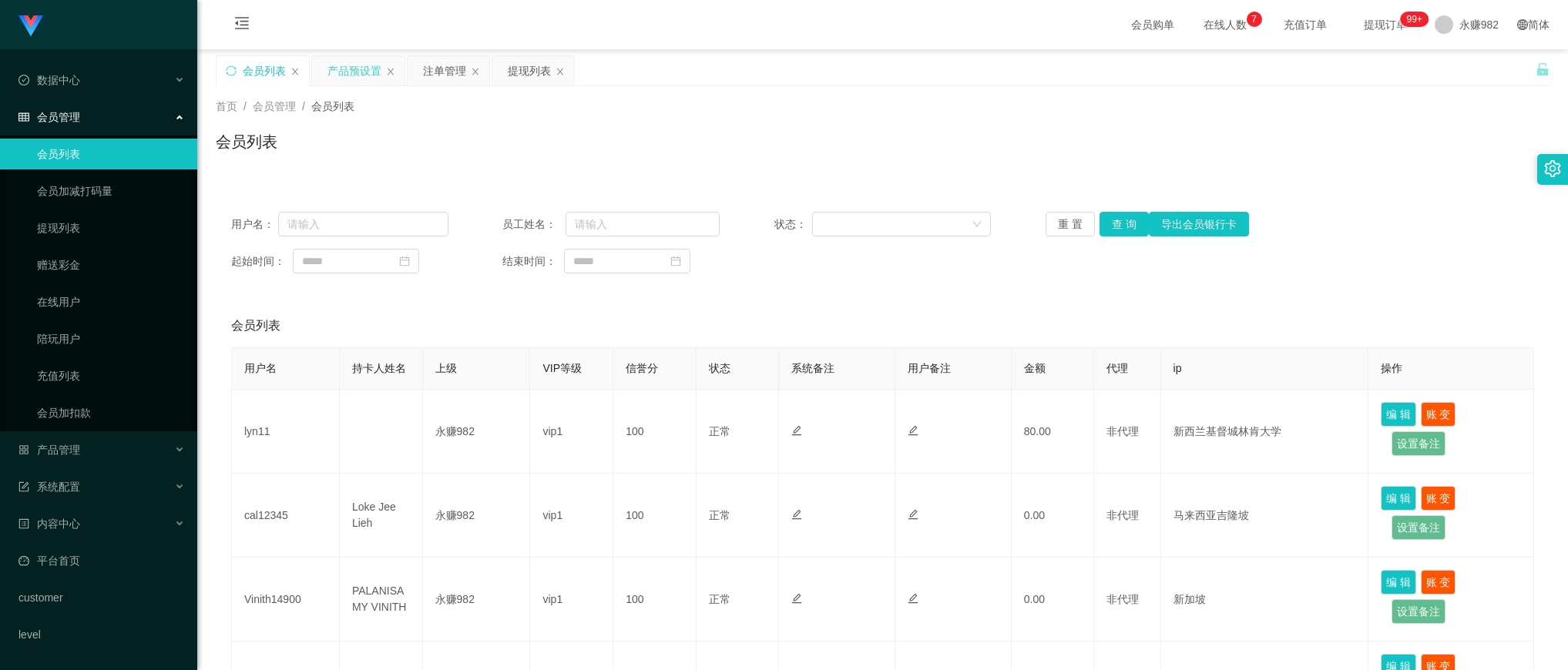
click at [337, 75] on div "产品预设置" at bounding box center [355, 70] width 54 height 29
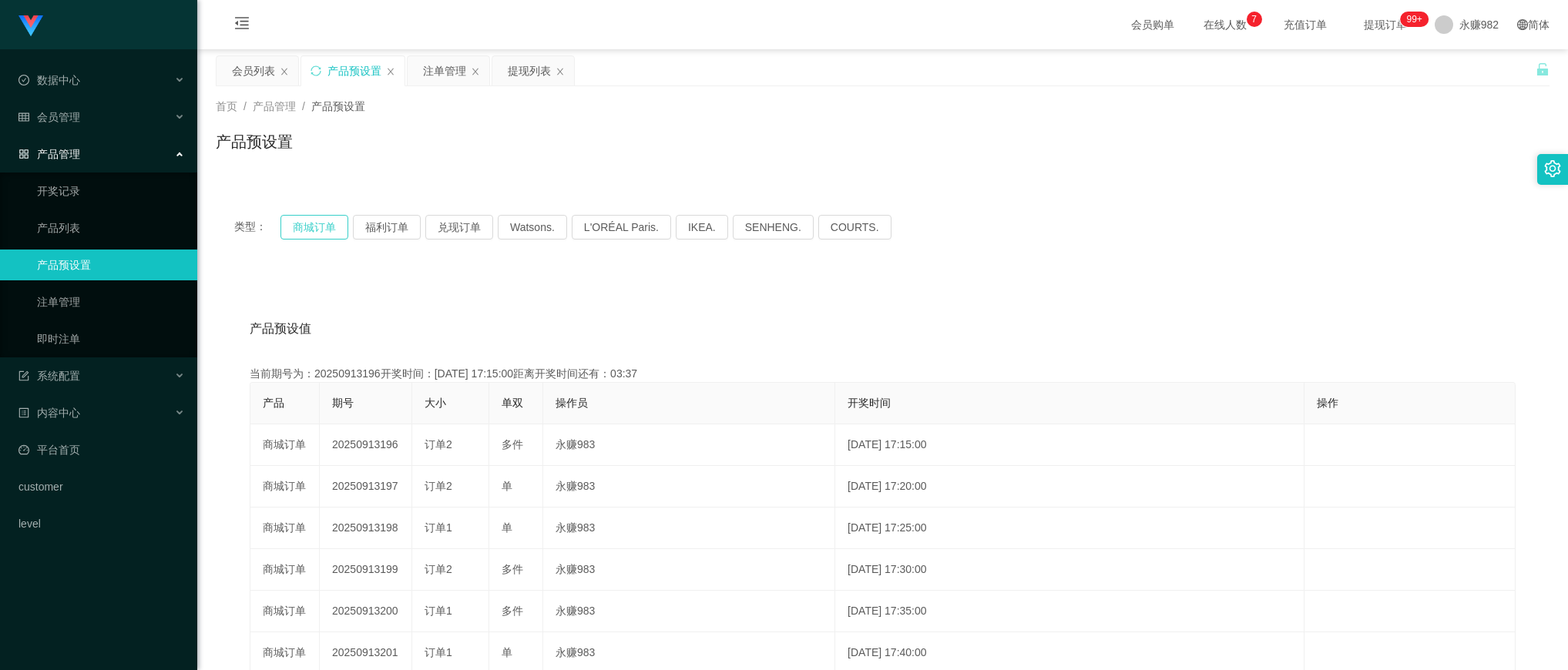
click at [310, 225] on button "商城订单" at bounding box center [314, 227] width 68 height 25
click at [336, 221] on button "商城订单" at bounding box center [314, 227] width 68 height 25
click at [317, 228] on button "商城订单" at bounding box center [314, 227] width 68 height 25
click at [453, 64] on div "注单管理" at bounding box center [444, 70] width 44 height 29
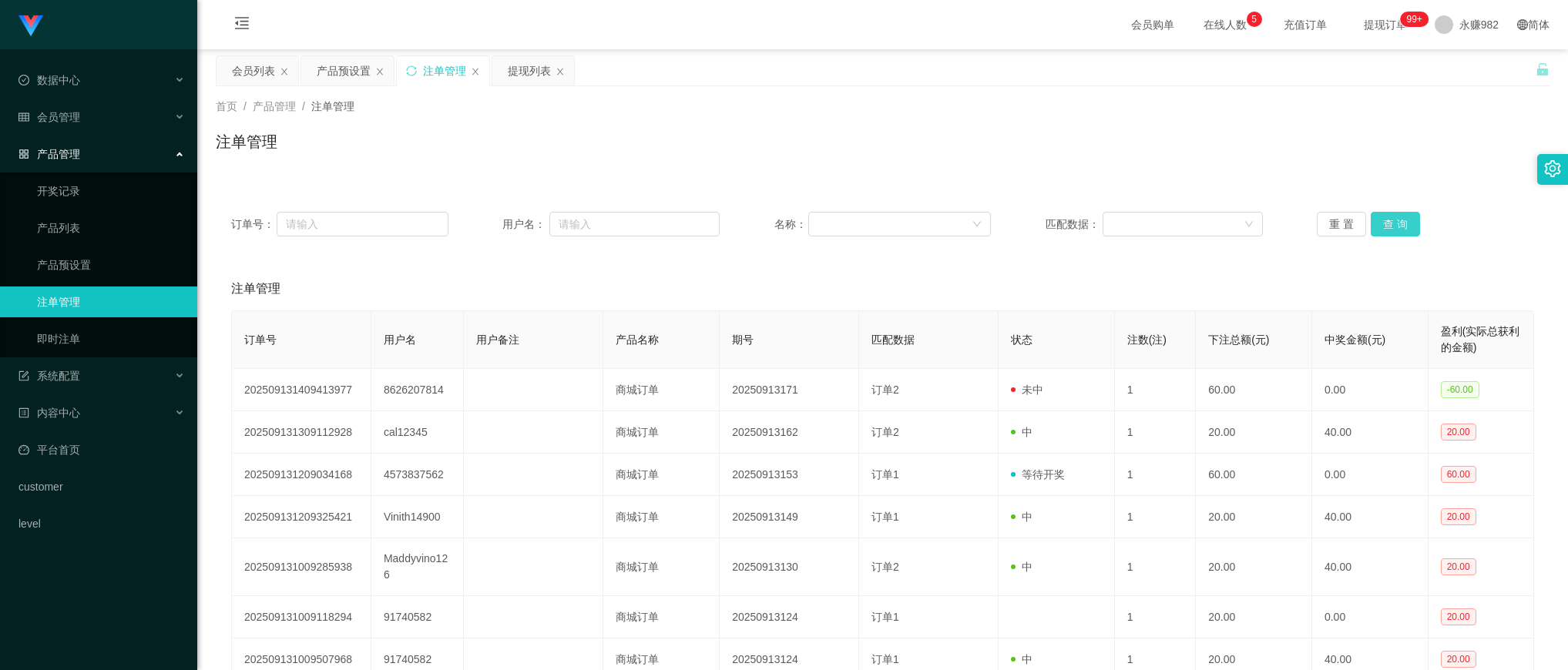
click at [1403, 218] on button "查 询" at bounding box center [1395, 224] width 49 height 25
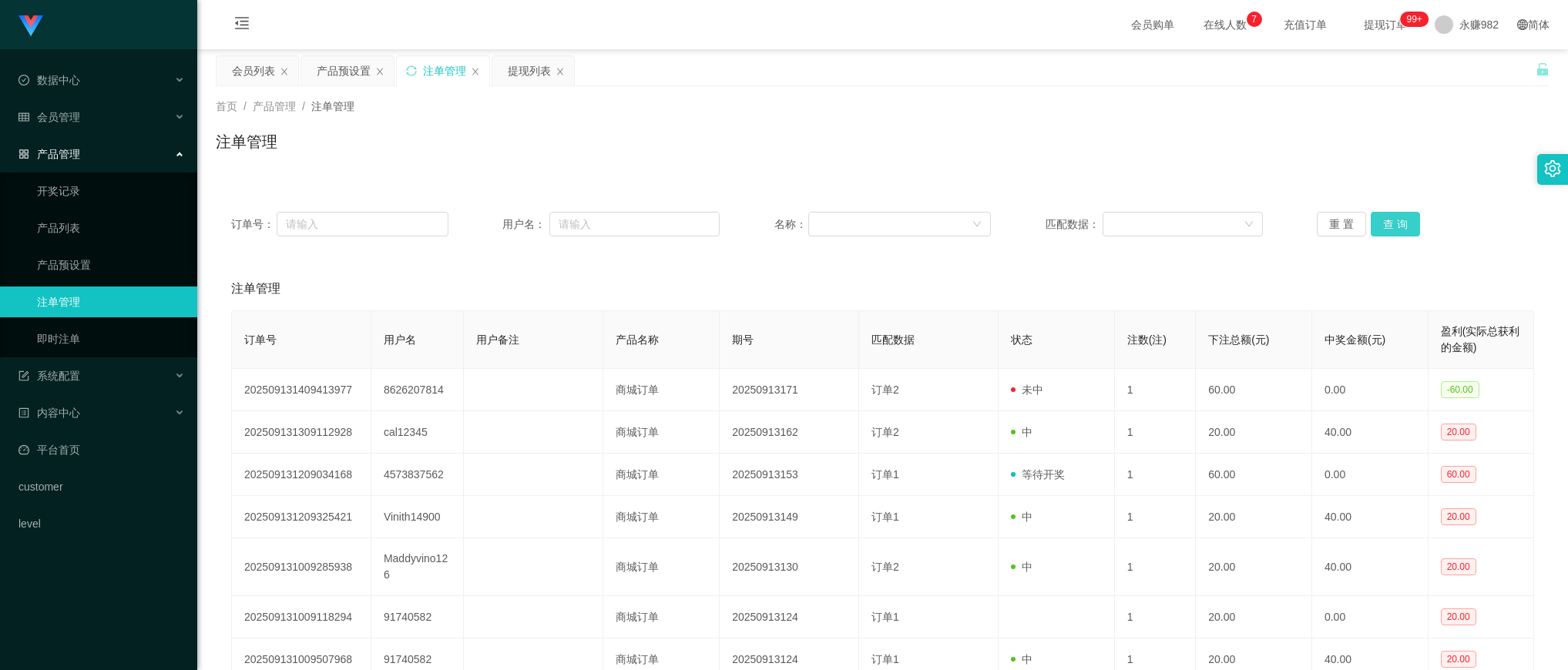
click at [1401, 218] on button "查 询" at bounding box center [1395, 224] width 49 height 25
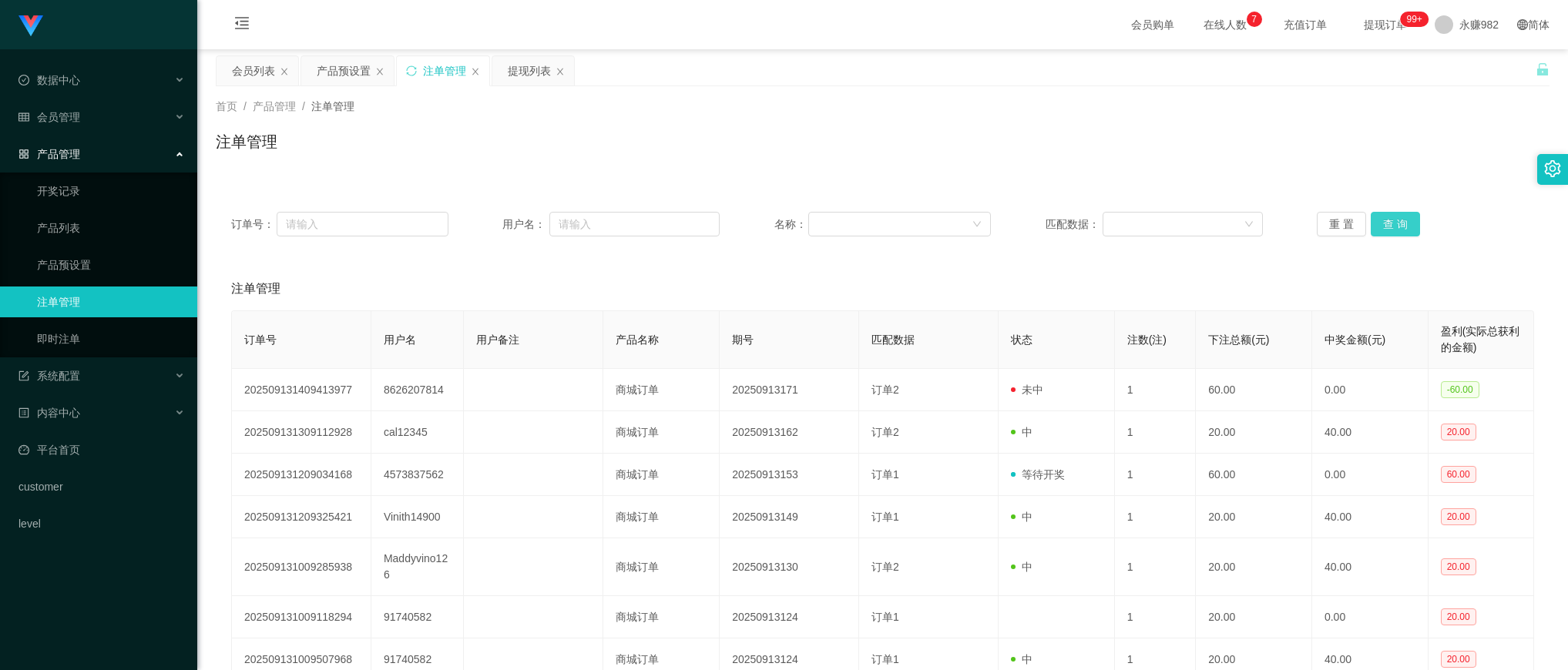
click at [1401, 218] on button "查 询" at bounding box center [1395, 224] width 49 height 25
click at [1399, 225] on button "查 询" at bounding box center [1395, 224] width 49 height 25
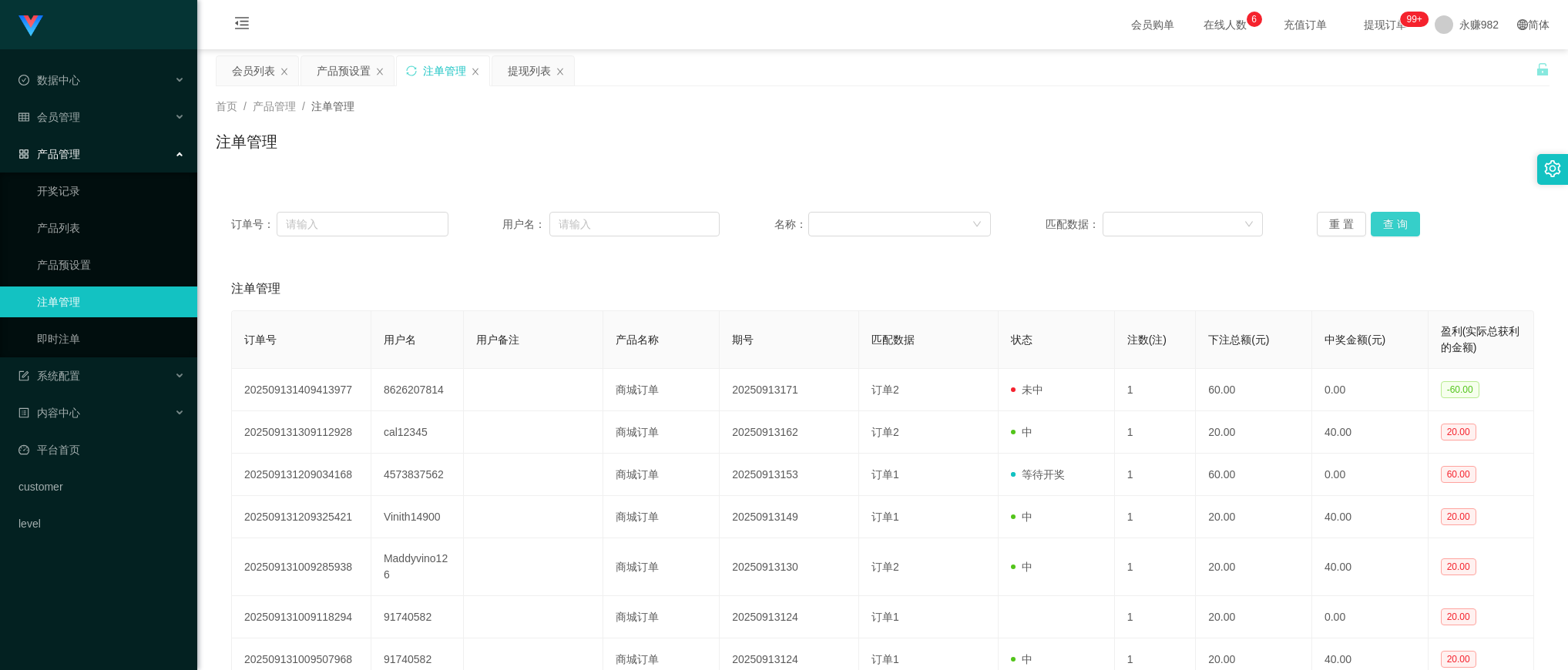
click at [1399, 225] on button "查 询" at bounding box center [1395, 224] width 49 height 25
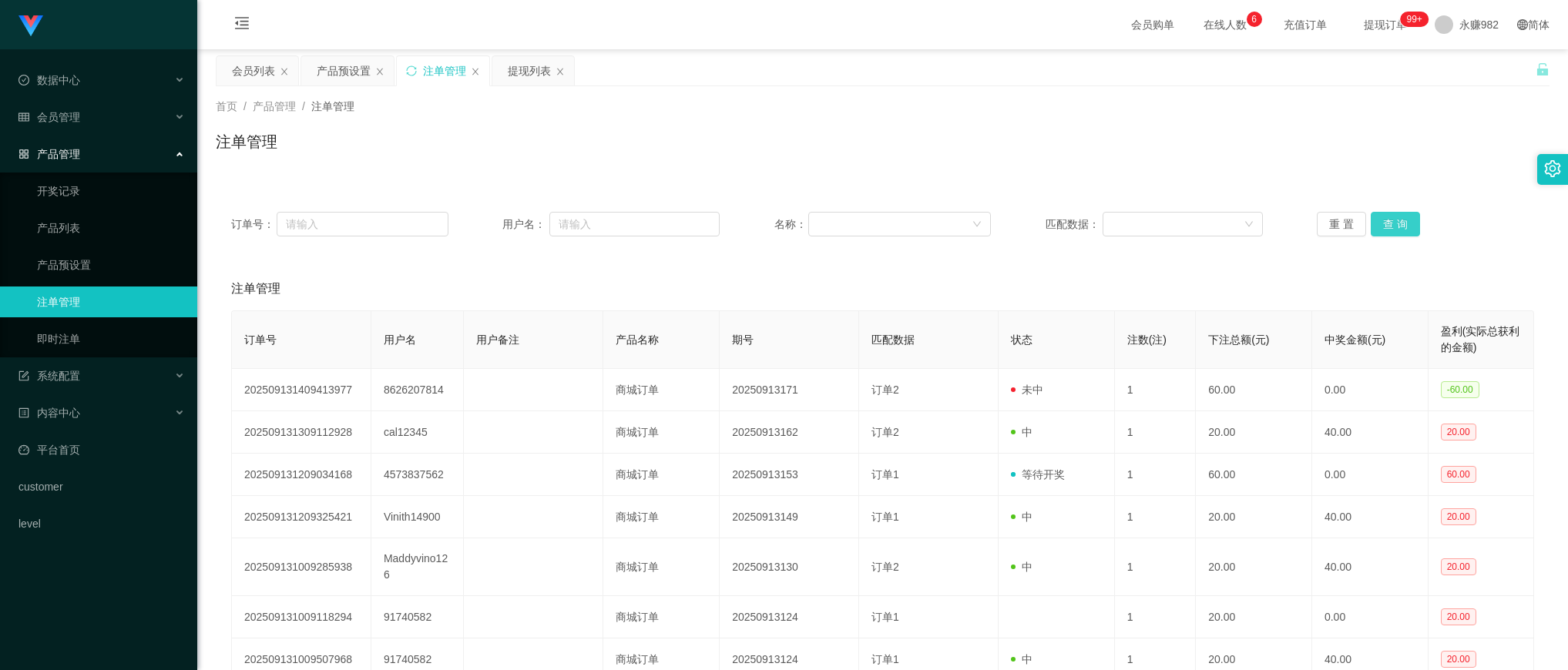
click at [1399, 225] on button "查 询" at bounding box center [1395, 224] width 49 height 25
click at [1396, 221] on button "查 询" at bounding box center [1395, 224] width 49 height 25
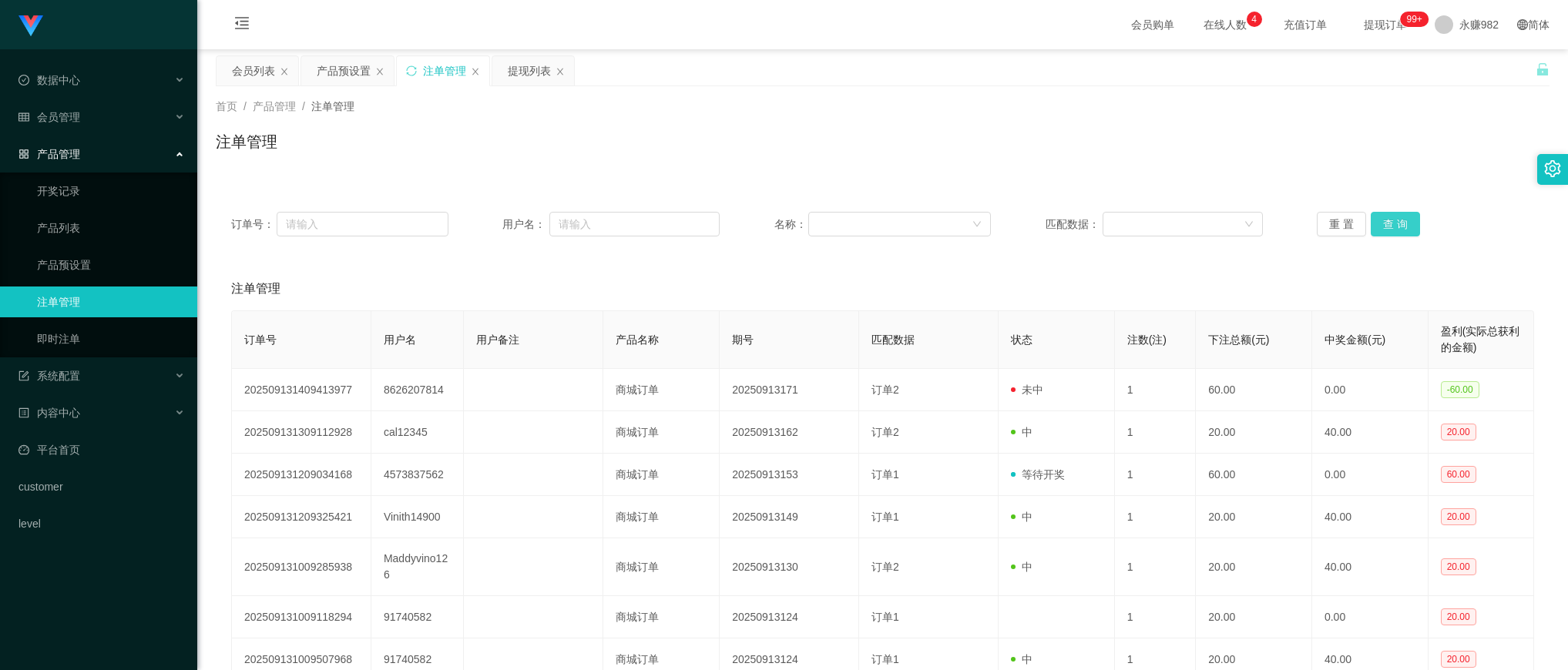
click at [1396, 221] on button "查 询" at bounding box center [1395, 224] width 49 height 25
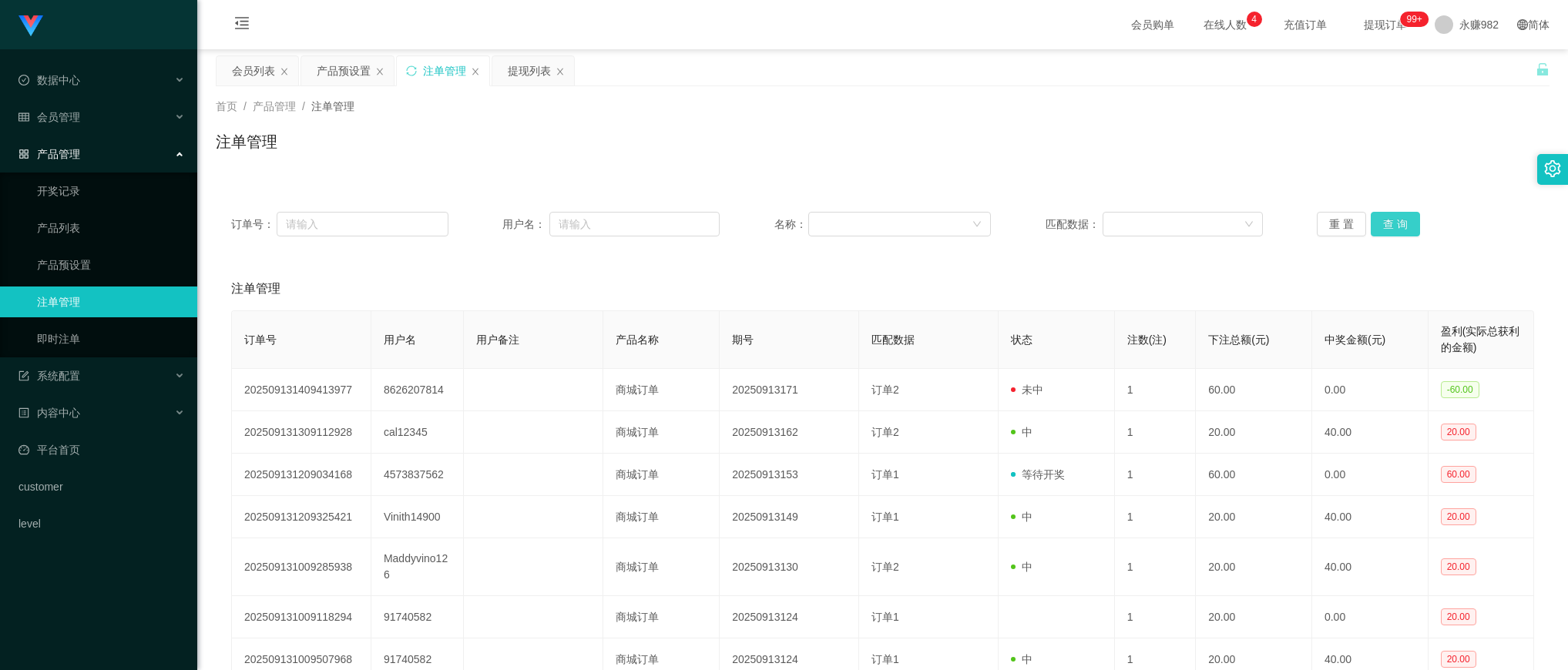
click at [1396, 221] on button "查 询" at bounding box center [1395, 224] width 49 height 25
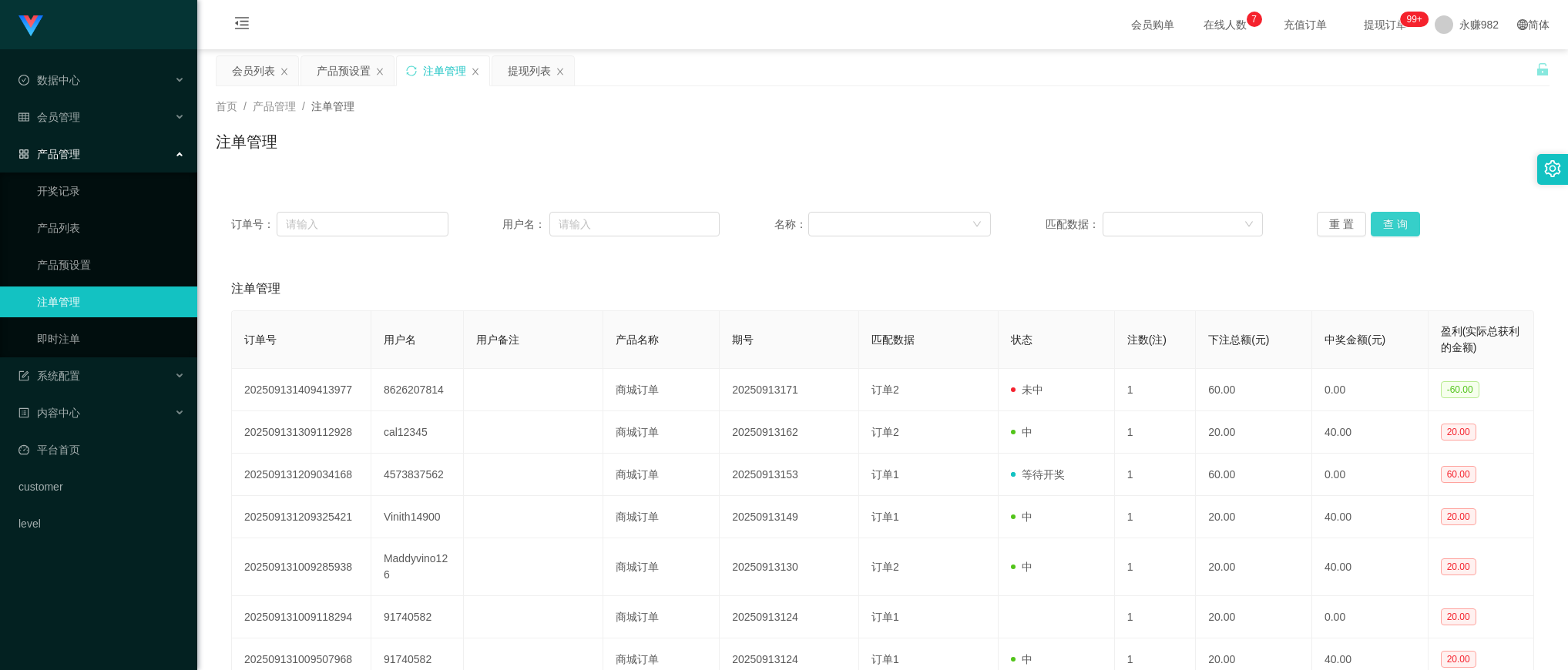
click at [1396, 221] on button "查 询" at bounding box center [1395, 224] width 49 height 25
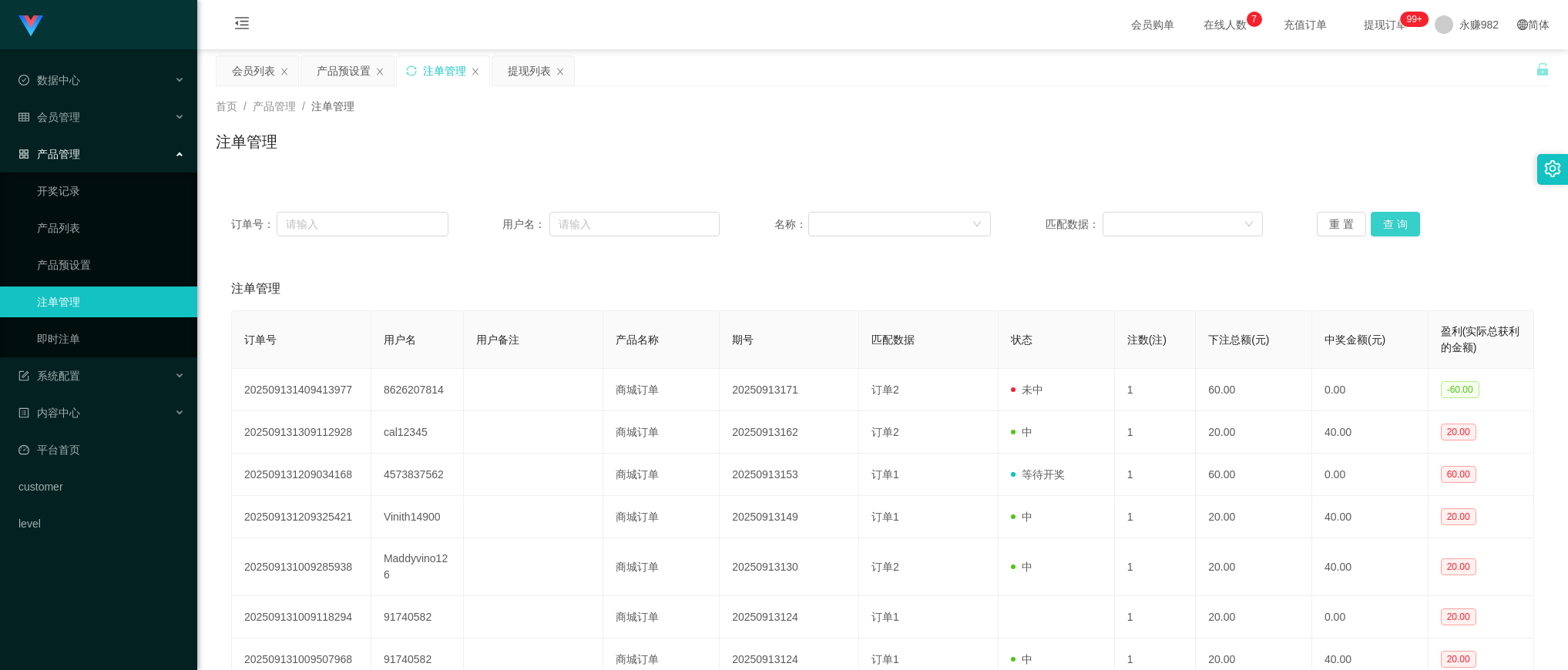
click at [1396, 221] on button "查 询" at bounding box center [1395, 224] width 49 height 25
click at [1396, 221] on div "重 置 查 询" at bounding box center [1426, 224] width 218 height 25
click at [1396, 221] on button "查 询" at bounding box center [1395, 224] width 49 height 25
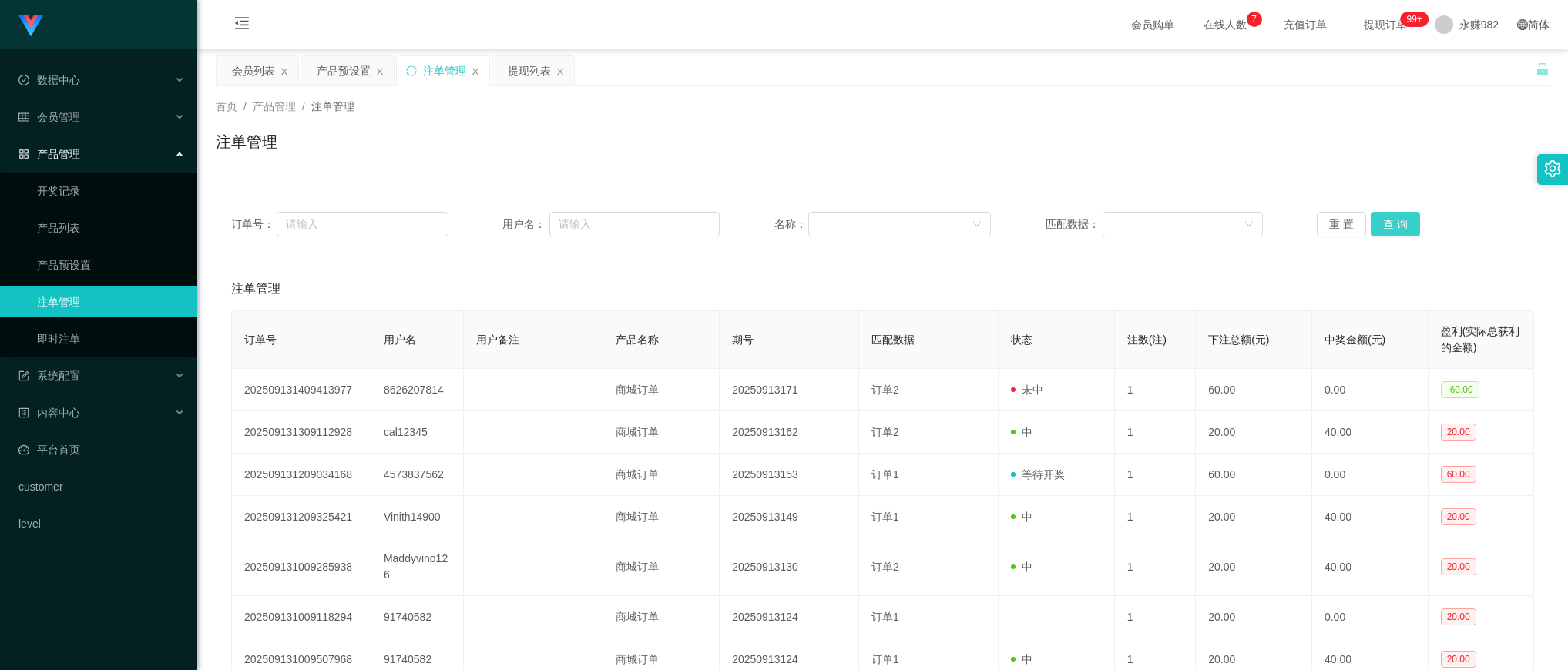
click at [1396, 221] on button "查 询" at bounding box center [1395, 224] width 49 height 25
click at [1396, 221] on div "重 置 查 询" at bounding box center [1426, 224] width 218 height 25
click at [1396, 221] on button "查 询" at bounding box center [1395, 224] width 49 height 25
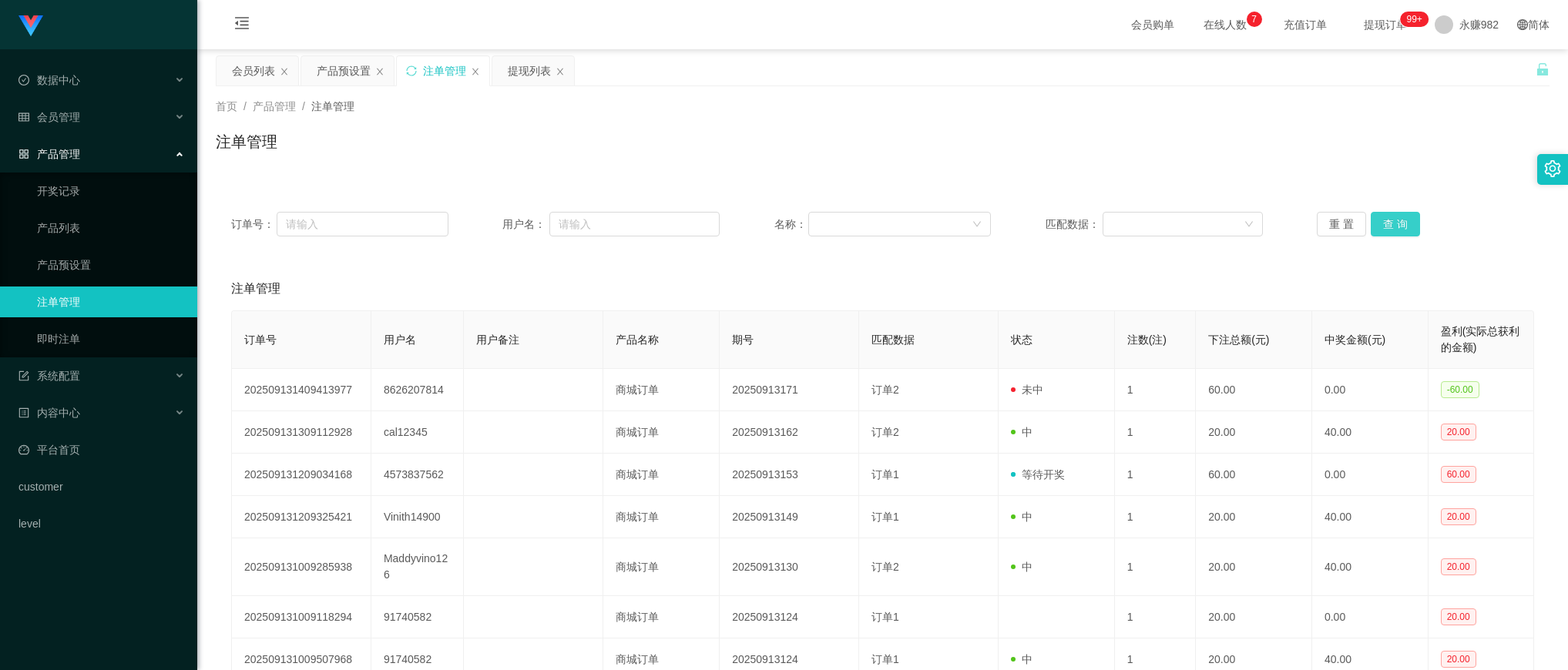
click at [1396, 221] on button "查 询" at bounding box center [1395, 224] width 49 height 25
click at [1385, 220] on button "查 询" at bounding box center [1395, 224] width 49 height 25
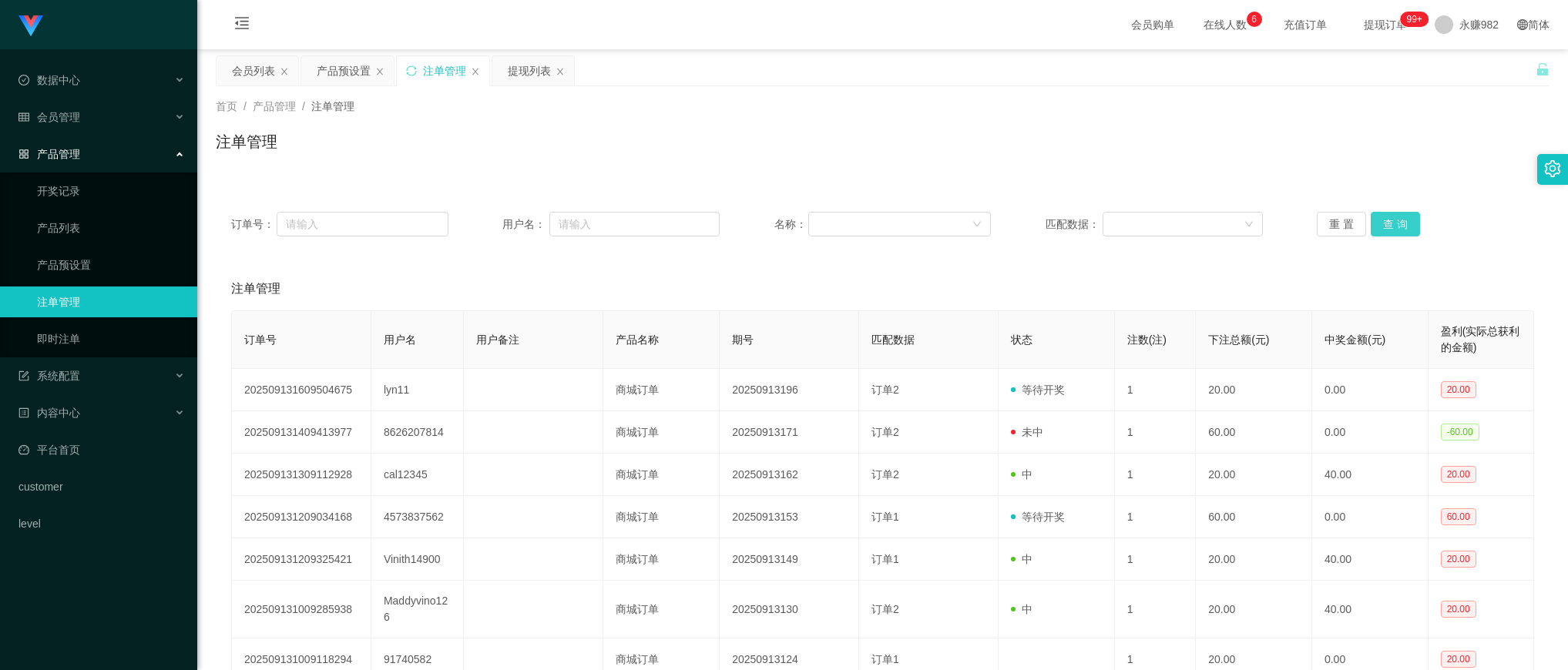
click at [1385, 220] on button "查 询" at bounding box center [1395, 224] width 49 height 25
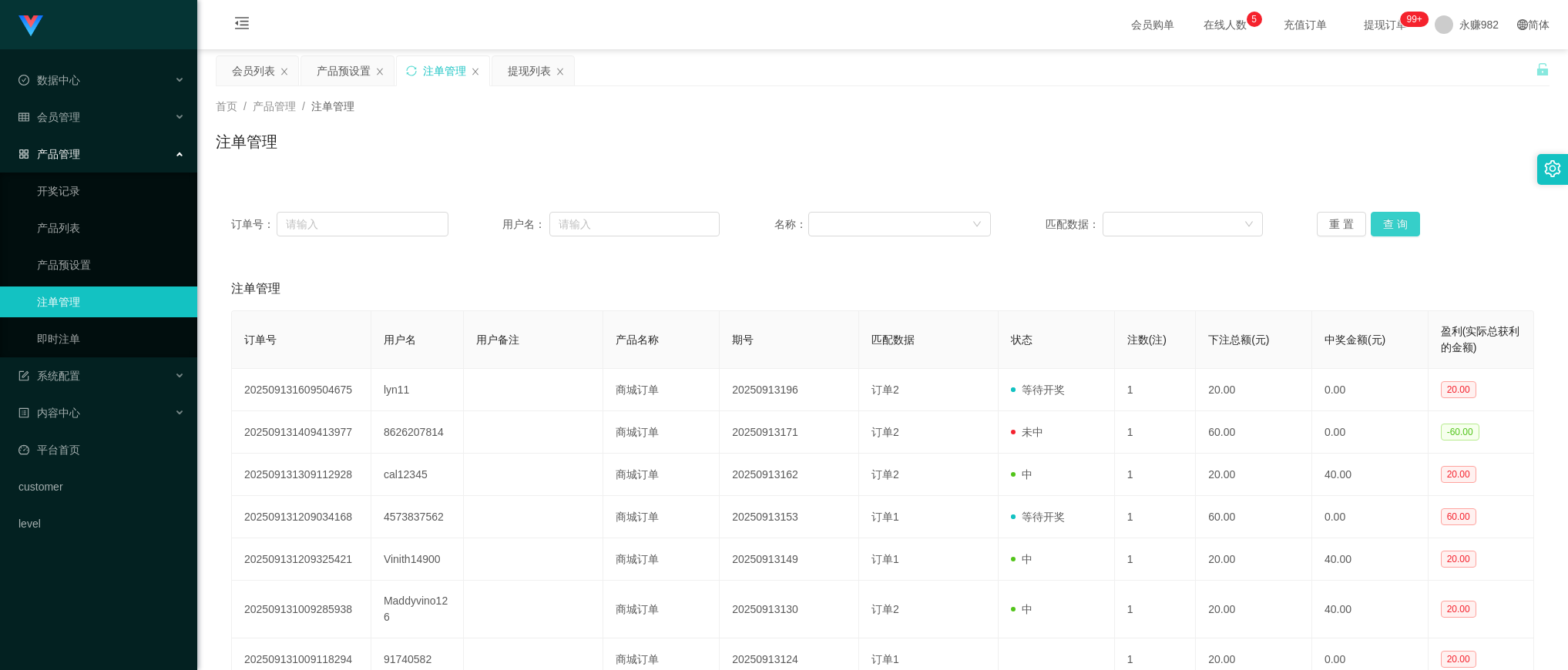
click at [1385, 220] on button "查 询" at bounding box center [1395, 224] width 49 height 25
click at [1385, 220] on div "重 置 查 询" at bounding box center [1426, 224] width 218 height 25
click at [1388, 224] on button "查 询" at bounding box center [1395, 224] width 49 height 25
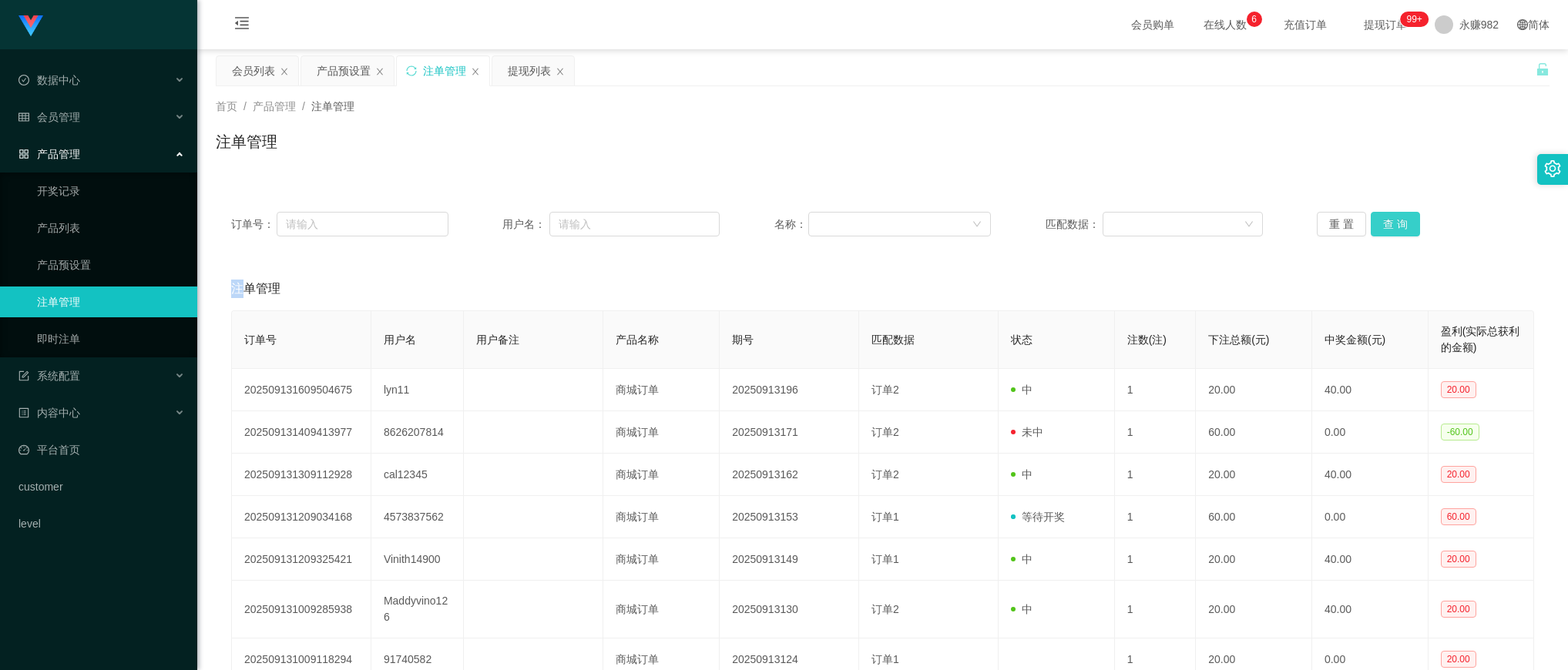
click at [1382, 221] on button "查 询" at bounding box center [1395, 224] width 49 height 25
click at [518, 74] on div "提现列表" at bounding box center [530, 70] width 44 height 29
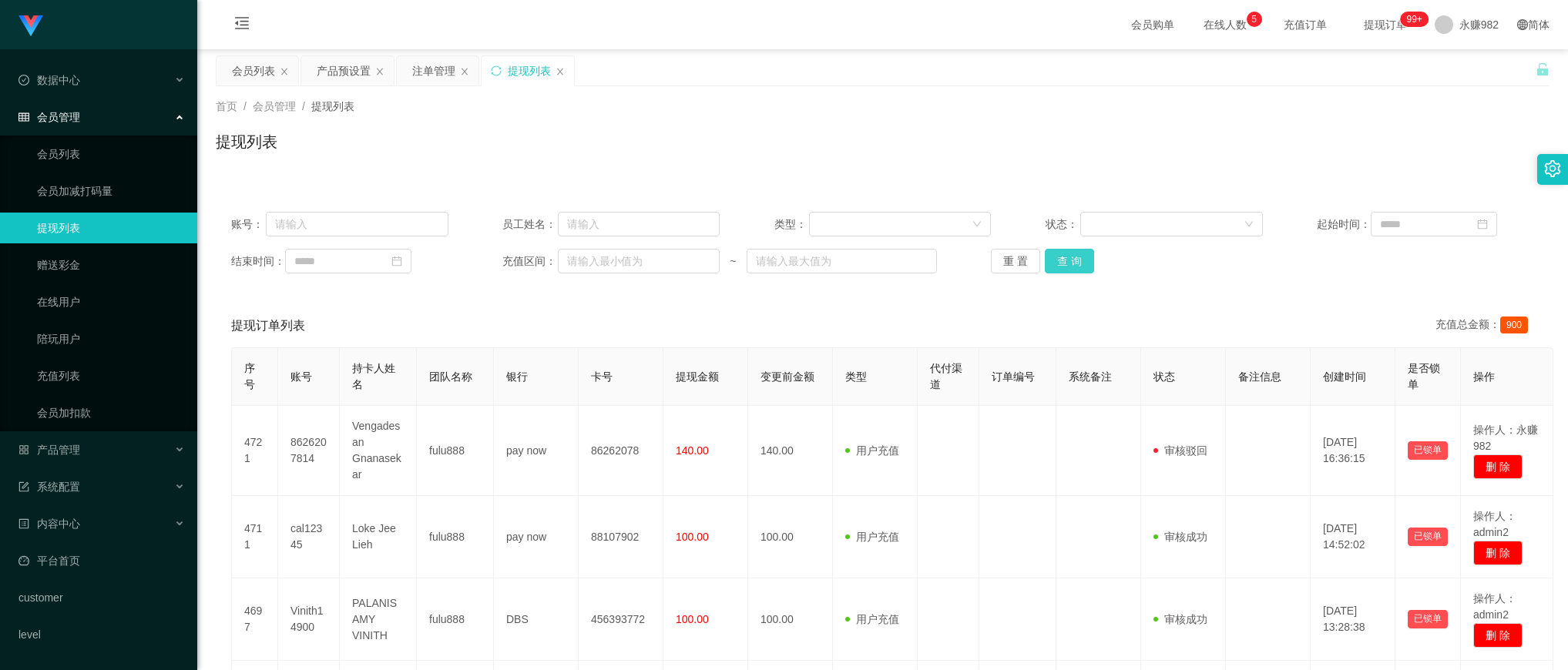
click at [1065, 259] on button "查 询" at bounding box center [1069, 260] width 49 height 25
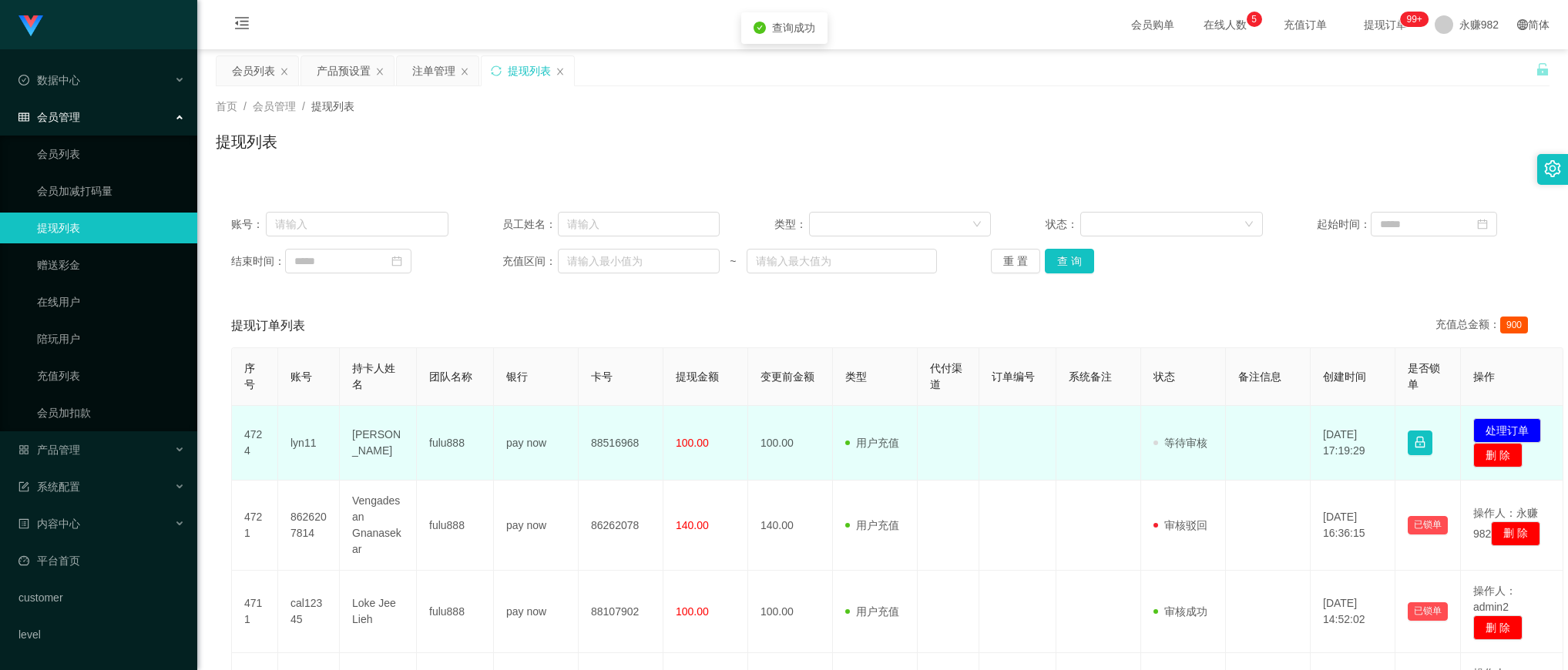
click at [609, 445] on td "88516968" at bounding box center [621, 443] width 85 height 74
copy td "88516968"
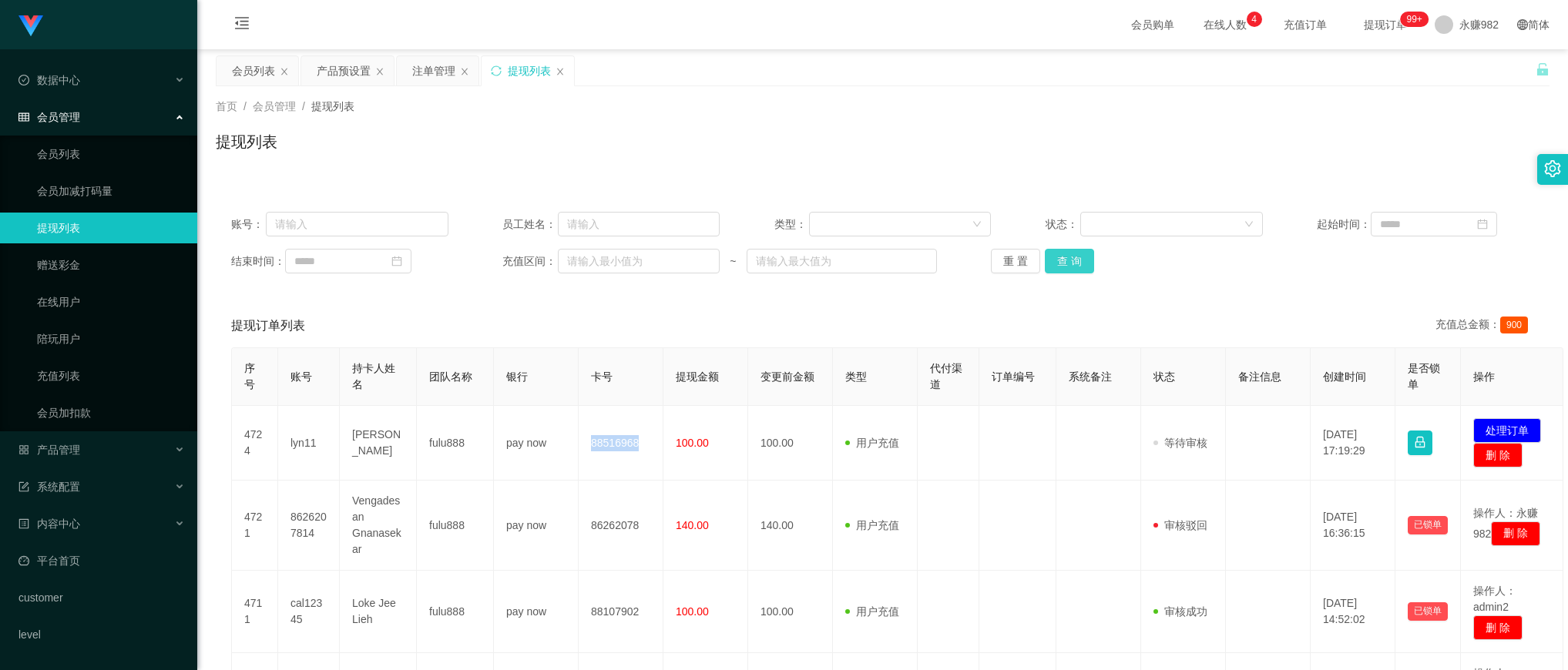
click at [1080, 264] on button "查 询" at bounding box center [1069, 260] width 49 height 25
click at [1079, 271] on button "查 询" at bounding box center [1069, 260] width 49 height 25
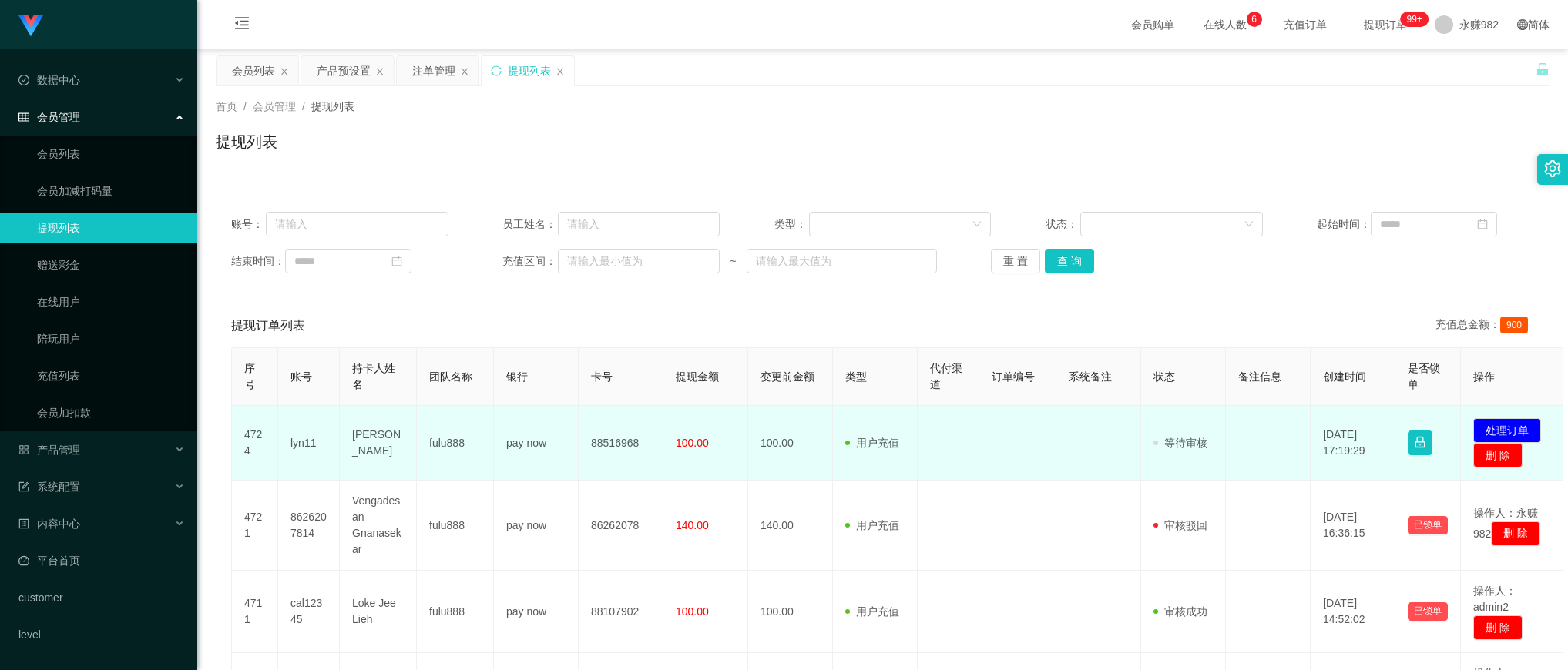
click at [301, 435] on td "lyn11" at bounding box center [309, 443] width 62 height 74
copy td "lyn11"
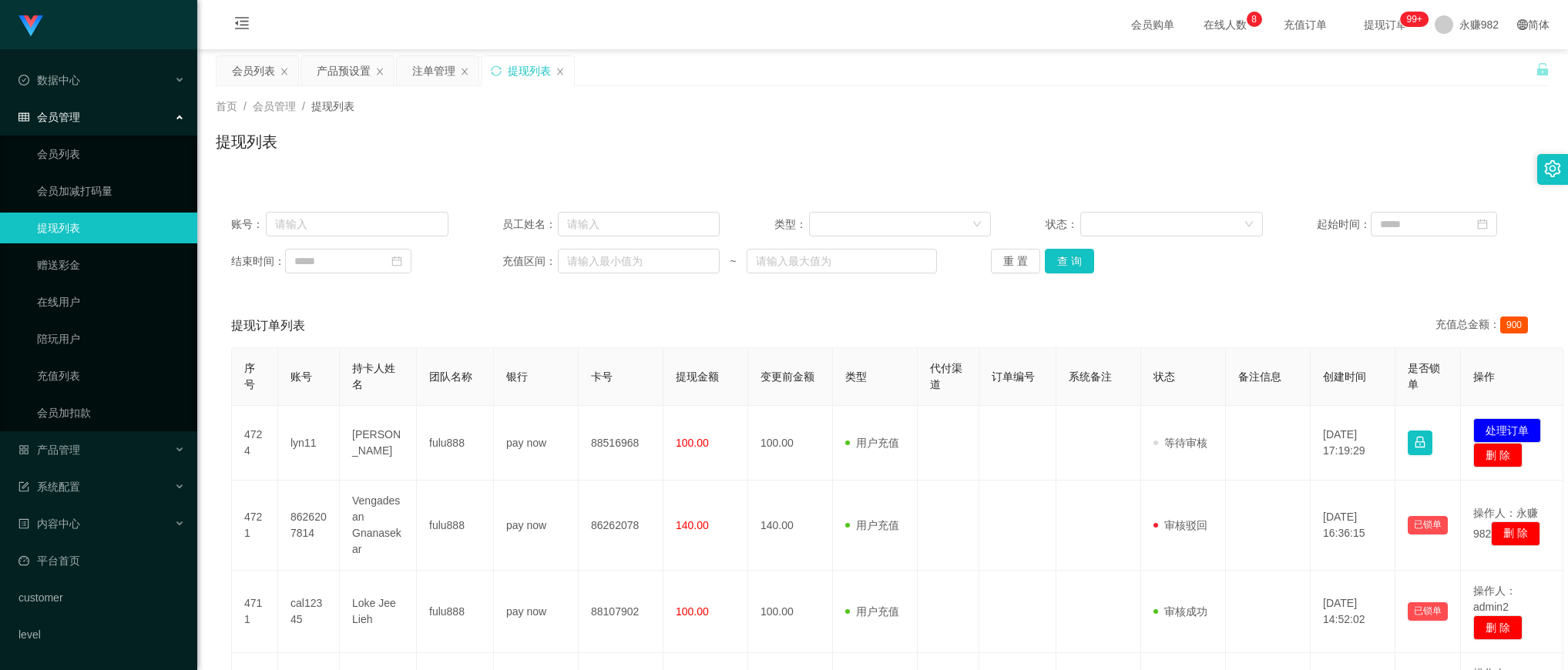
click at [814, 310] on div "提现订单列表 充值总金额： 900" at bounding box center [883, 326] width 1303 height 44
click at [1075, 260] on button "查 询" at bounding box center [1069, 260] width 49 height 25
click at [924, 141] on div "提现列表" at bounding box center [883, 148] width 1334 height 36
click at [1063, 256] on button "查 询" at bounding box center [1069, 260] width 49 height 25
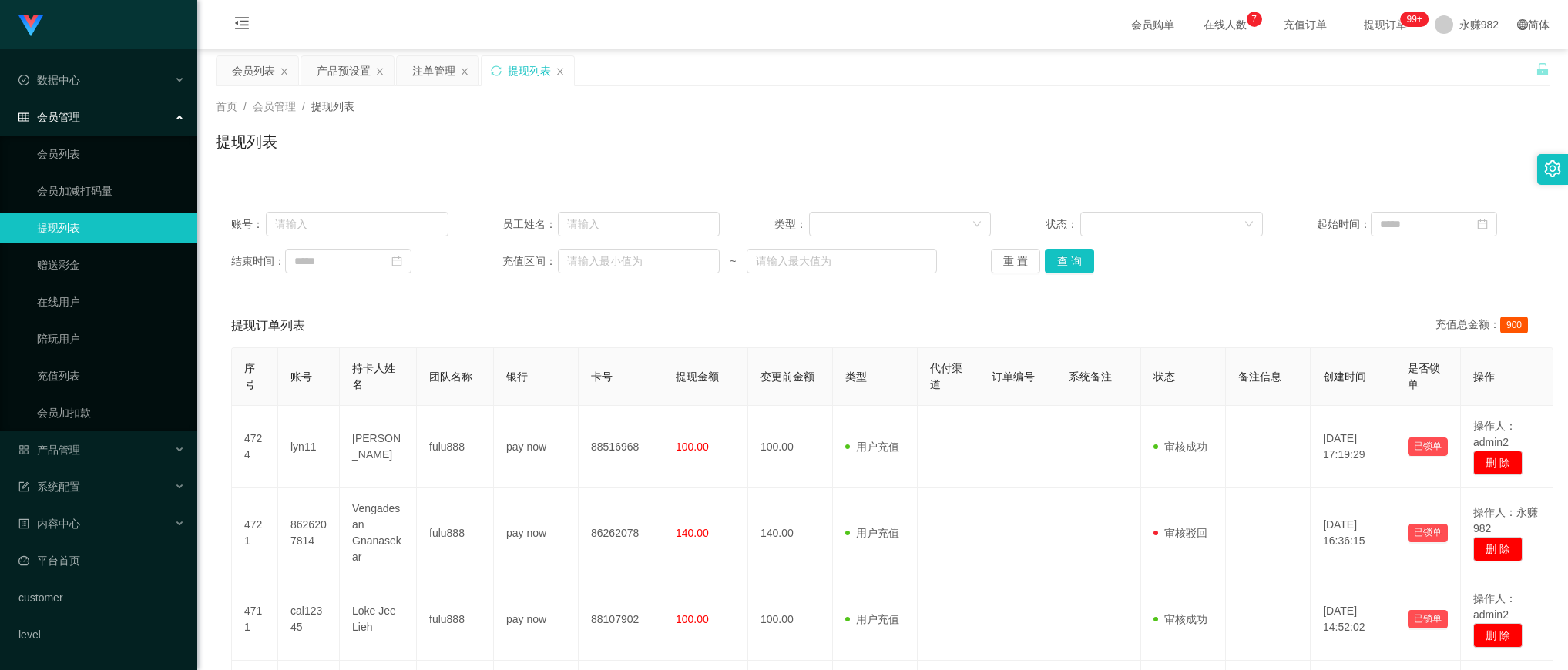
click at [1049, 278] on div "账号： 员工姓名： 类型： 状态： 起始时间： 结束时间： 充值区间： ~ 重 置 查 询" at bounding box center [883, 242] width 1334 height 93
click at [1060, 263] on button "查 询" at bounding box center [1069, 260] width 49 height 25
click at [104, 75] on div "数据中心" at bounding box center [98, 80] width 197 height 31
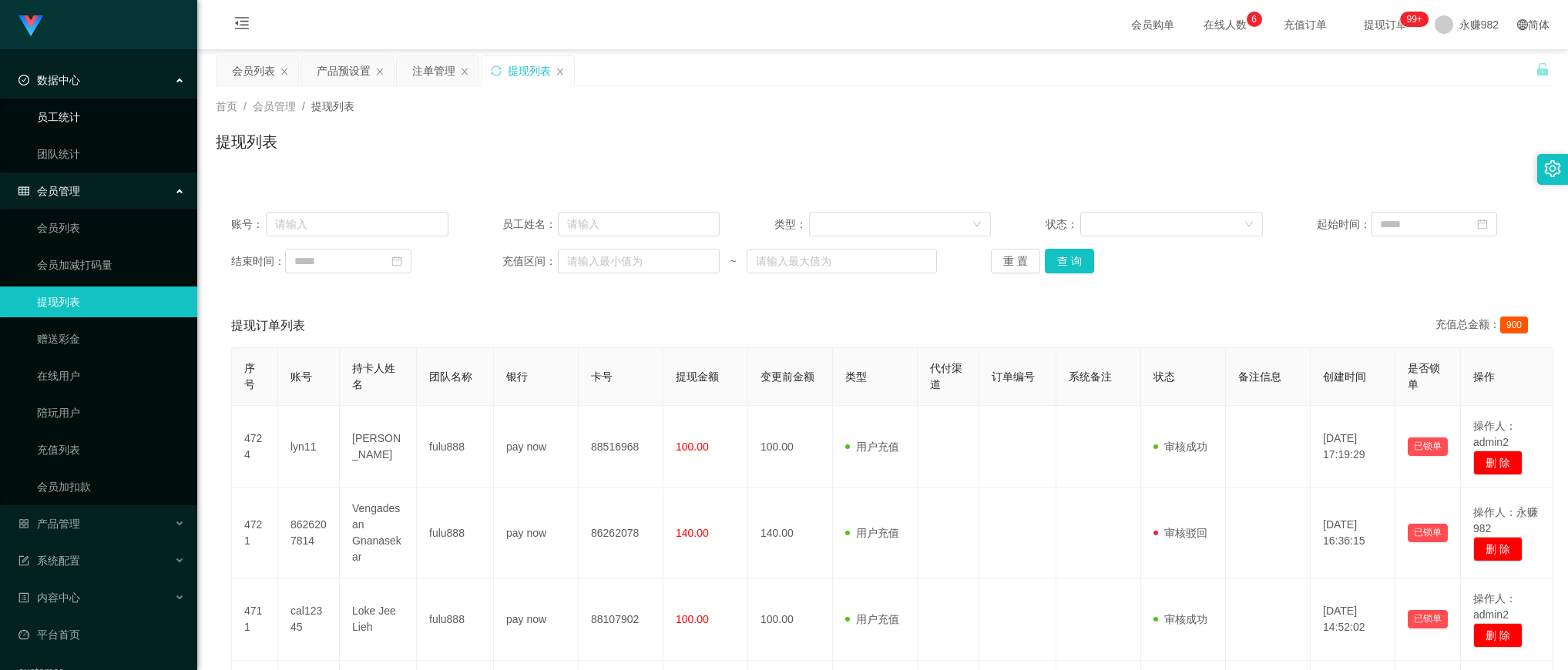
click at [102, 116] on link "员工统计" at bounding box center [111, 117] width 148 height 31
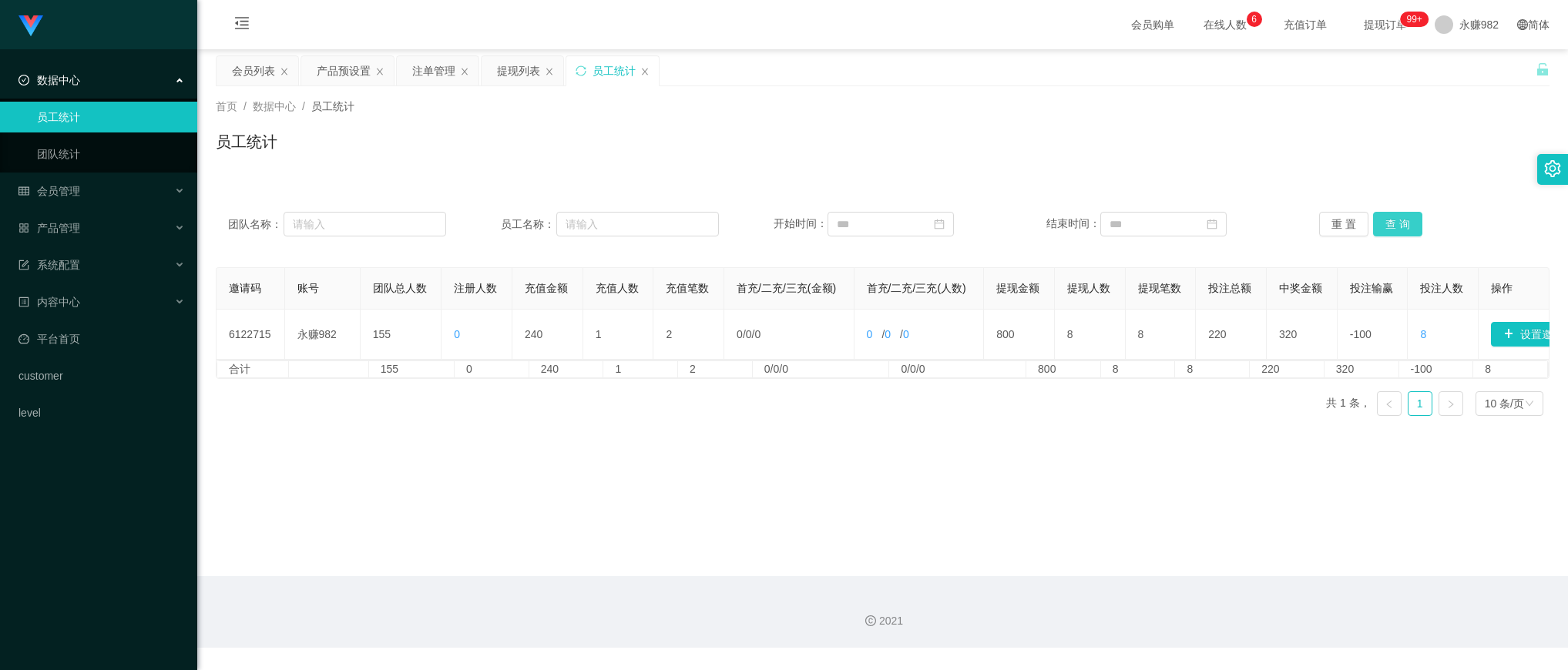
click at [1388, 221] on button "查 询" at bounding box center [1398, 224] width 49 height 25
